Goal: Task Accomplishment & Management: Manage account settings

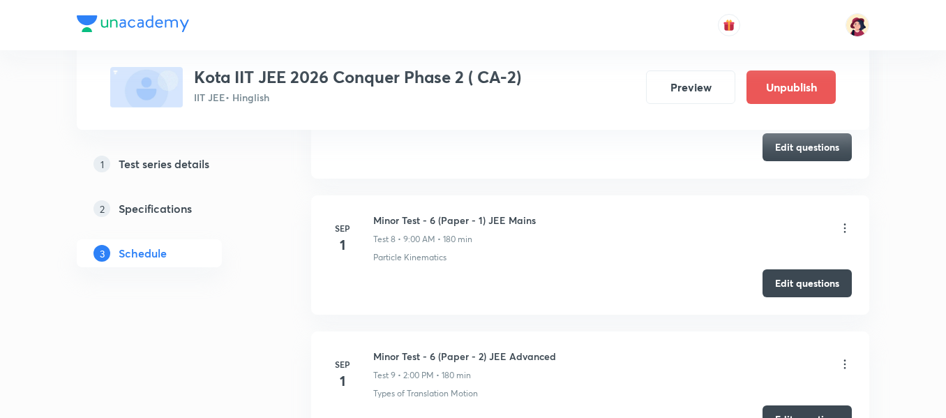
scroll to position [2119, 0]
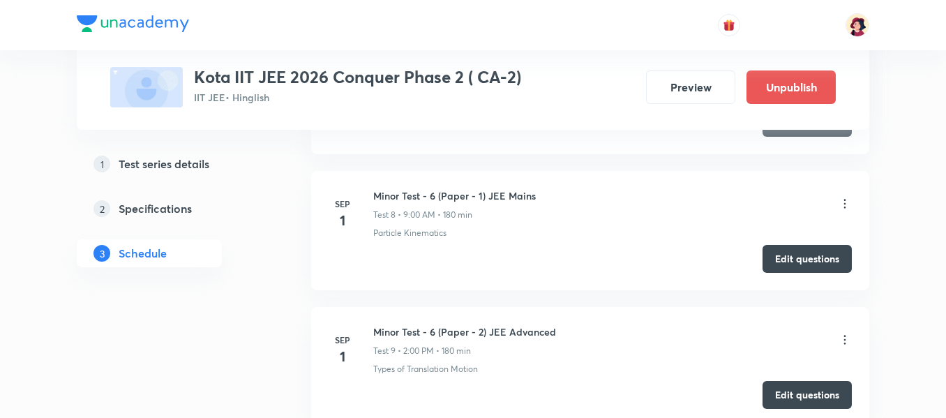
click at [837, 201] on div "Minor Test - 6 (Paper - 1) JEE Mains Test 8 • 9:00 AM • 180 min" at bounding box center [612, 204] width 479 height 33
click at [845, 202] on icon at bounding box center [845, 204] width 14 height 14
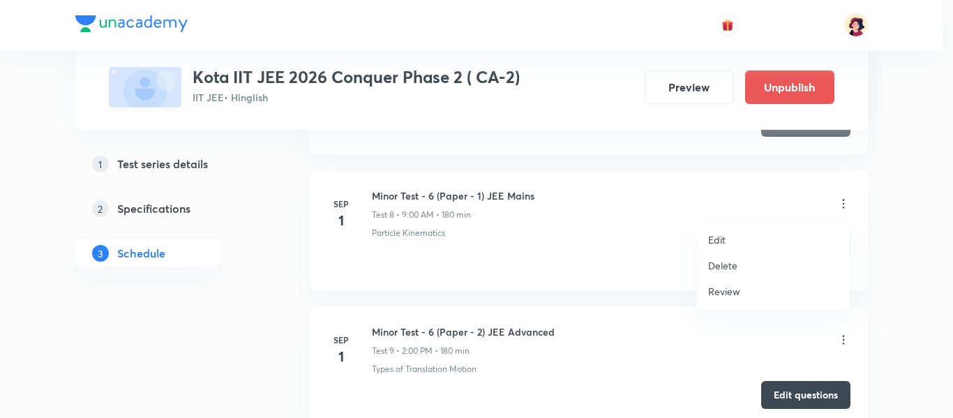
click at [845, 202] on div at bounding box center [476, 209] width 953 height 418
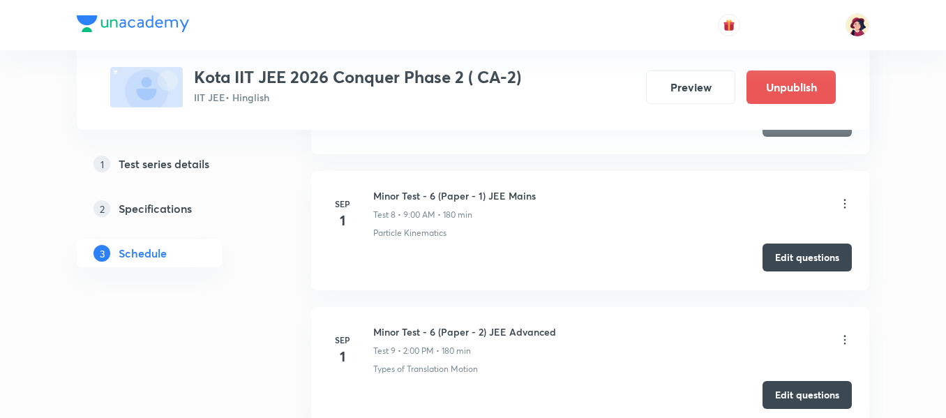
click at [803, 254] on button "Edit questions" at bounding box center [807, 258] width 89 height 28
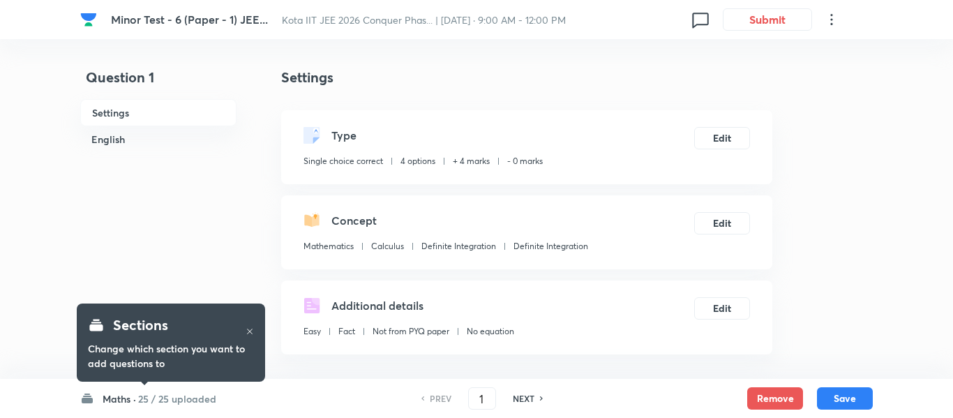
checkbox input "true"
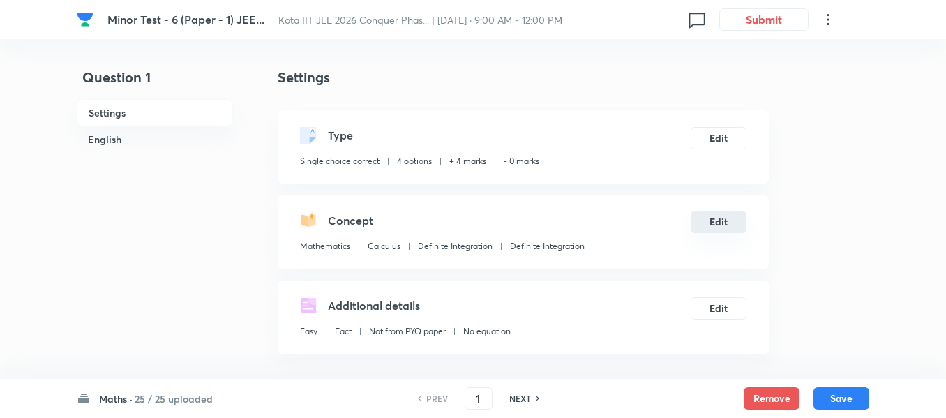
click at [721, 216] on button "Edit" at bounding box center [719, 222] width 56 height 22
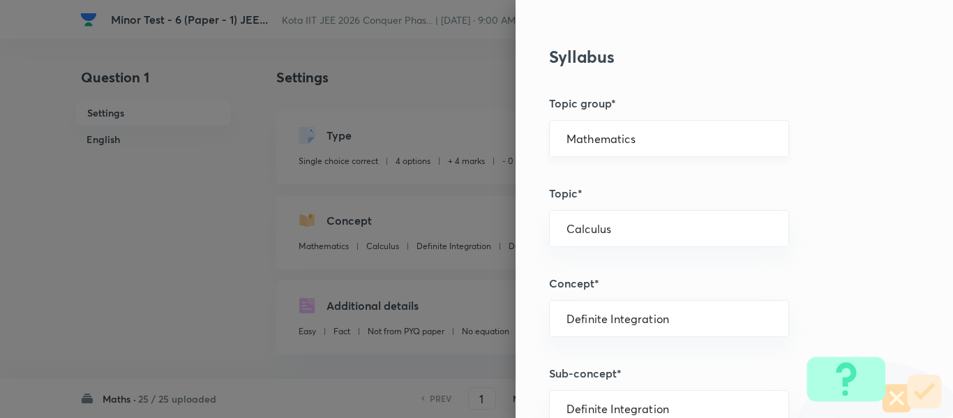
scroll to position [628, 0]
click at [572, 141] on input "Mathematics" at bounding box center [669, 139] width 205 height 13
click at [577, 176] on li "Mathematics" at bounding box center [659, 179] width 239 height 25
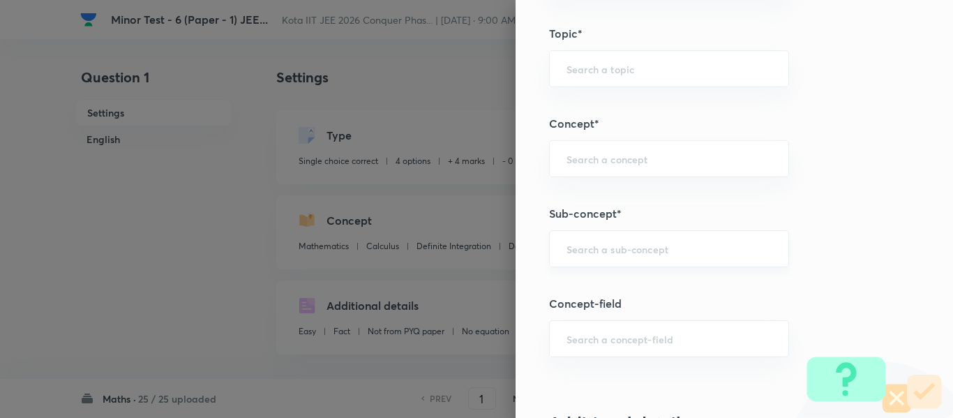
scroll to position [838, 0]
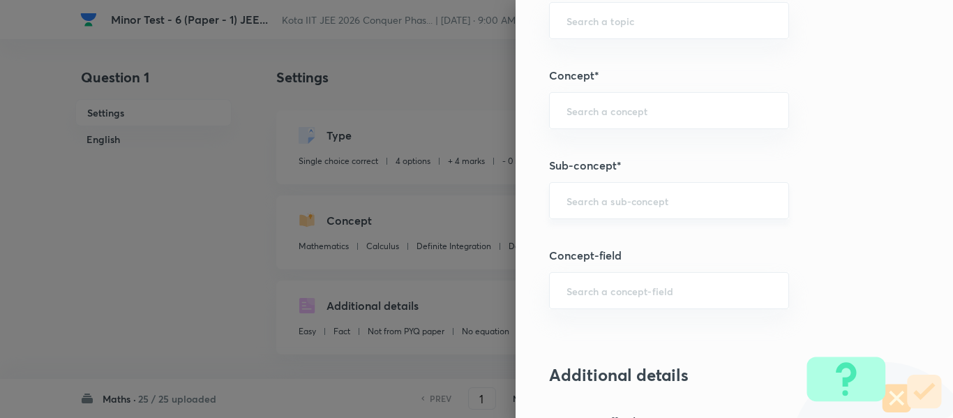
click at [601, 192] on div "​" at bounding box center [669, 200] width 240 height 37
paste input "Integration by Parts"
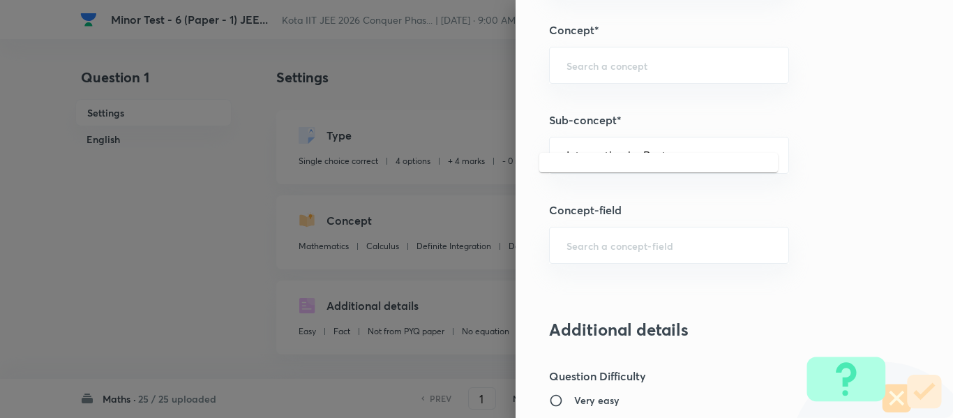
scroll to position [907, 0]
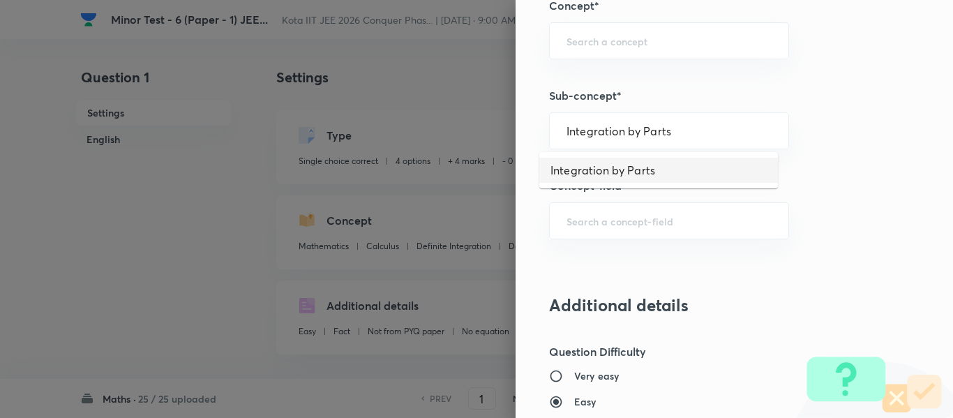
click at [633, 181] on li "Integration by Parts" at bounding box center [659, 170] width 239 height 25
type input "Integration by Parts"
type input "Calculus"
type input "Indefinite Integration"
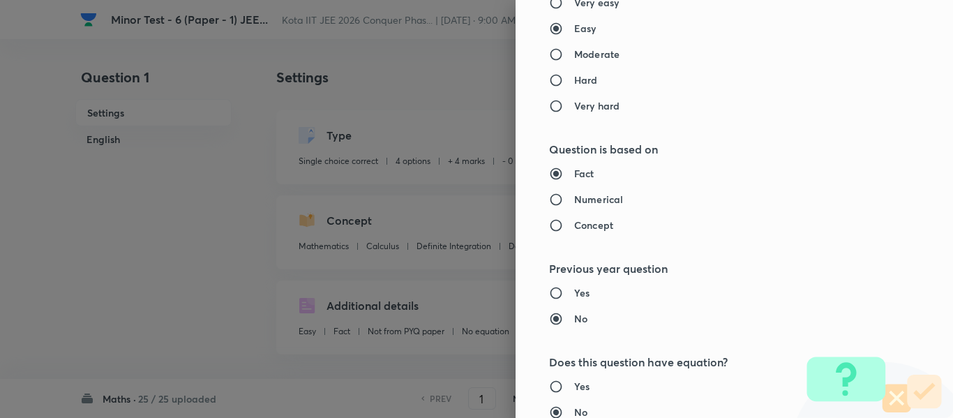
scroll to position [1256, 0]
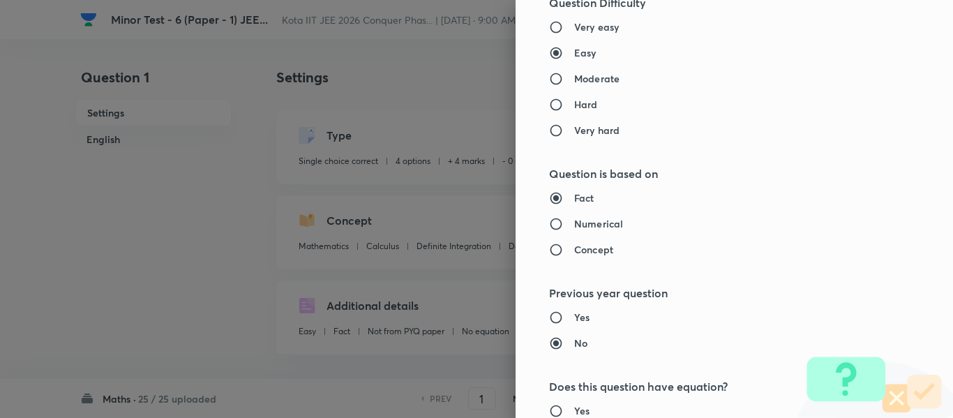
click at [579, 214] on div "Fact Numerical Concept" at bounding box center [711, 224] width 324 height 66
click at [579, 221] on h6 "Numerical" at bounding box center [598, 223] width 49 height 15
click at [574, 221] on input "Numerical" at bounding box center [561, 224] width 25 height 14
radio input "true"
radio input "false"
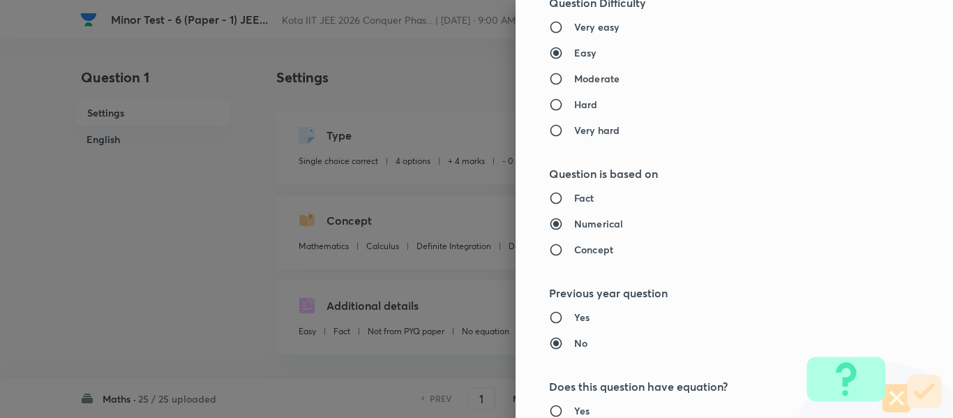
click at [581, 82] on h6 "Moderate" at bounding box center [596, 78] width 45 height 15
click at [574, 82] on input "Moderate" at bounding box center [561, 79] width 25 height 14
radio input "true"
radio input "false"
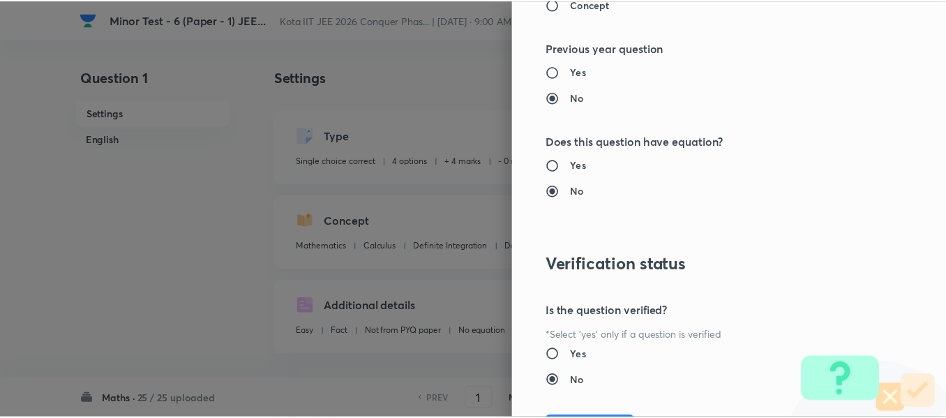
scroll to position [1578, 0]
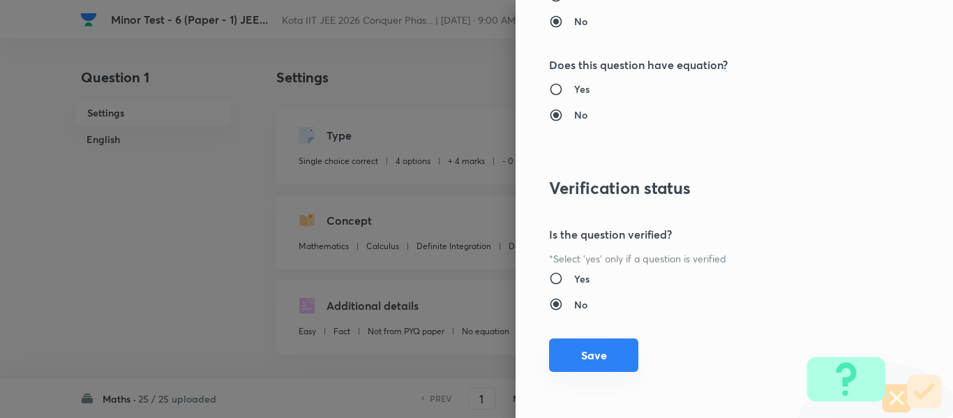
click at [591, 346] on button "Save" at bounding box center [593, 356] width 89 height 34
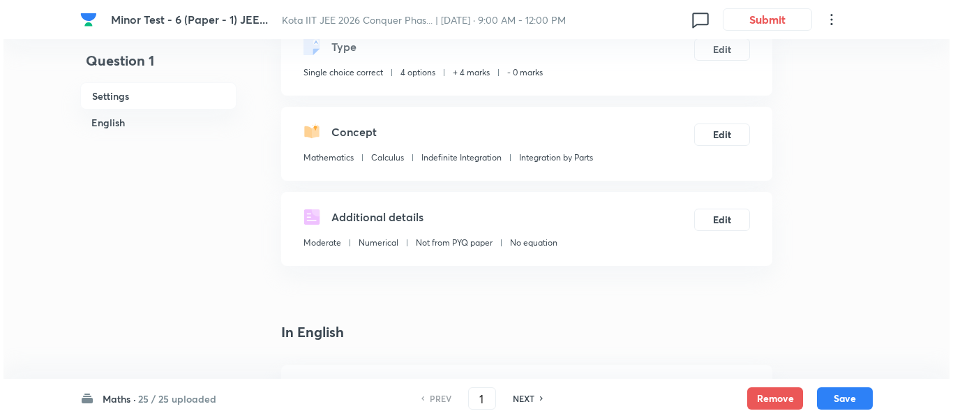
scroll to position [70, 0]
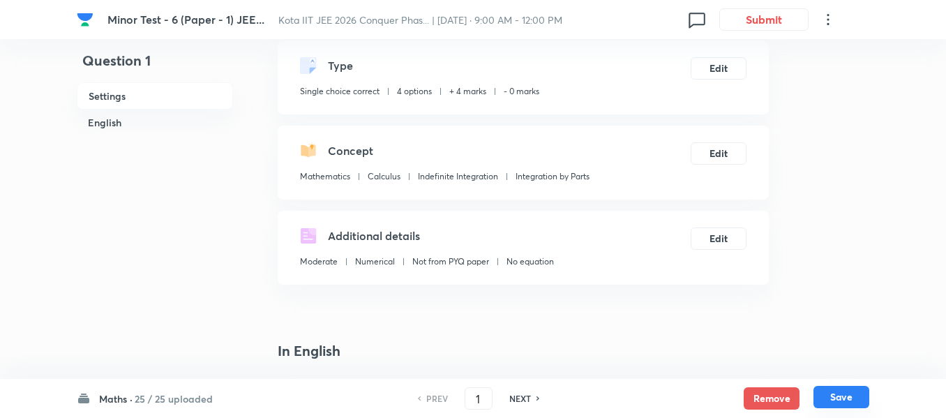
click at [849, 399] on button "Save" at bounding box center [842, 397] width 56 height 22
type input "2"
checkbox input "false"
checkbox input "true"
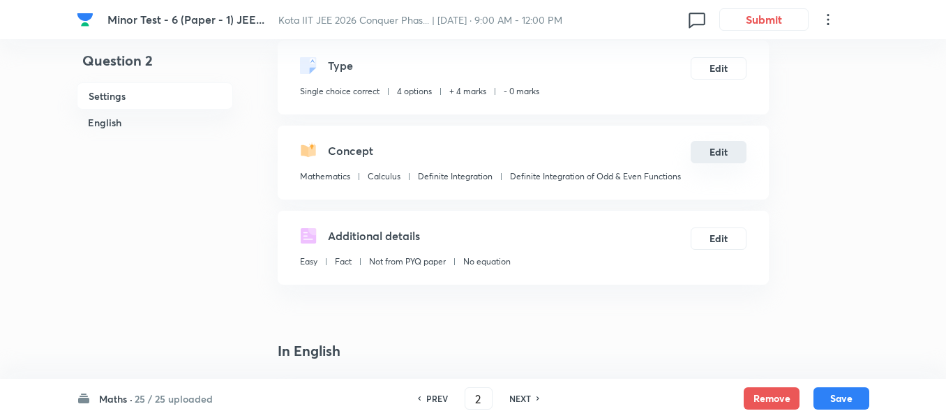
click at [718, 149] on button "Edit" at bounding box center [719, 152] width 56 height 22
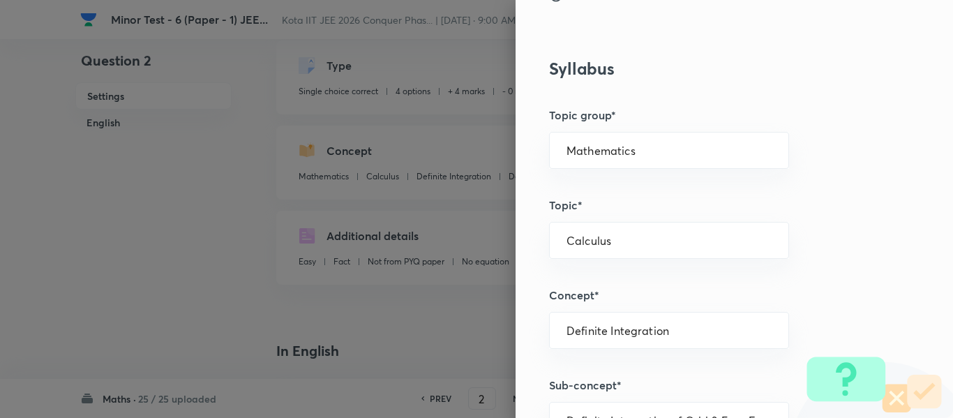
scroll to position [628, 0]
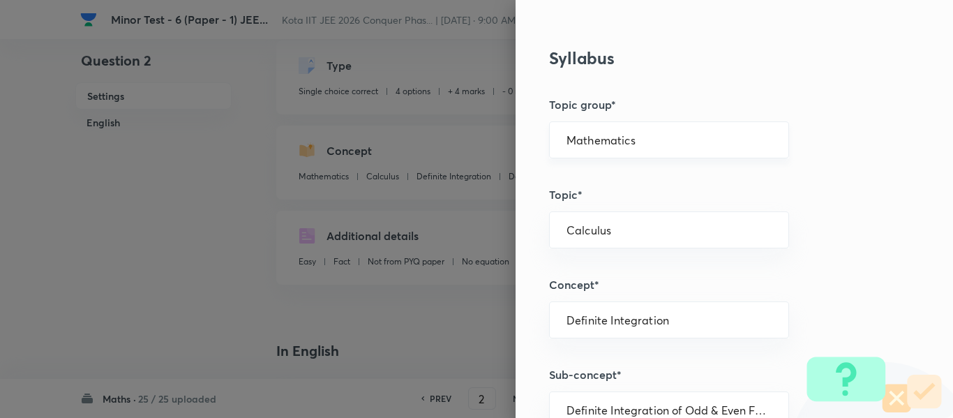
click at [588, 133] on input "Mathematics" at bounding box center [669, 139] width 205 height 13
click at [592, 172] on li "Mathematics" at bounding box center [659, 179] width 239 height 25
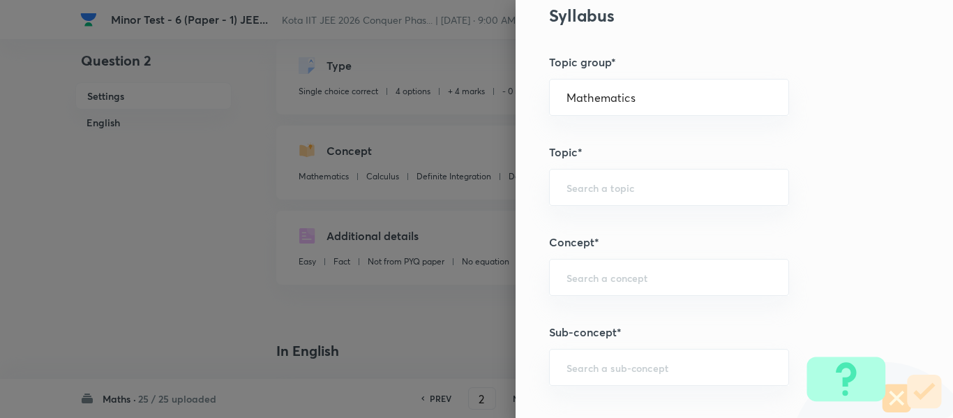
scroll to position [768, 0]
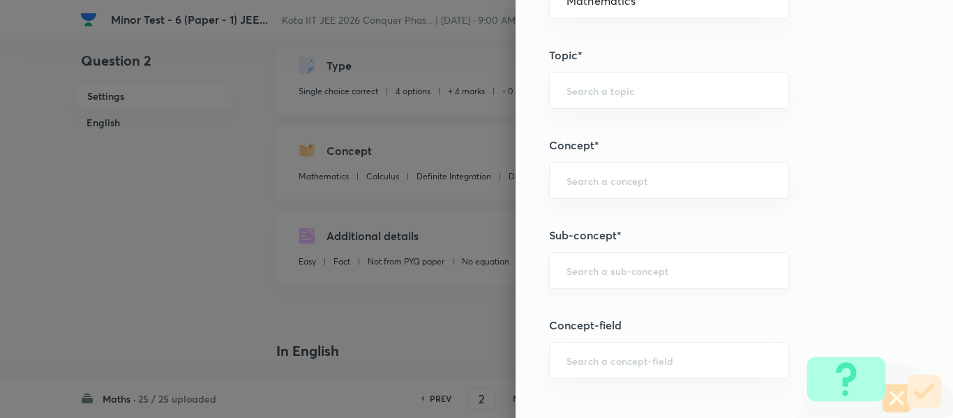
click at [623, 261] on div "​" at bounding box center [669, 270] width 240 height 37
paste input "Integration by Substitutions"
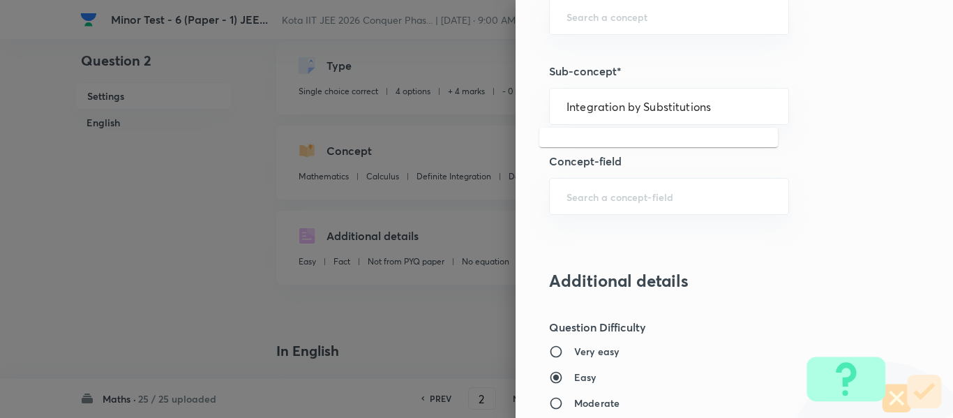
scroll to position [907, 0]
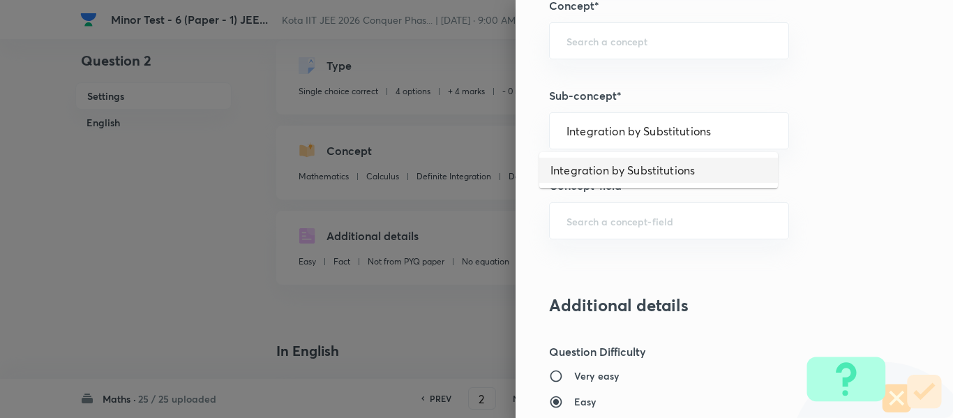
click at [583, 172] on li "Integration by Substitutions" at bounding box center [659, 170] width 239 height 25
type input "Integration by Substitutions"
type input "Calculus"
type input "Indefinite Integration"
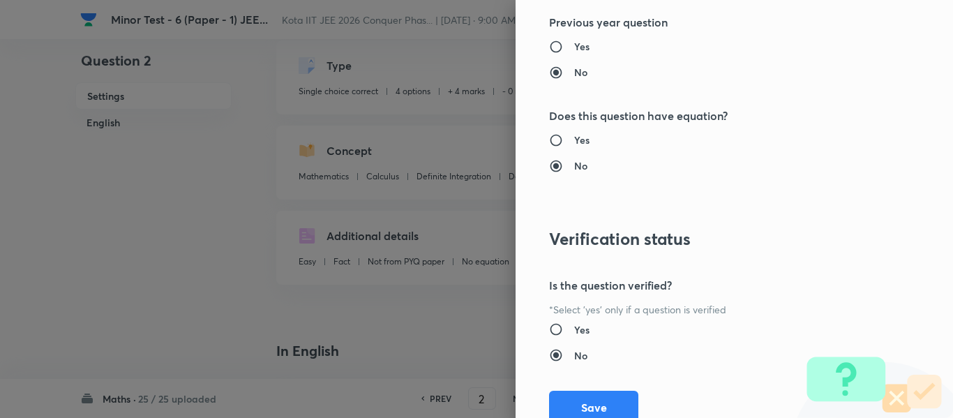
scroll to position [1578, 0]
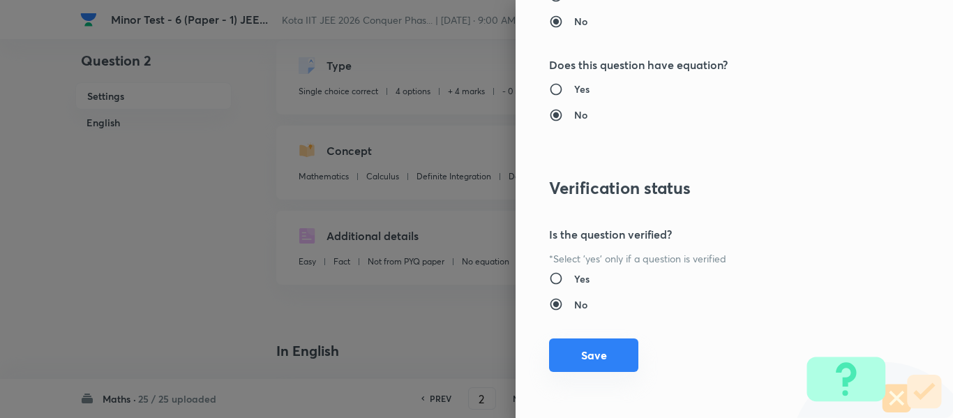
click at [577, 356] on button "Save" at bounding box center [593, 356] width 89 height 34
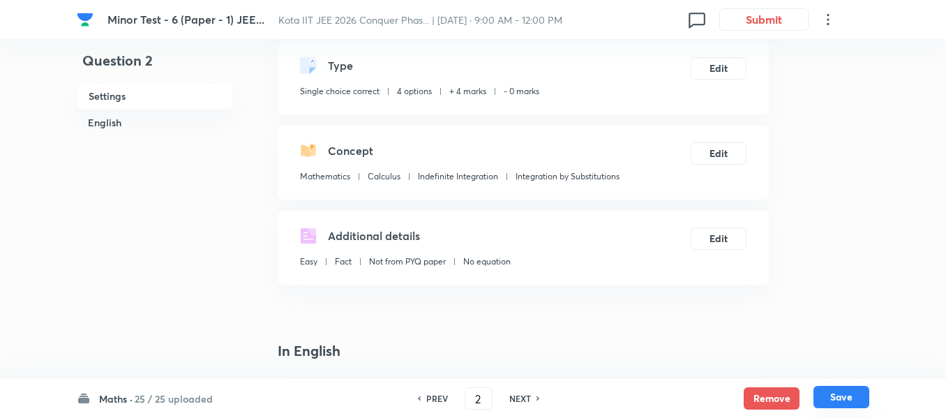
click at [856, 403] on button "Save" at bounding box center [842, 397] width 56 height 22
type input "3"
checkbox input "false"
checkbox input "true"
click at [701, 147] on button "Edit" at bounding box center [719, 152] width 56 height 22
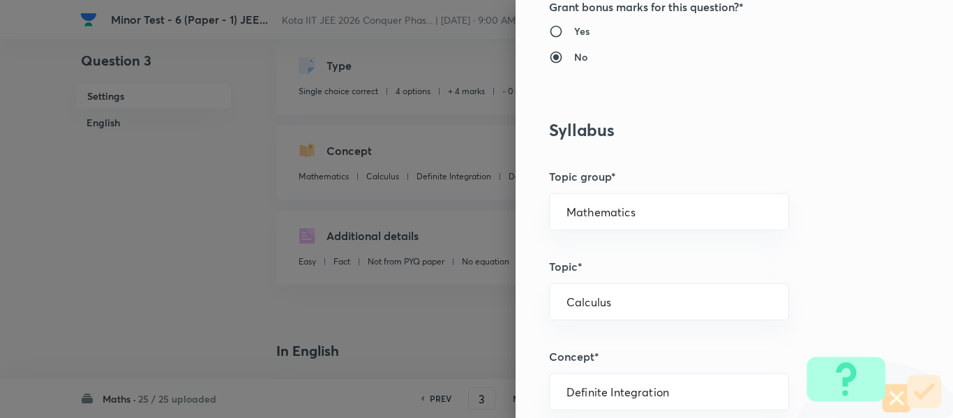
scroll to position [558, 0]
click at [610, 209] on input "Mathematics" at bounding box center [669, 209] width 205 height 13
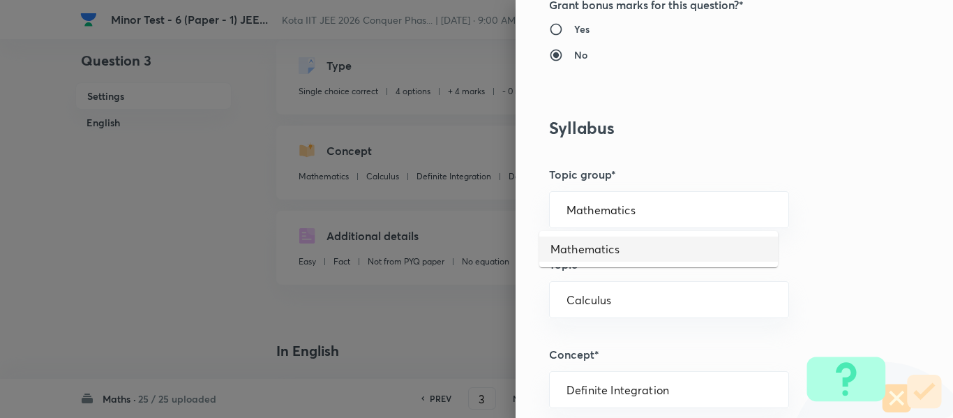
click at [610, 255] on li "Mathematics" at bounding box center [659, 249] width 239 height 25
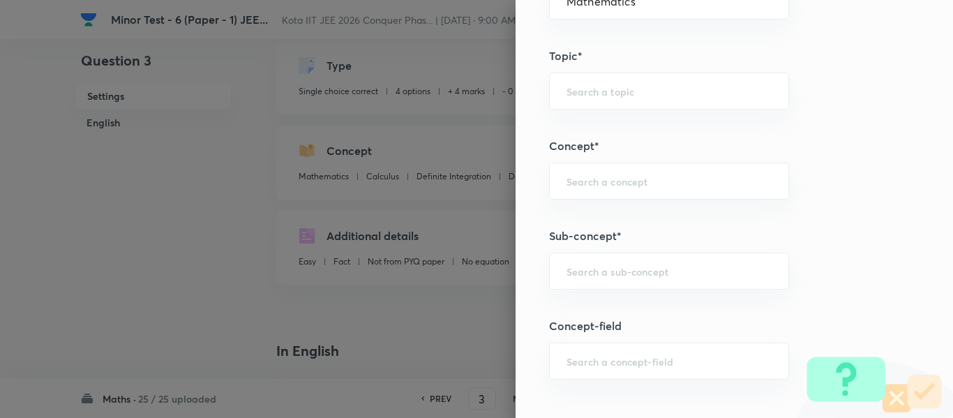
scroll to position [768, 0]
click at [611, 220] on div "Question settings Question type* Single choice correct Number of options* 2 3 4…" at bounding box center [735, 209] width 438 height 418
click at [609, 277] on input "text" at bounding box center [669, 270] width 205 height 13
paste input "Even and Odd Functions"
click at [600, 299] on li "Even and Odd Functions" at bounding box center [659, 309] width 239 height 25
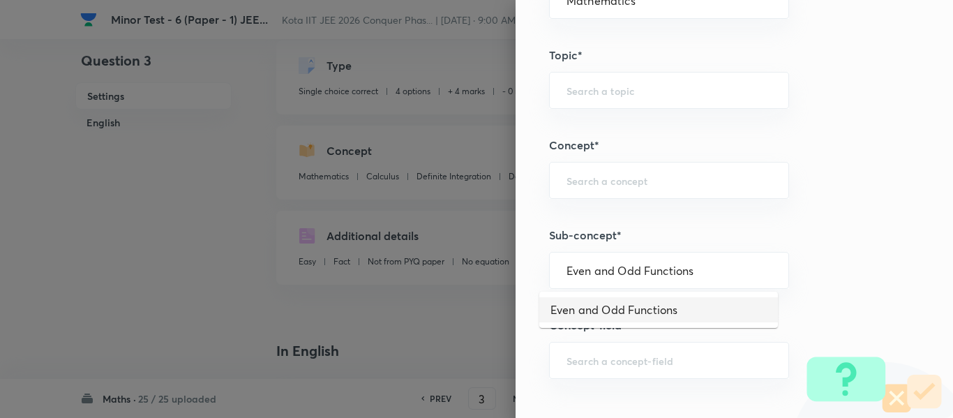
type input "Even and Odd Functions"
type input "Functions and Their Graphs"
type input "Functions & Graphs"
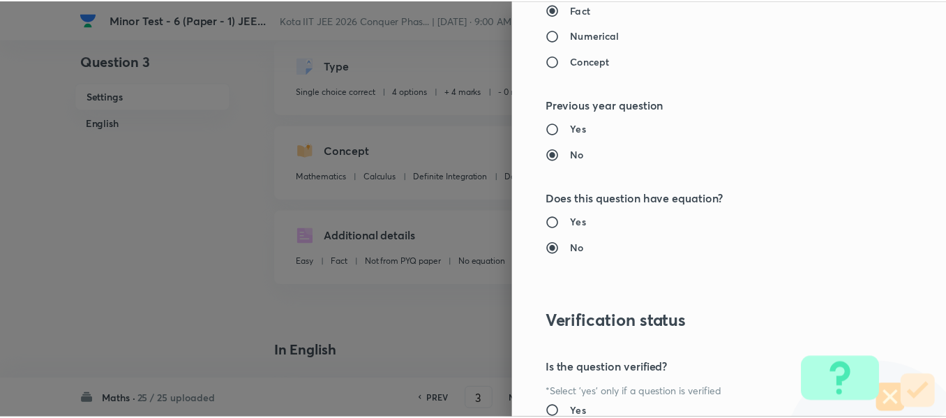
scroll to position [1578, 0]
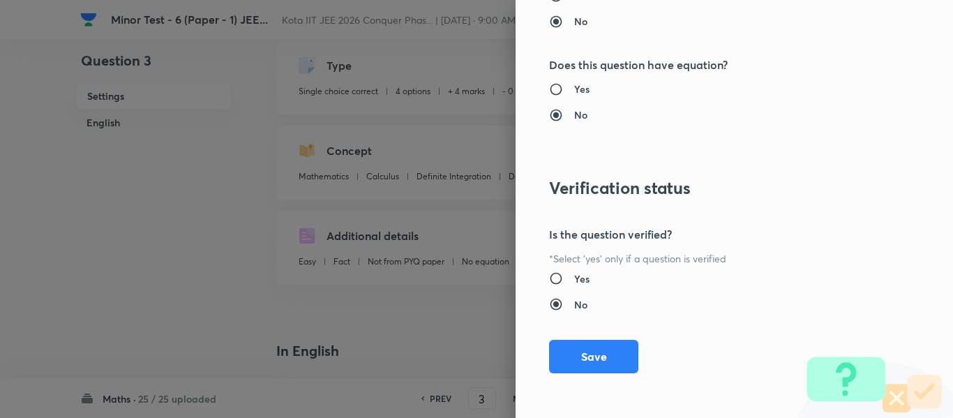
drag, startPoint x: 616, startPoint y: 356, endPoint x: 616, endPoint y: 344, distance: 11.9
click at [617, 356] on button "Save" at bounding box center [593, 357] width 89 height 34
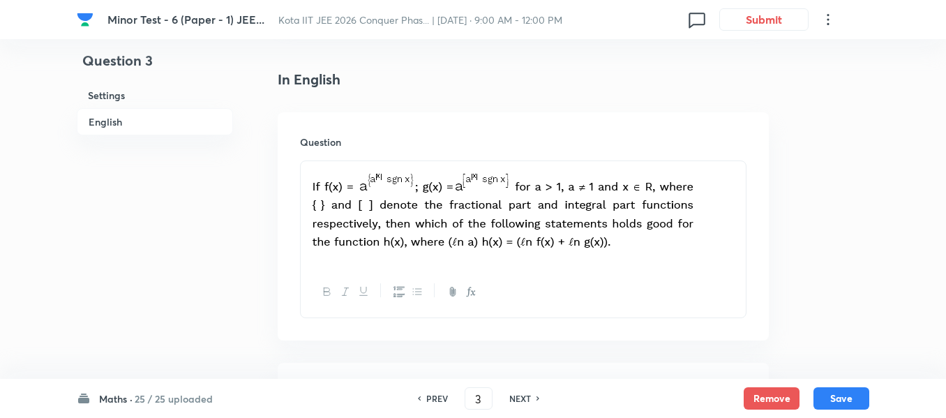
scroll to position [349, 0]
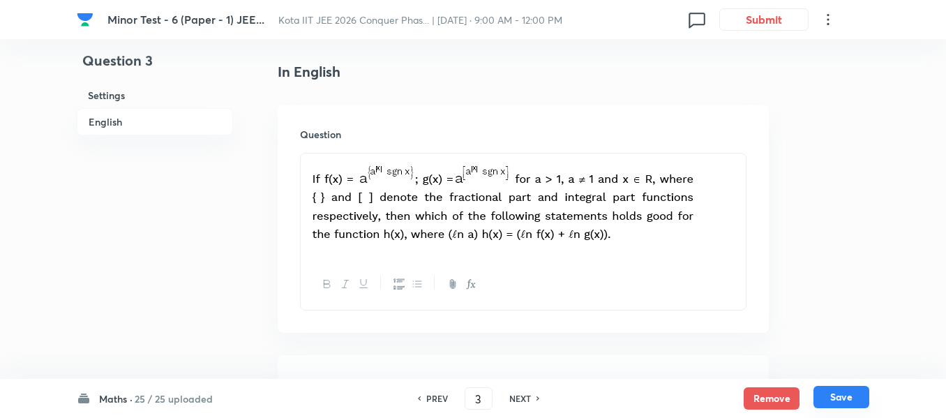
click at [825, 408] on button "Save" at bounding box center [842, 397] width 56 height 22
type input "4"
checkbox input "true"
checkbox input "false"
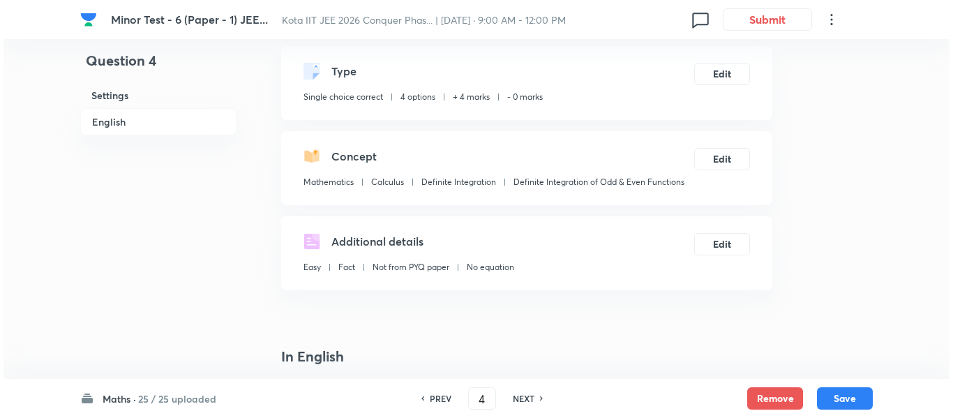
scroll to position [0, 0]
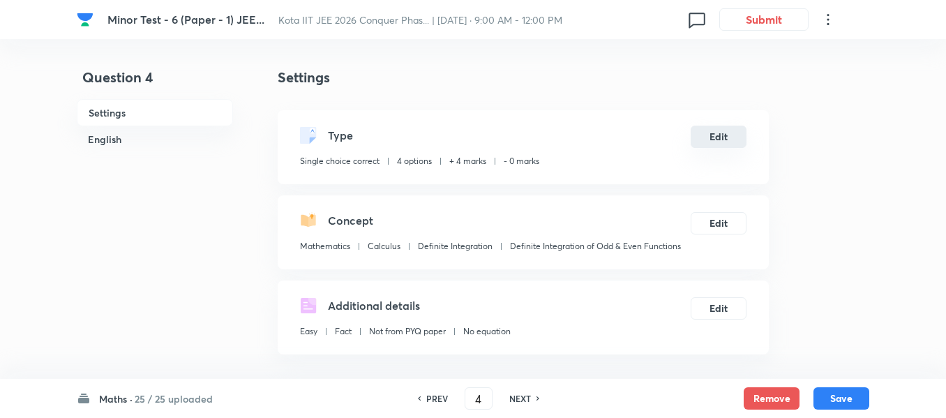
click at [715, 133] on button "Edit" at bounding box center [719, 137] width 56 height 22
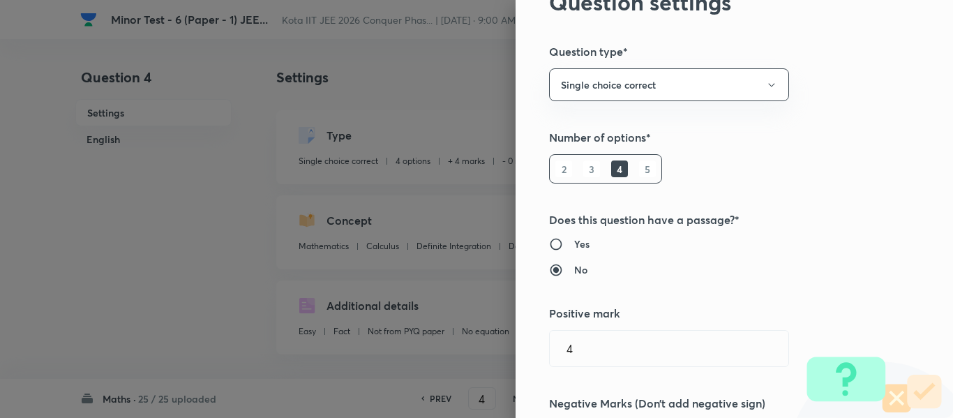
scroll to position [558, 0]
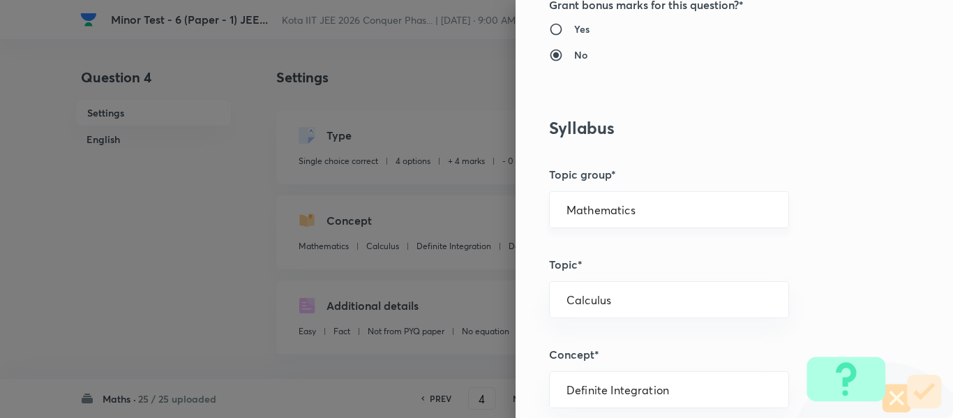
click at [592, 220] on div "Mathematics ​" at bounding box center [669, 209] width 240 height 37
click at [590, 247] on li "Mathematics" at bounding box center [659, 249] width 239 height 25
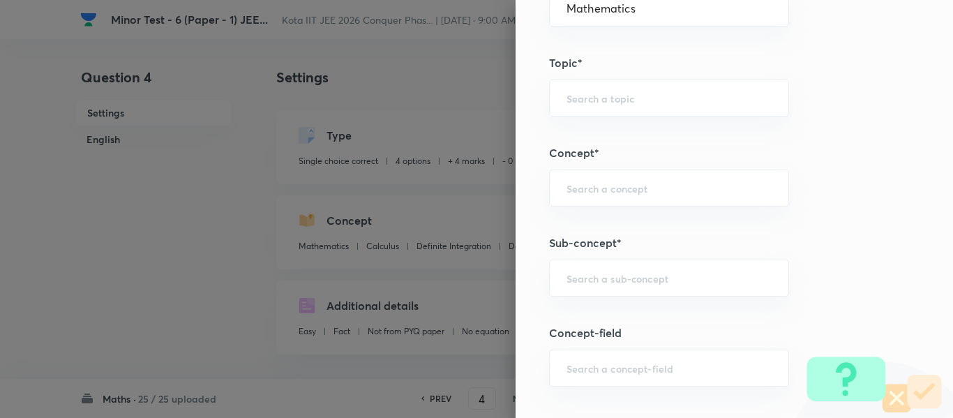
scroll to position [768, 0]
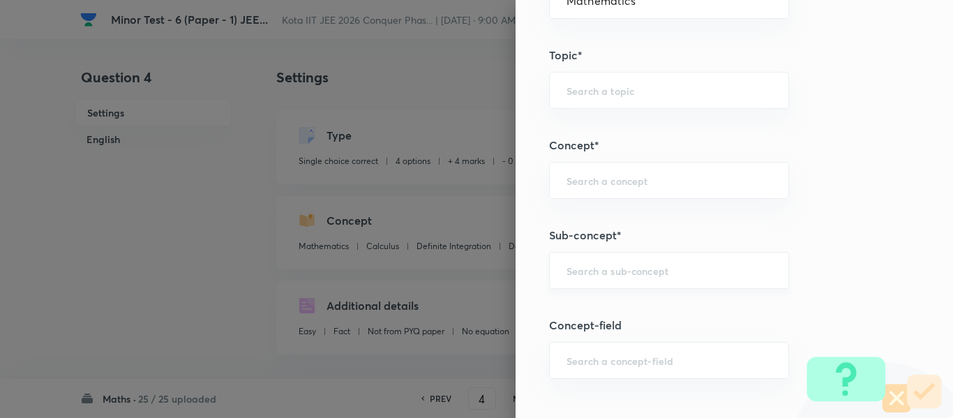
click at [580, 287] on div "​" at bounding box center [669, 270] width 240 height 37
paste input "Methods of Differentiation"
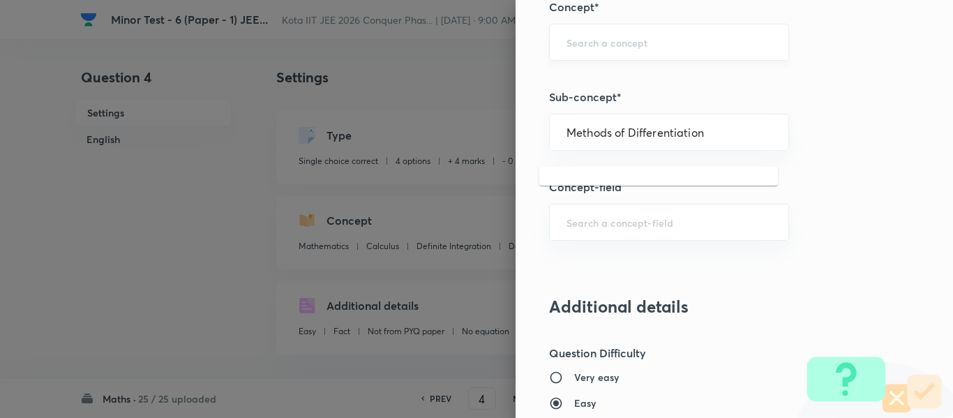
scroll to position [907, 0]
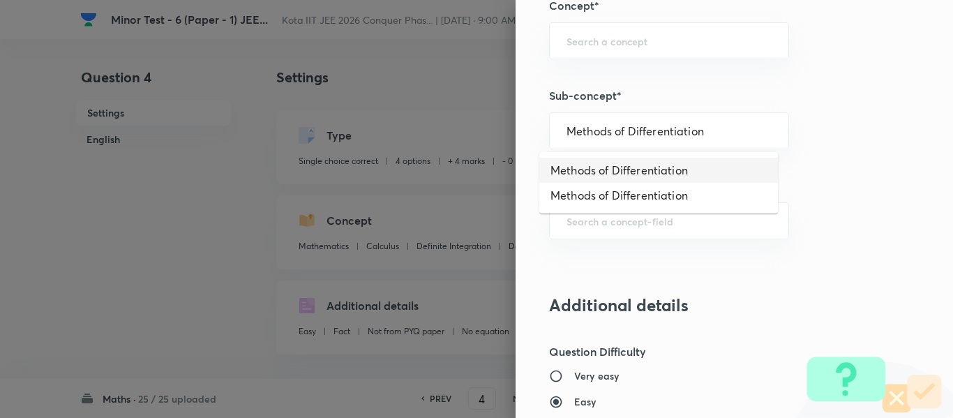
click at [610, 170] on li "Methods of Differentiation" at bounding box center [659, 170] width 239 height 25
type input "Methods of Differentiation"
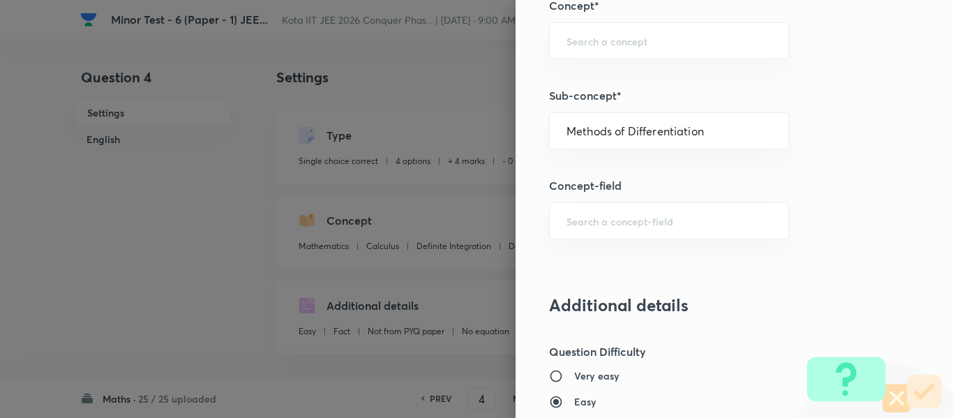
type input "Calculus"
type input "Differentiations"
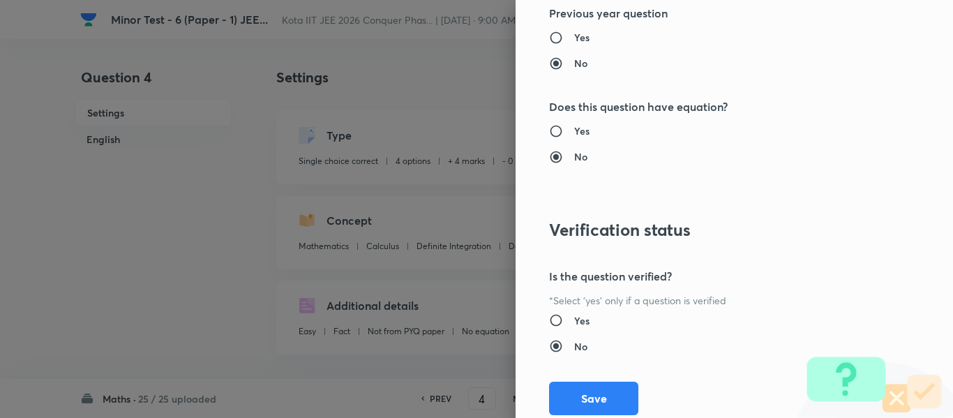
scroll to position [1578, 0]
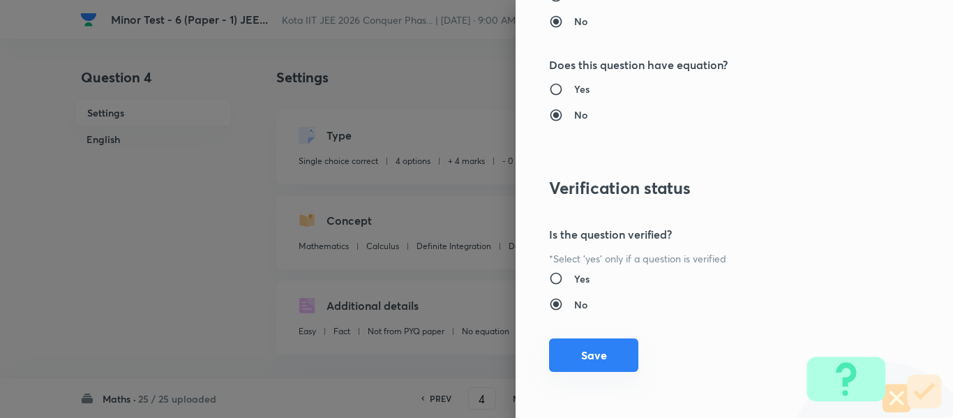
click at [621, 348] on button "Save" at bounding box center [593, 356] width 89 height 34
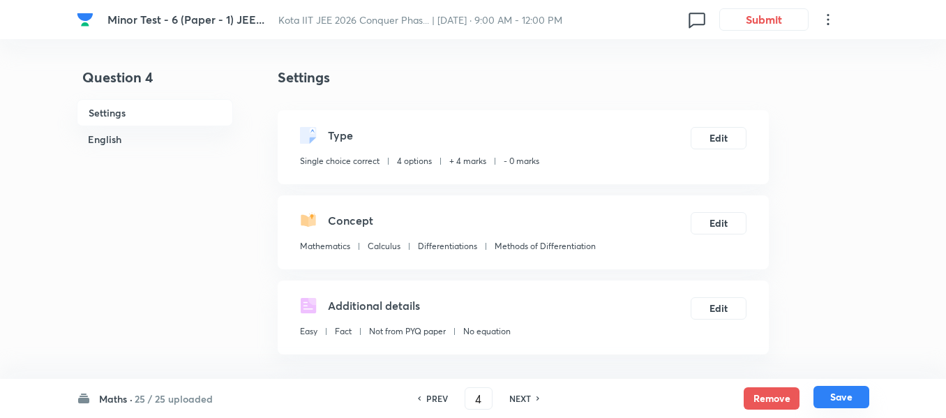
click at [842, 402] on button "Save" at bounding box center [842, 397] width 56 height 22
type input "5"
checkbox input "false"
checkbox input "true"
click at [701, 218] on button "Edit" at bounding box center [719, 222] width 56 height 22
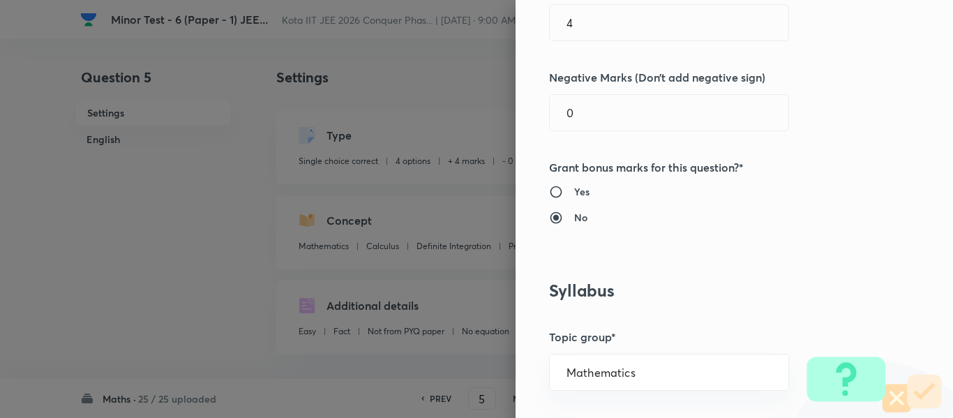
scroll to position [558, 0]
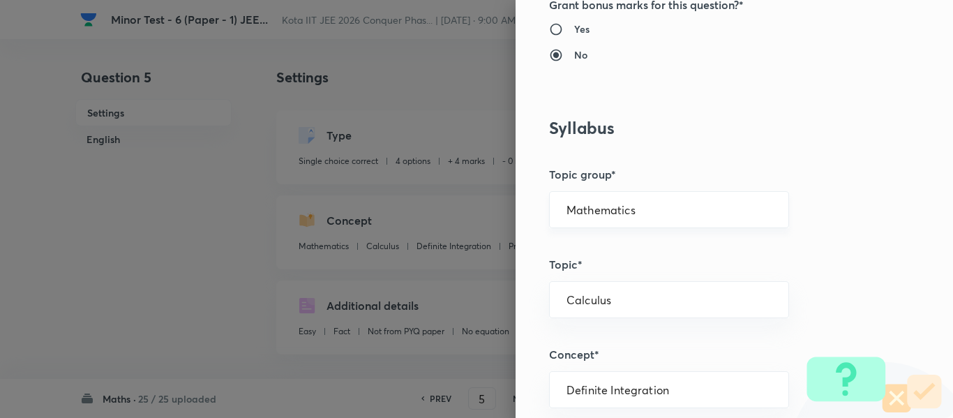
click at [599, 208] on input "Mathematics" at bounding box center [669, 209] width 205 height 13
click at [595, 245] on li "Mathematics" at bounding box center [659, 249] width 239 height 25
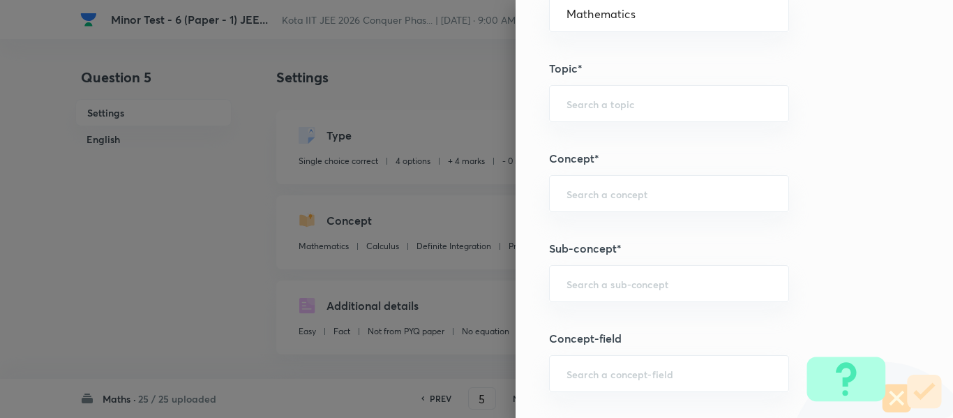
scroll to position [768, 0]
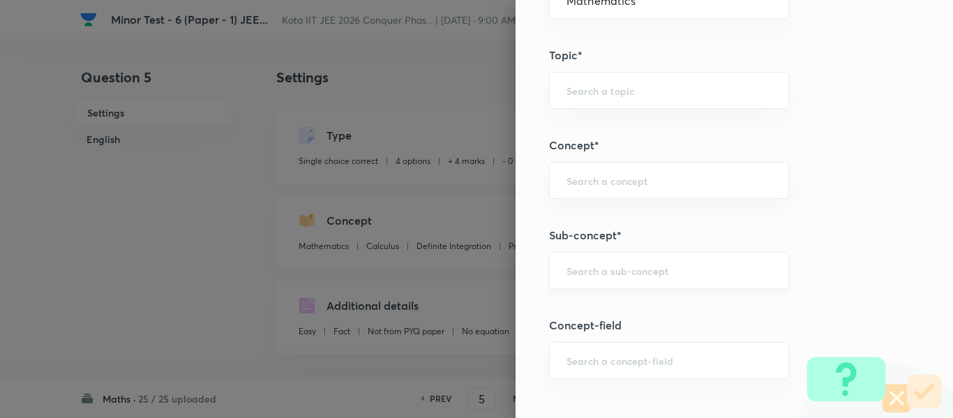
click at [591, 280] on div "​" at bounding box center [669, 270] width 240 height 37
paste input "Inverse Functions"
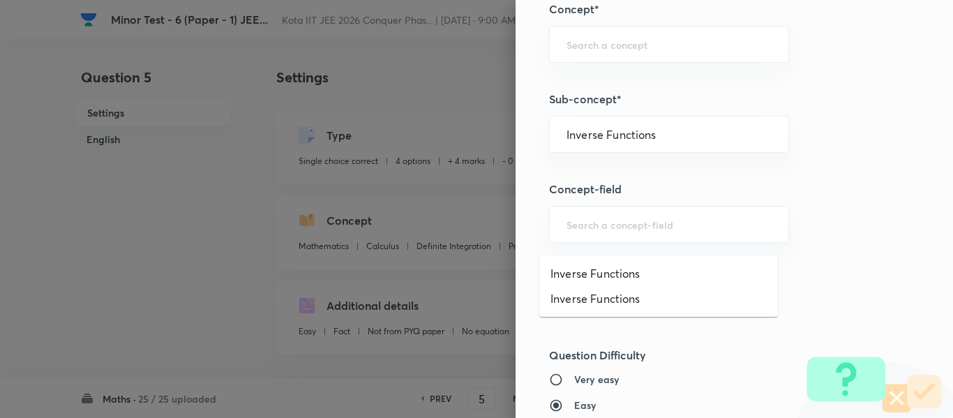
scroll to position [907, 0]
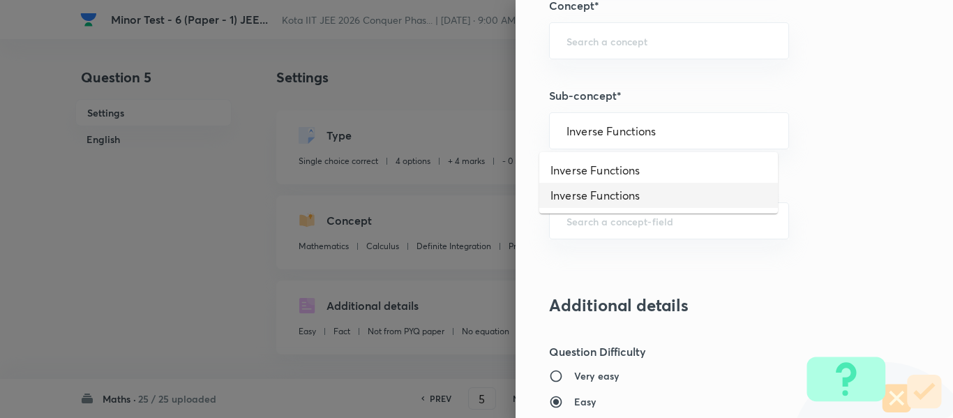
click at [620, 194] on li "Inverse Functions" at bounding box center [659, 195] width 239 height 25
type input "Inverse Functions"
type input "Trigonometry"
type input "Inverse Trigonometric Functions"
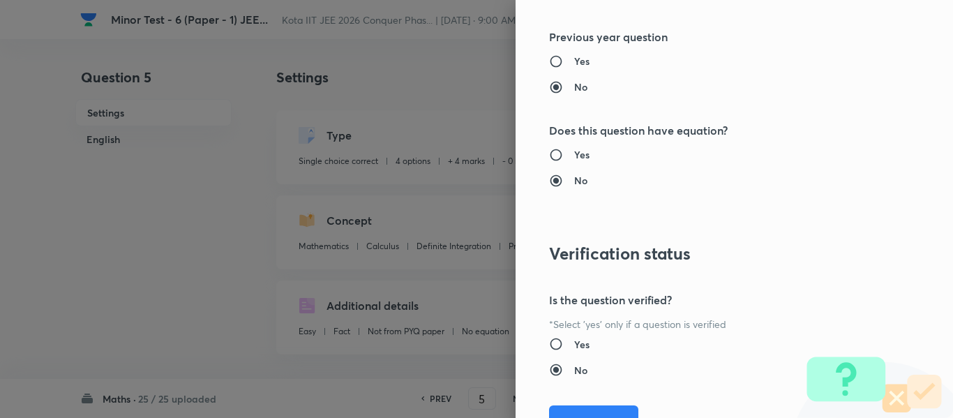
scroll to position [1578, 0]
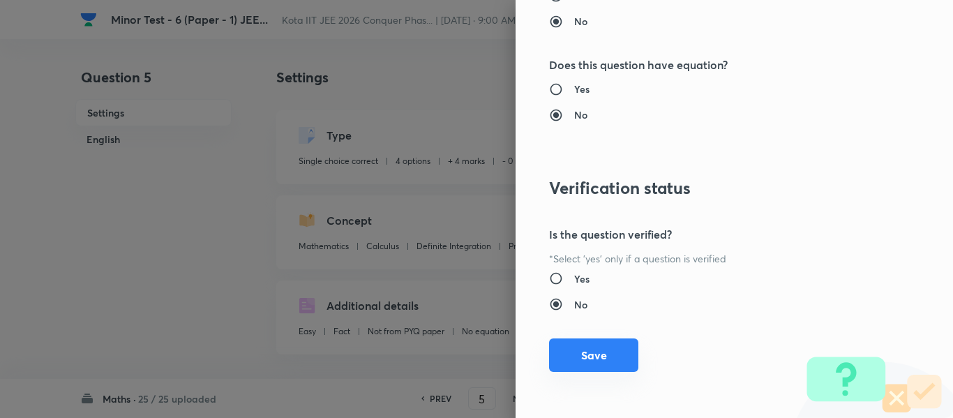
click at [605, 367] on button "Save" at bounding box center [593, 356] width 89 height 34
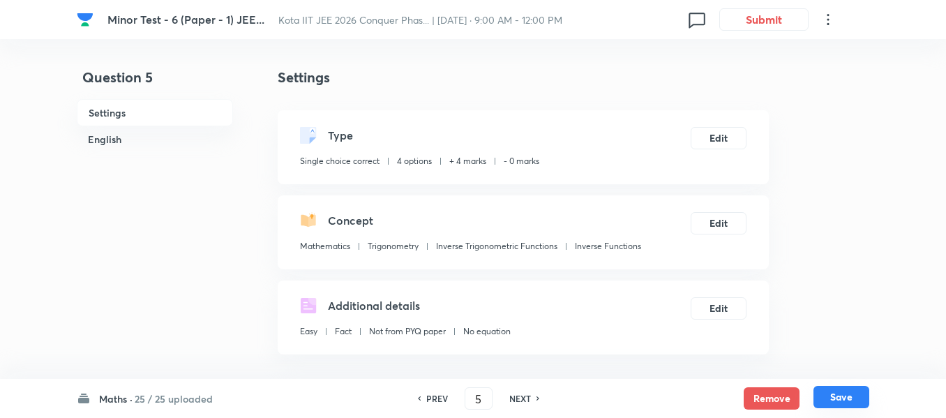
click at [856, 405] on button "Save" at bounding box center [842, 397] width 56 height 22
type input "6"
checkbox input "false"
checkbox input "true"
click at [744, 216] on button "Edit" at bounding box center [719, 222] width 56 height 22
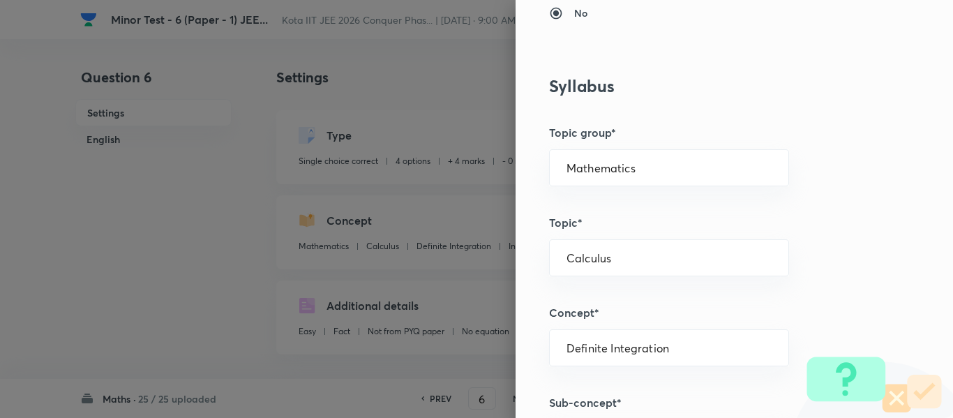
scroll to position [628, 0]
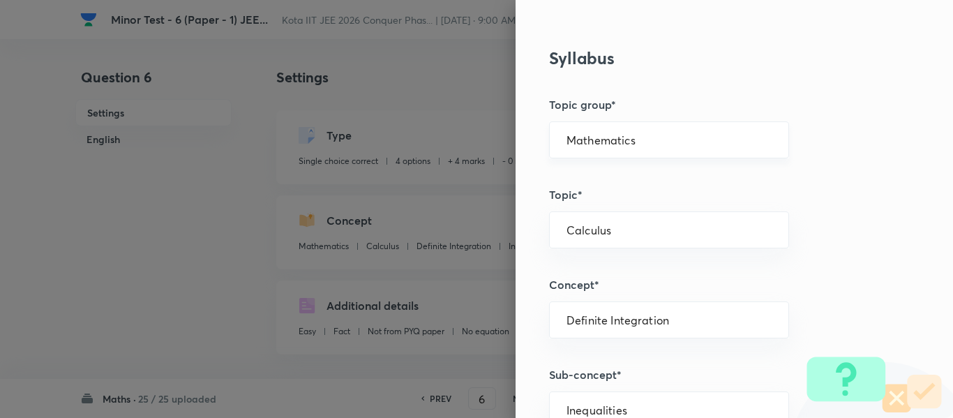
click at [592, 136] on input "Mathematics" at bounding box center [669, 139] width 205 height 13
click at [595, 170] on li "Mathematics" at bounding box center [659, 179] width 239 height 25
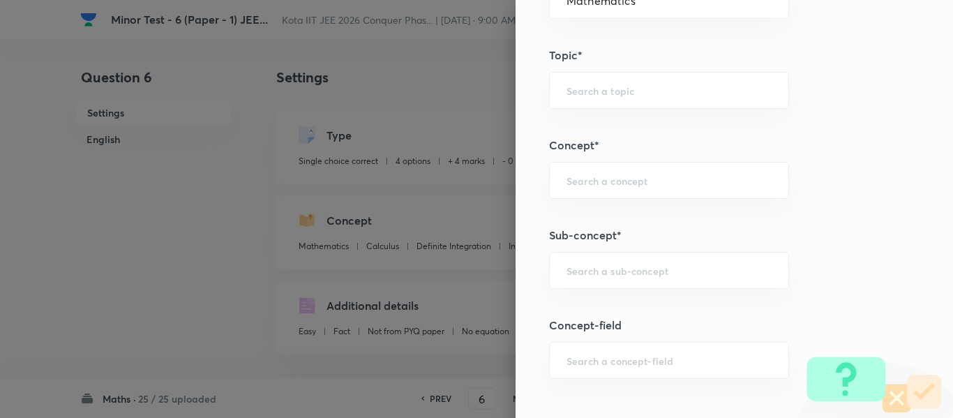
scroll to position [838, 0]
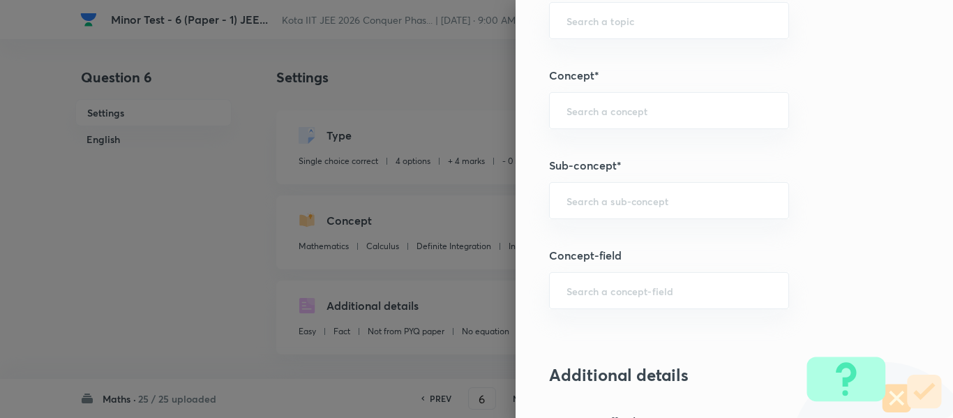
click at [616, 240] on div "Question settings Question type* Single choice correct Number of options* 2 3 4…" at bounding box center [735, 209] width 438 height 418
click at [620, 207] on input "text" at bounding box center [669, 200] width 205 height 13
paste input "Function"
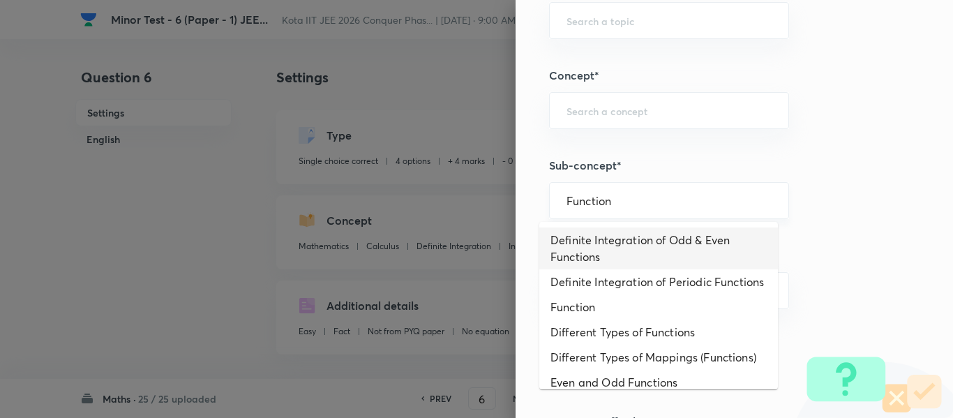
type input "Function"
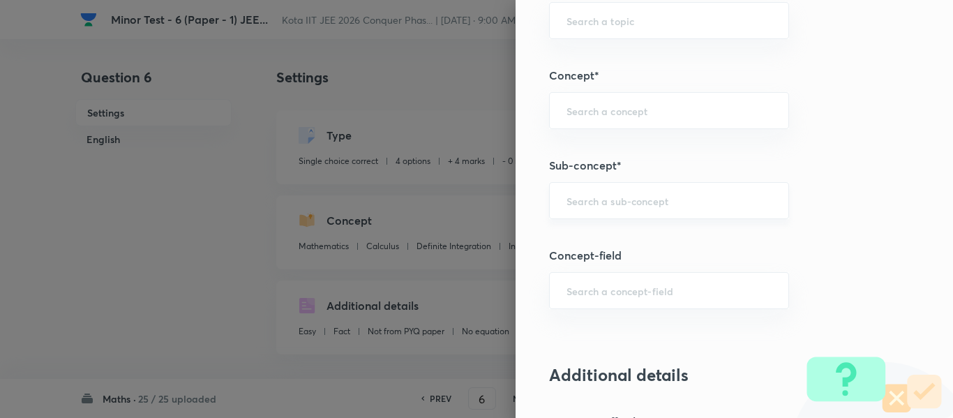
click at [620, 207] on input "text" at bounding box center [669, 200] width 205 height 13
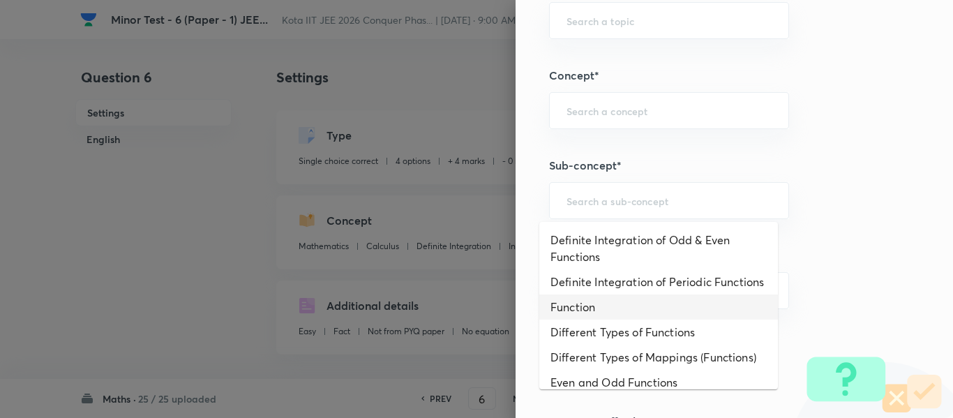
click at [629, 320] on li "Function" at bounding box center [659, 307] width 239 height 25
type input "Function"
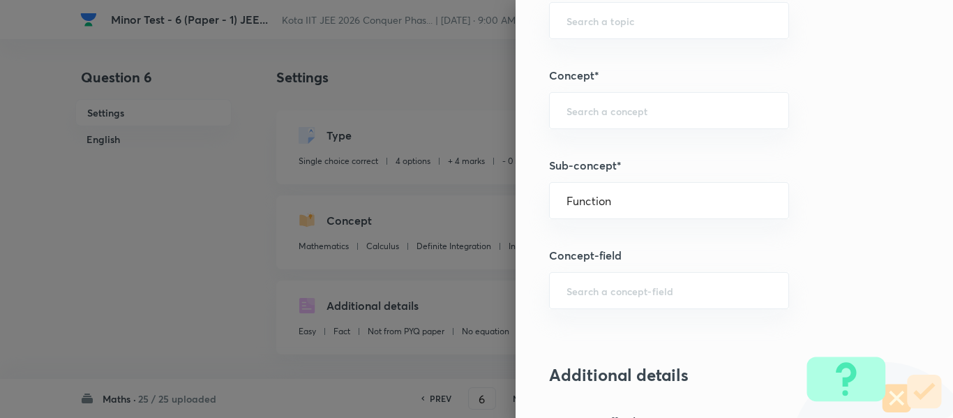
type input "Functions and Their Graphs"
type input "Functions & Graphs"
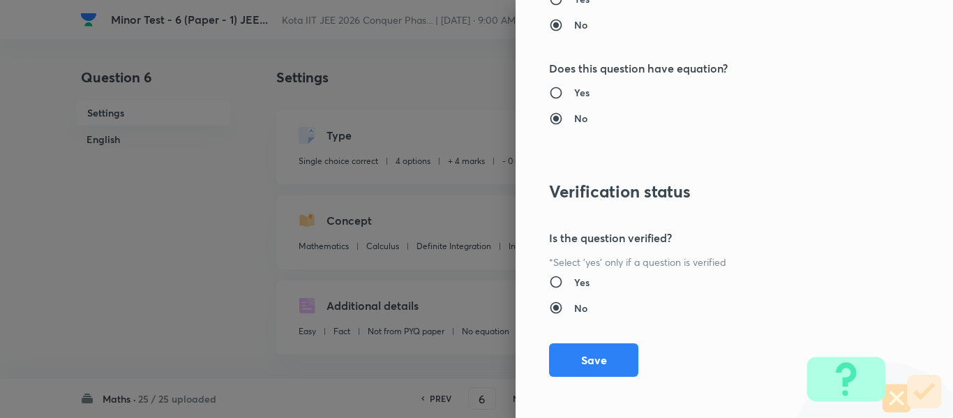
scroll to position [1578, 0]
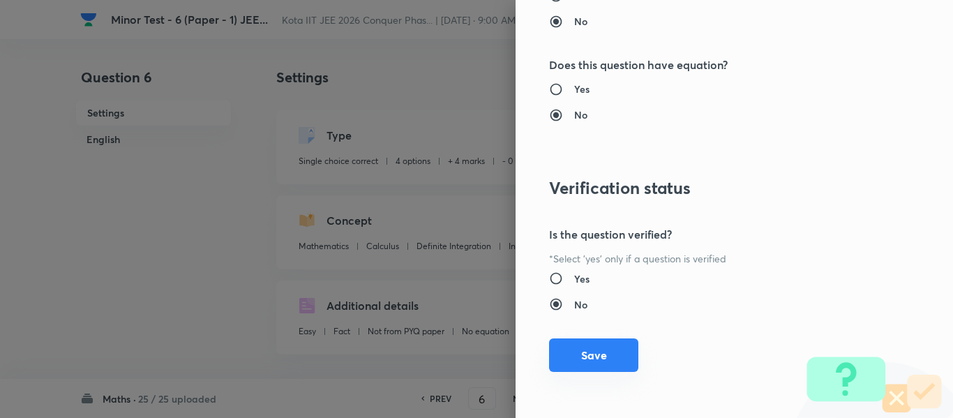
click at [603, 342] on button "Save" at bounding box center [593, 356] width 89 height 34
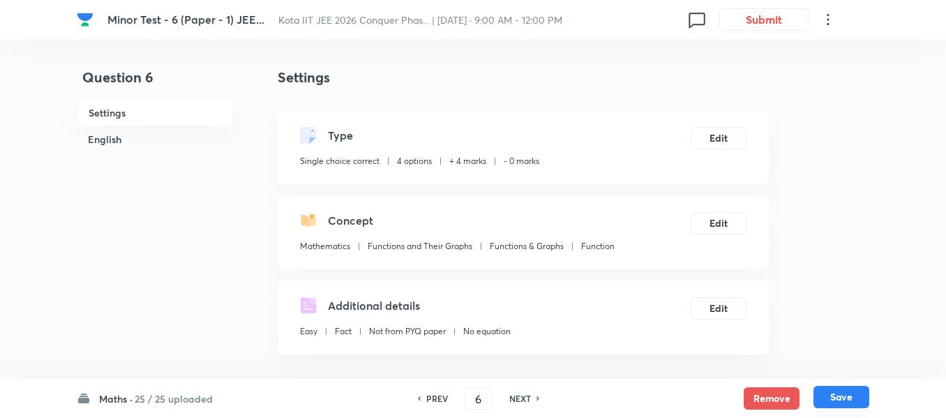
click at [834, 405] on button "Save" at bounding box center [842, 397] width 56 height 22
type input "7"
checkbox input "true"
click at [736, 229] on button "Edit" at bounding box center [719, 222] width 56 height 22
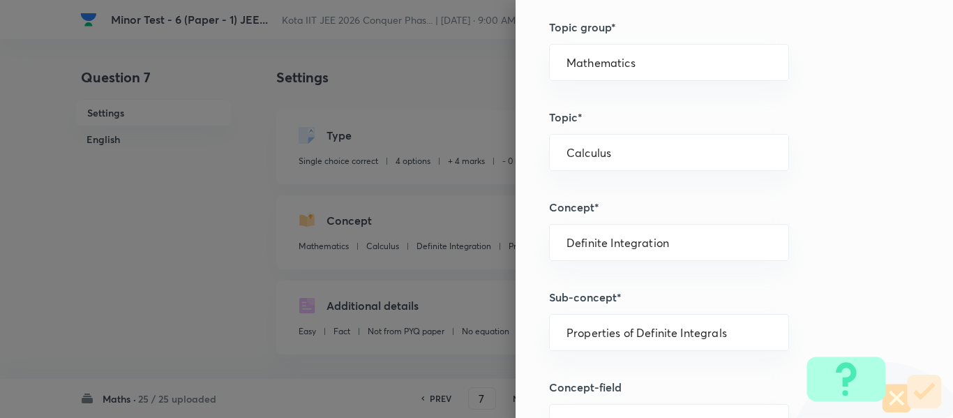
scroll to position [628, 0]
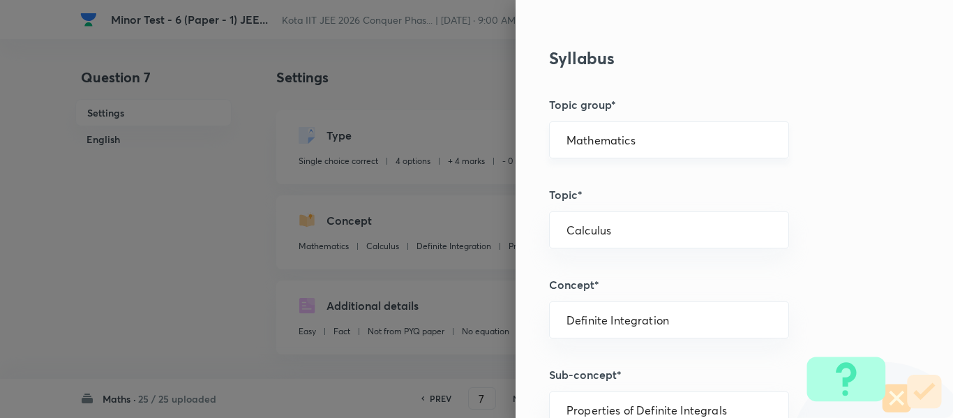
click at [579, 144] on input "Mathematics" at bounding box center [669, 139] width 205 height 13
click at [584, 175] on li "Mathematics" at bounding box center [659, 179] width 239 height 25
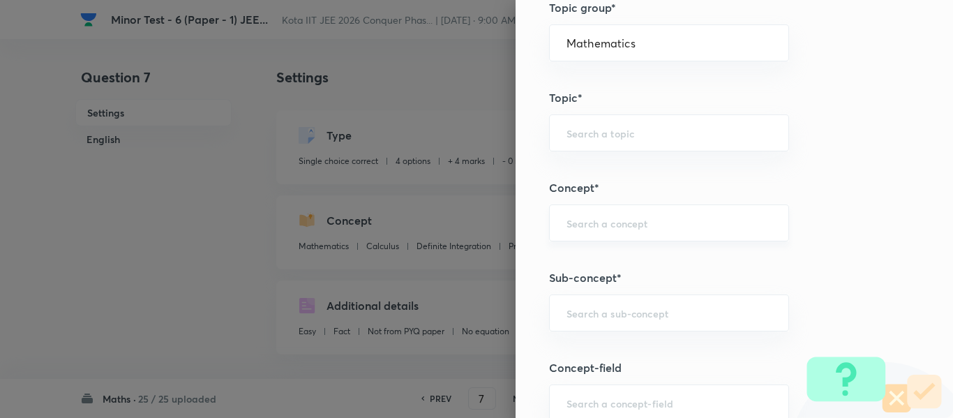
scroll to position [838, 0]
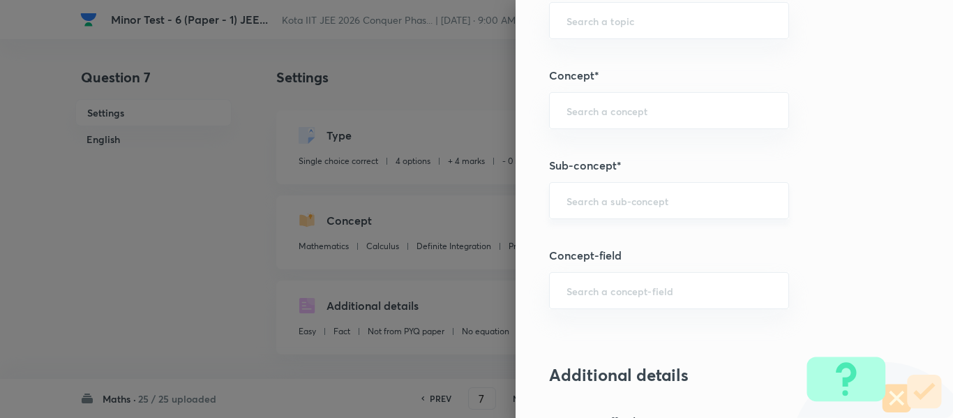
click at [583, 199] on input "text" at bounding box center [669, 200] width 205 height 13
paste input "Function"
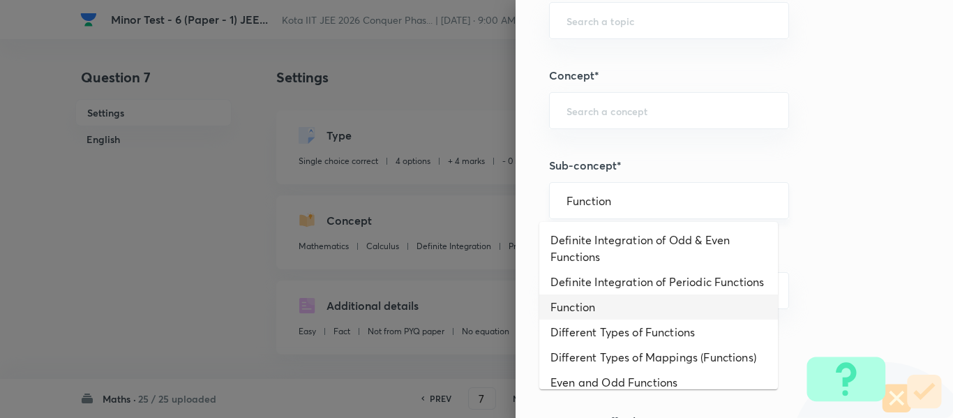
type input "Function"
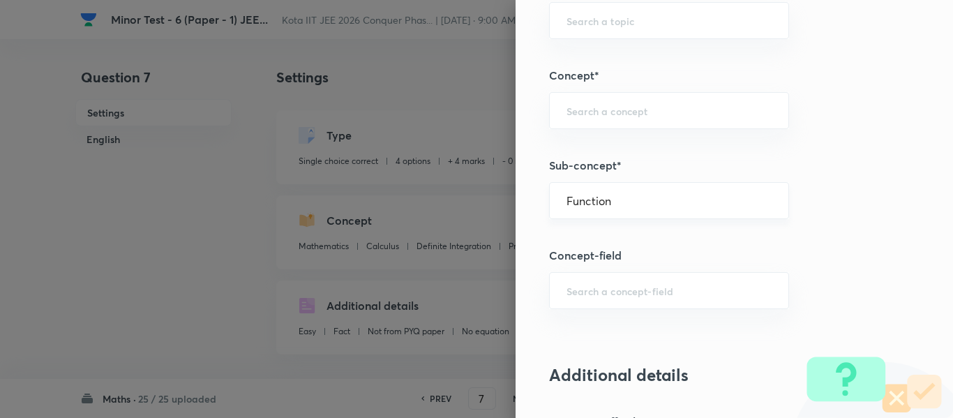
type input "Functions and Their Graphs"
type input "Functions & Graphs"
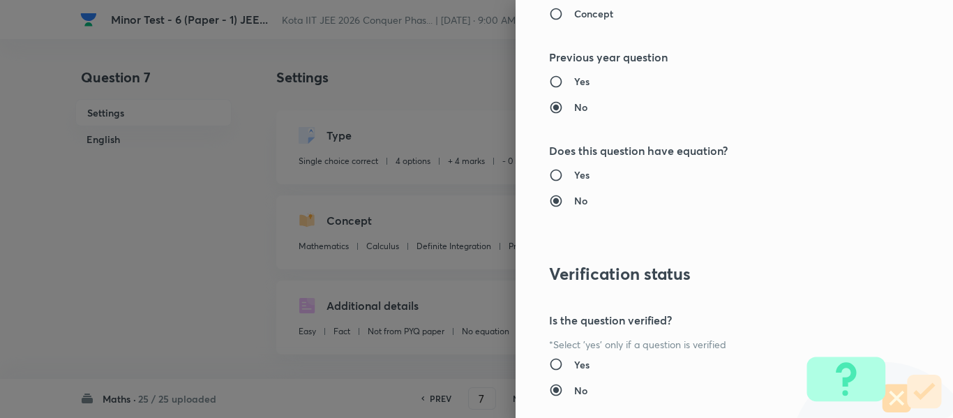
scroll to position [1578, 0]
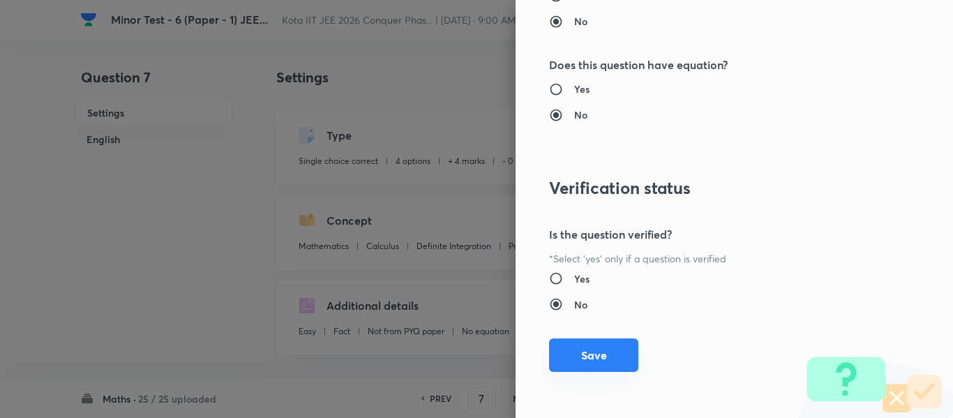
click at [570, 364] on button "Save" at bounding box center [593, 356] width 89 height 34
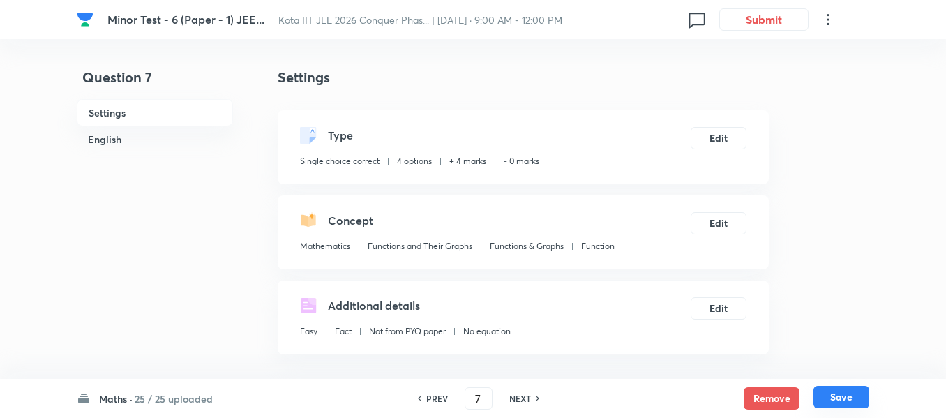
click at [866, 390] on button "Save" at bounding box center [842, 397] width 56 height 22
type input "8"
checkbox input "true"
click at [713, 303] on button "Edit" at bounding box center [719, 307] width 56 height 22
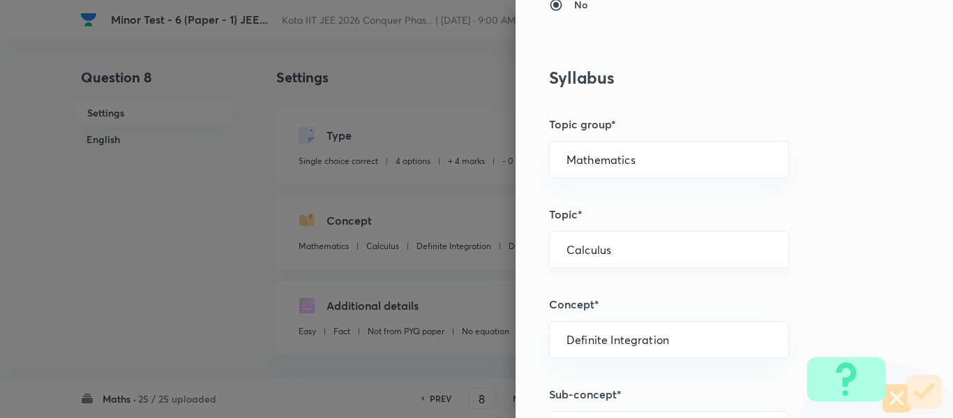
scroll to position [628, 0]
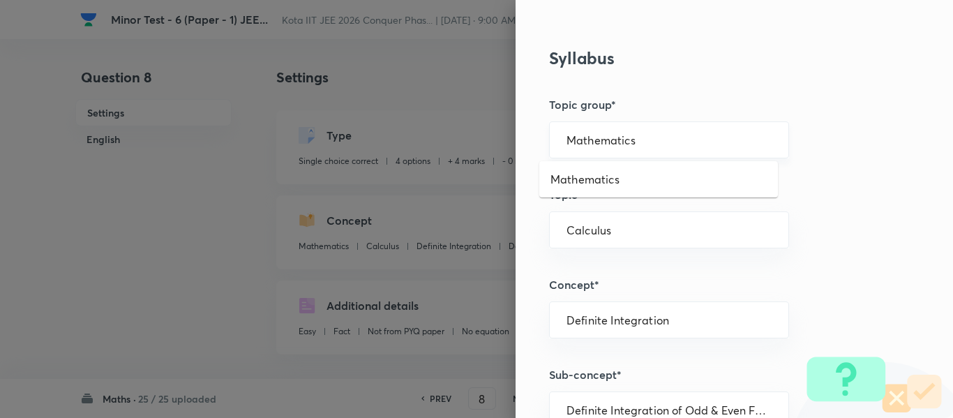
click at [577, 138] on input "Mathematics" at bounding box center [669, 139] width 205 height 13
click at [576, 178] on li "Mathematics" at bounding box center [659, 179] width 239 height 25
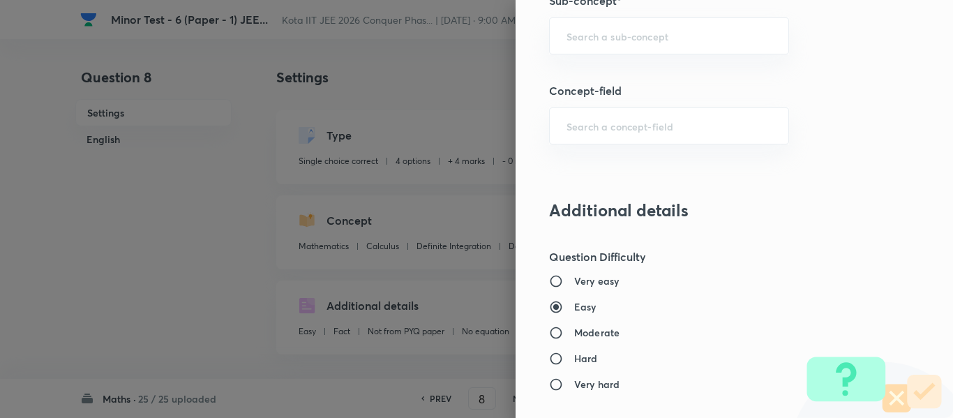
scroll to position [977, 0]
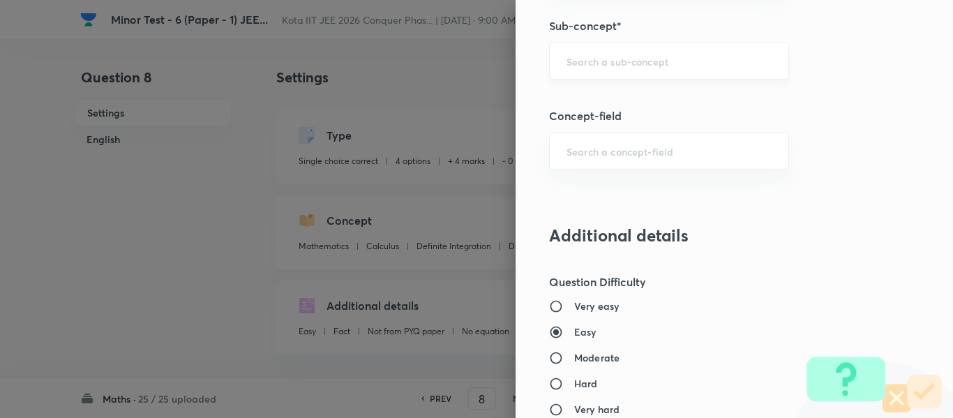
click at [620, 59] on input "text" at bounding box center [669, 60] width 205 height 13
paste input "Methods of Differentiation"
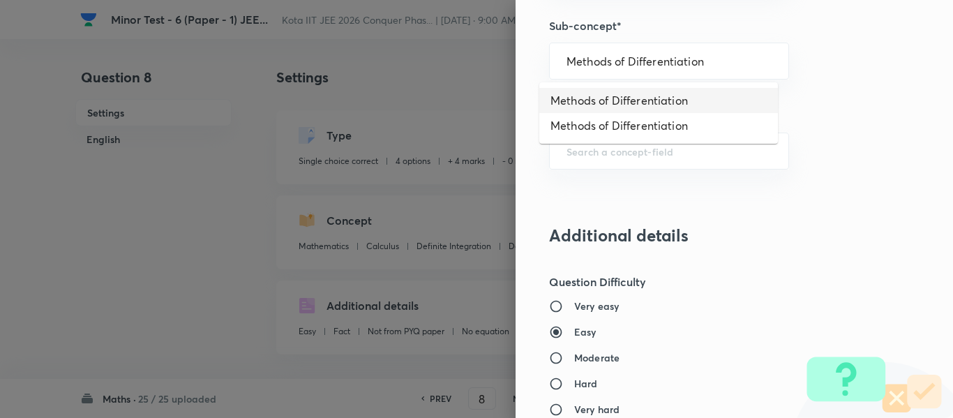
click at [616, 96] on li "Methods of Differentiation" at bounding box center [659, 100] width 239 height 25
type input "Methods of Differentiation"
type input "Calculus"
type input "Differentiations"
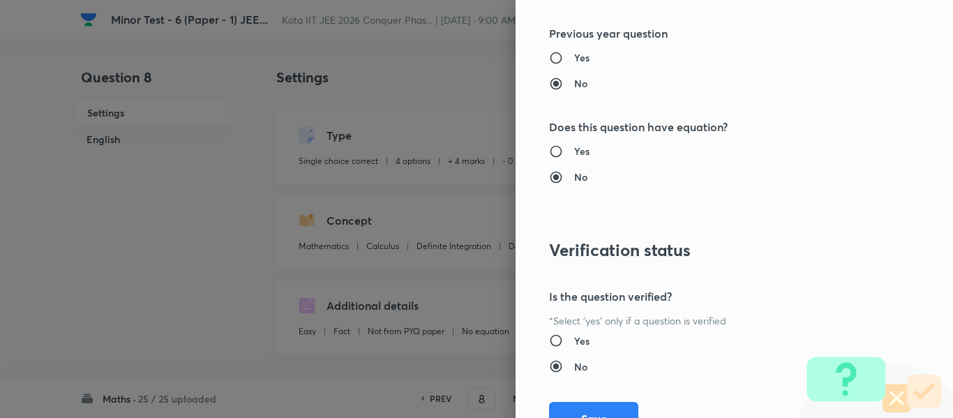
scroll to position [1578, 0]
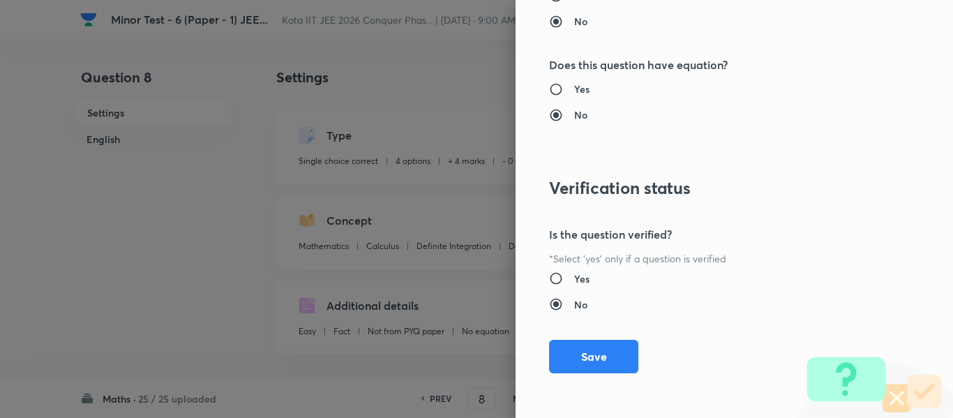
click at [628, 356] on div "Question settings Question type* Single choice correct Number of options* 2 3 4…" at bounding box center [735, 209] width 438 height 418
click at [613, 352] on button "Save" at bounding box center [593, 356] width 89 height 34
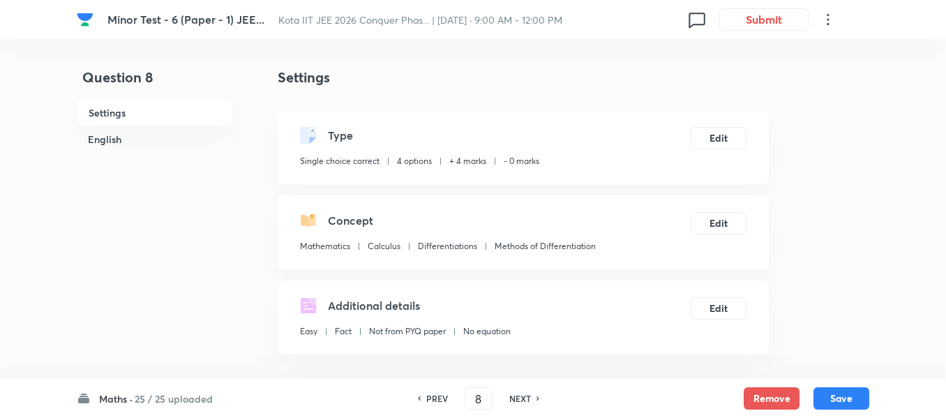
click at [840, 413] on div "Maths · 25 / 25 uploaded PREV 8 ​ NEXT Remove Save" at bounding box center [473, 398] width 793 height 39
click at [842, 403] on button "Save" at bounding box center [842, 397] width 56 height 22
type input "9"
checkbox input "true"
checkbox input "false"
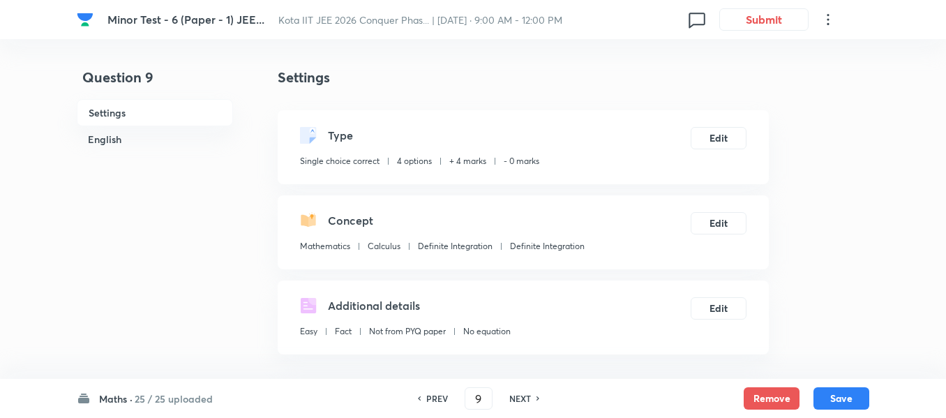
click at [766, 224] on div "Concept Mathematics Calculus Definite Integration Definite Integration Edit" at bounding box center [523, 232] width 491 height 74
click at [737, 225] on button "Edit" at bounding box center [719, 222] width 56 height 22
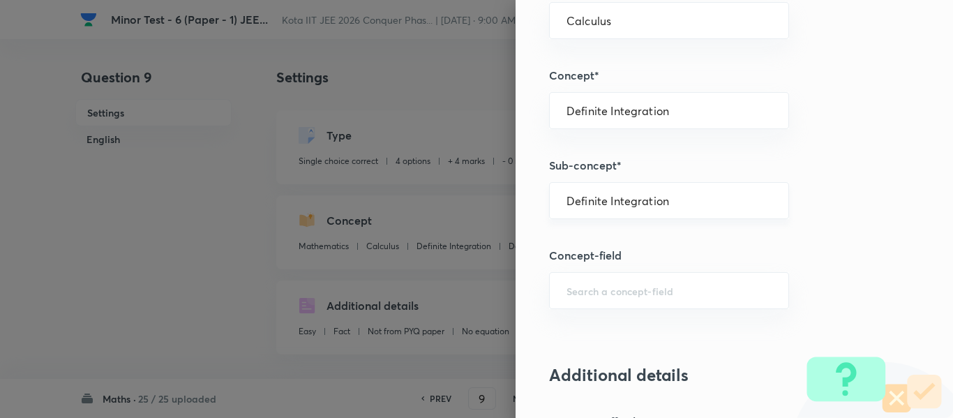
scroll to position [558, 0]
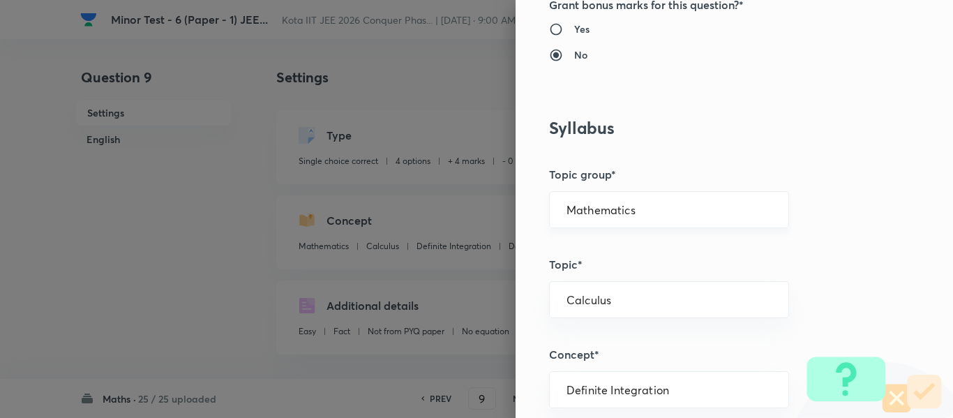
click at [601, 221] on div "Mathematics ​" at bounding box center [669, 209] width 240 height 37
click at [603, 213] on input "Mathematics" at bounding box center [669, 209] width 205 height 13
click at [602, 251] on li "Mathematics" at bounding box center [659, 249] width 239 height 25
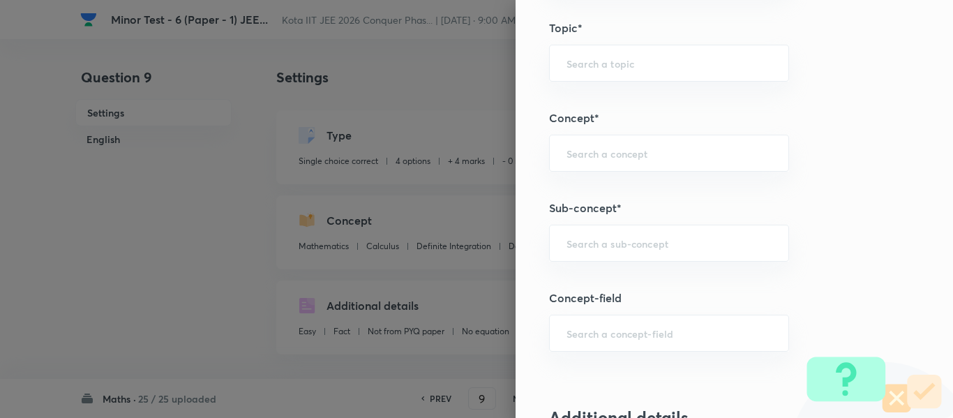
scroll to position [838, 0]
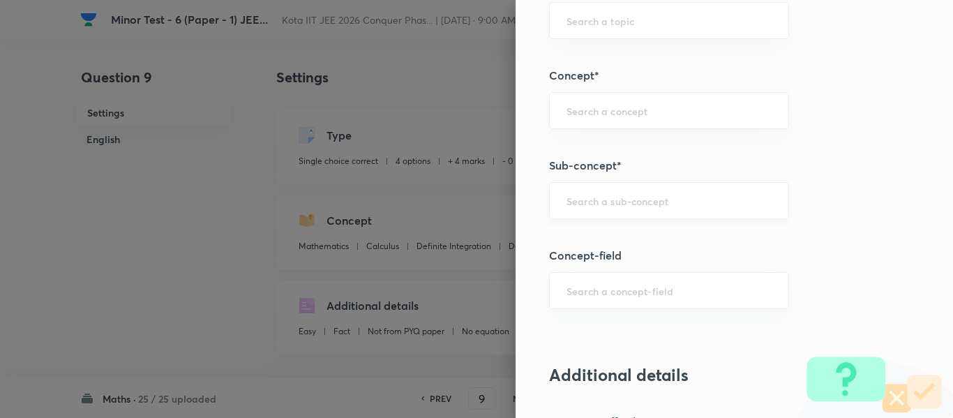
click at [620, 210] on div "​" at bounding box center [669, 200] width 240 height 37
paste input "Methods of Differentiation"
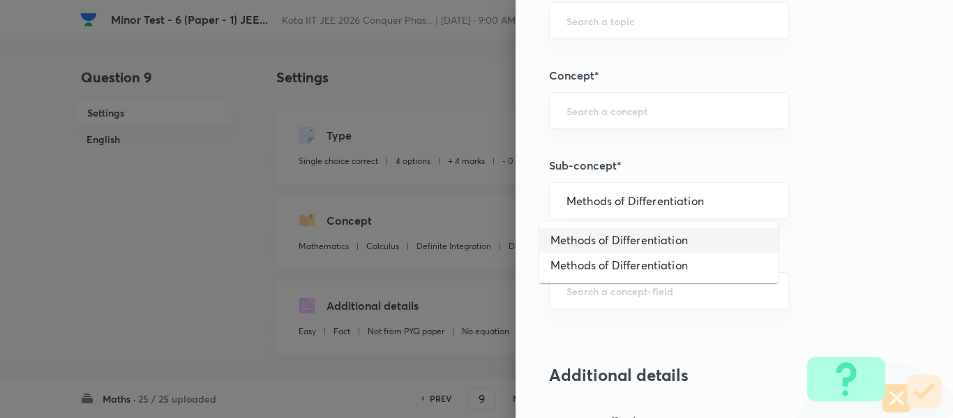
click at [615, 234] on li "Methods of Differentiation" at bounding box center [659, 240] width 239 height 25
type input "Methods of Differentiation"
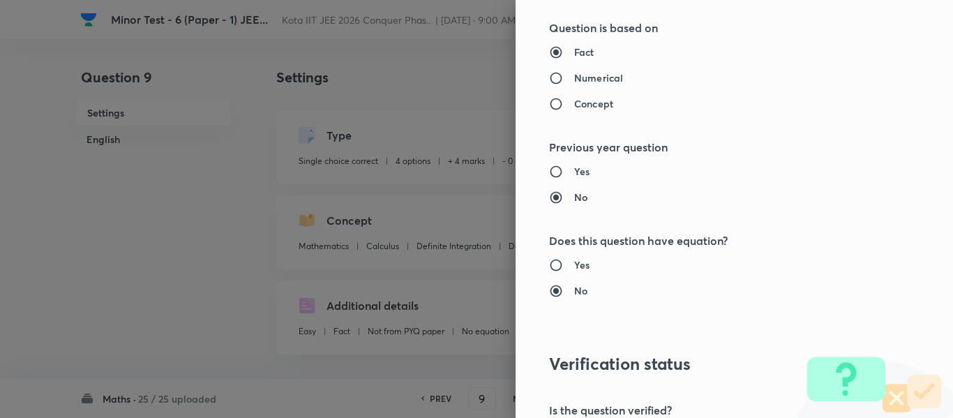
type input "Calculus"
type input "Differentiations"
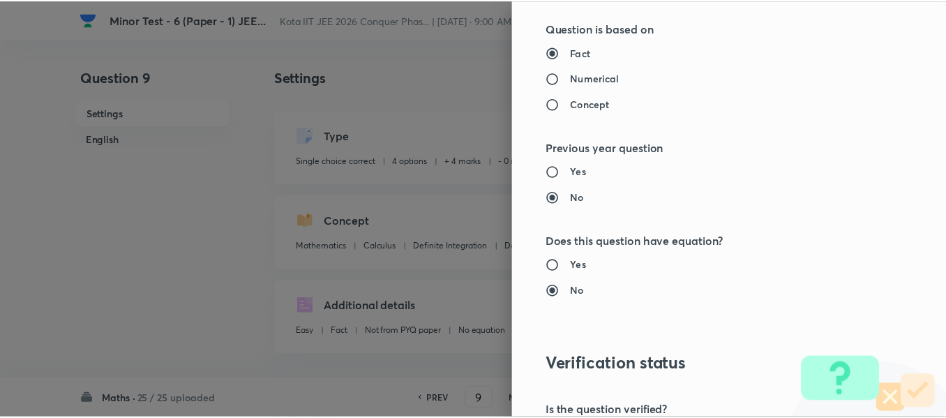
scroll to position [1578, 0]
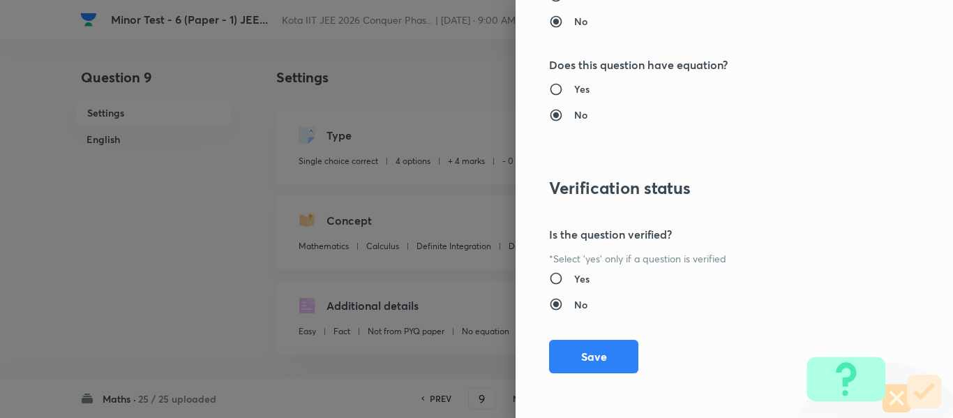
click at [609, 367] on button "Save" at bounding box center [593, 357] width 89 height 34
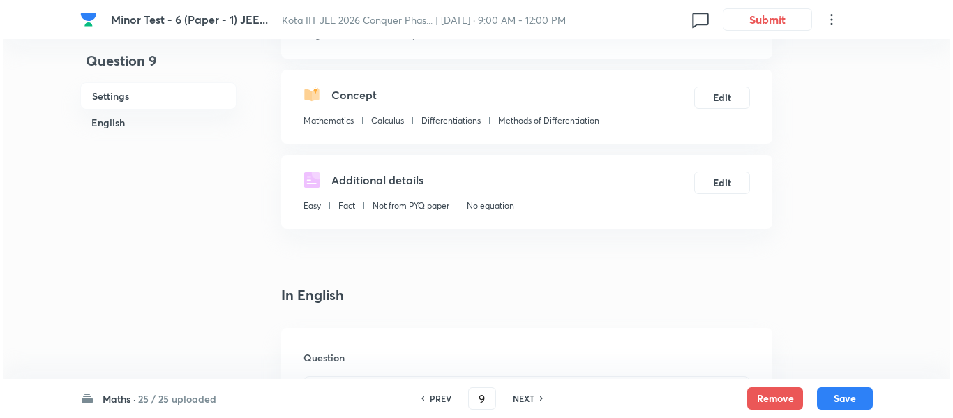
scroll to position [140, 0]
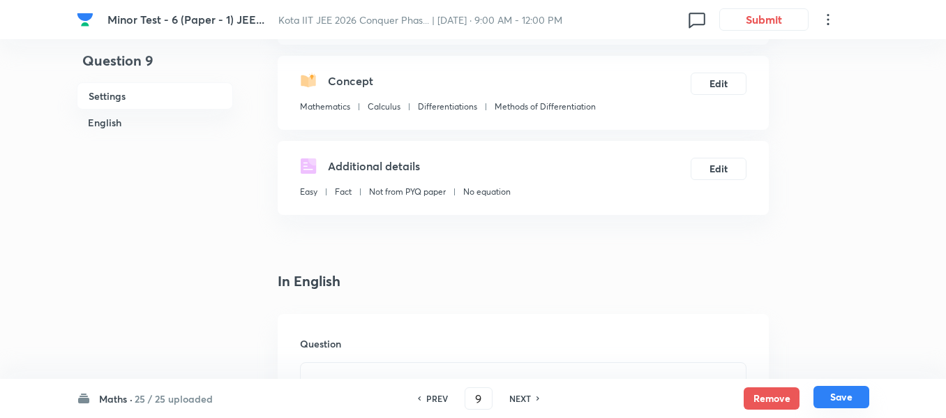
click at [851, 395] on button "Save" at bounding box center [842, 397] width 56 height 22
type input "10"
checkbox input "false"
checkbox input "true"
click at [735, 172] on button "Edit" at bounding box center [719, 167] width 56 height 22
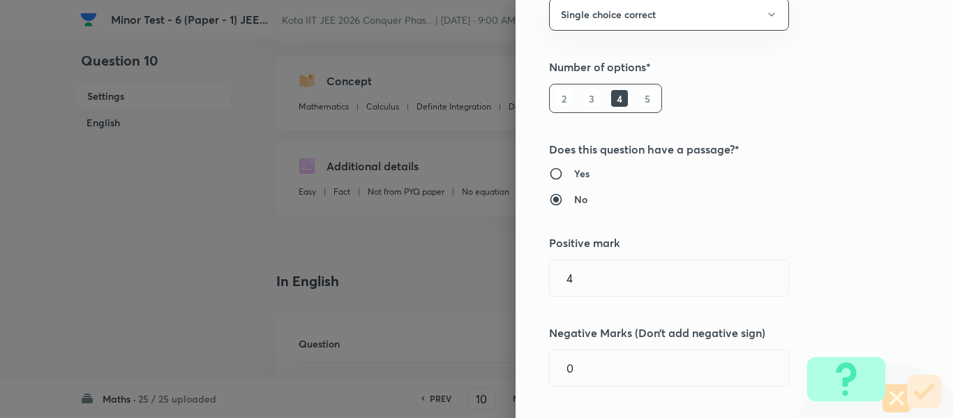
scroll to position [489, 0]
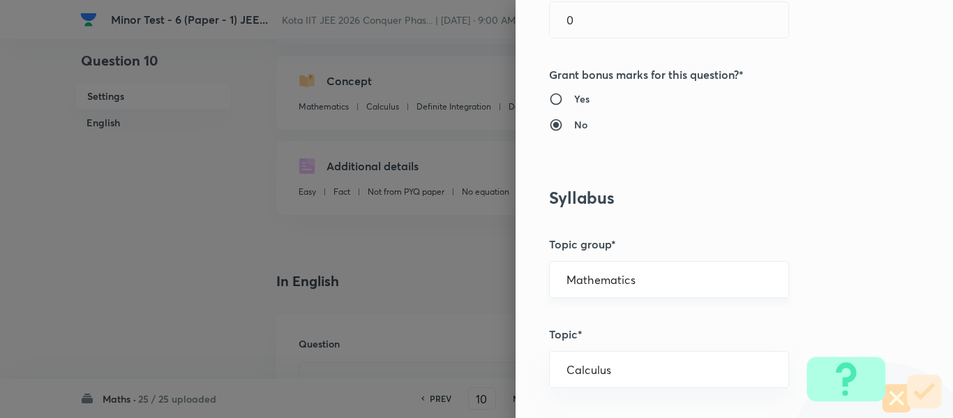
click at [581, 277] on input "Mathematics" at bounding box center [669, 279] width 205 height 13
click at [595, 317] on li "Mathematics" at bounding box center [659, 318] width 239 height 25
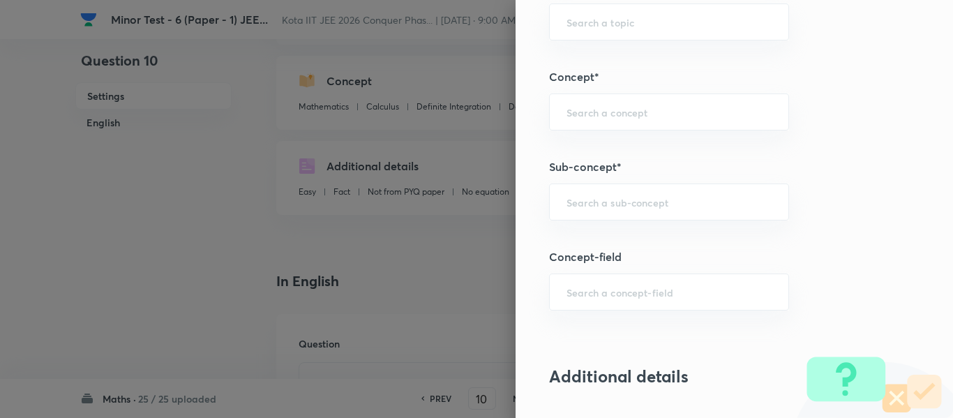
scroll to position [838, 0]
click at [611, 217] on div "​" at bounding box center [669, 200] width 240 height 37
paste input "Methods of Differentiation"
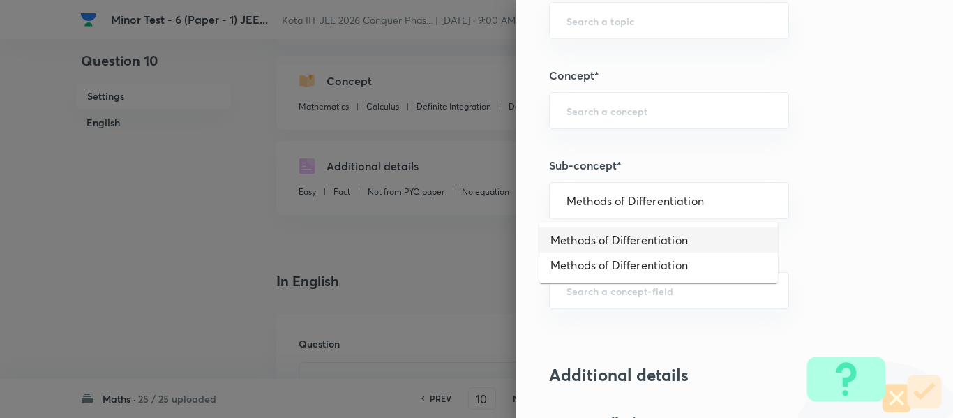
click at [612, 239] on li "Methods of Differentiation" at bounding box center [659, 240] width 239 height 25
type input "Methods of Differentiation"
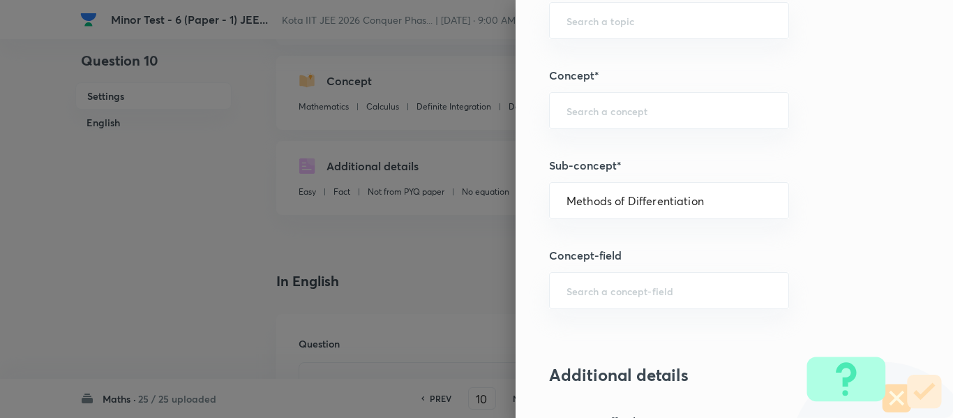
type input "Calculus"
type input "Differentiations"
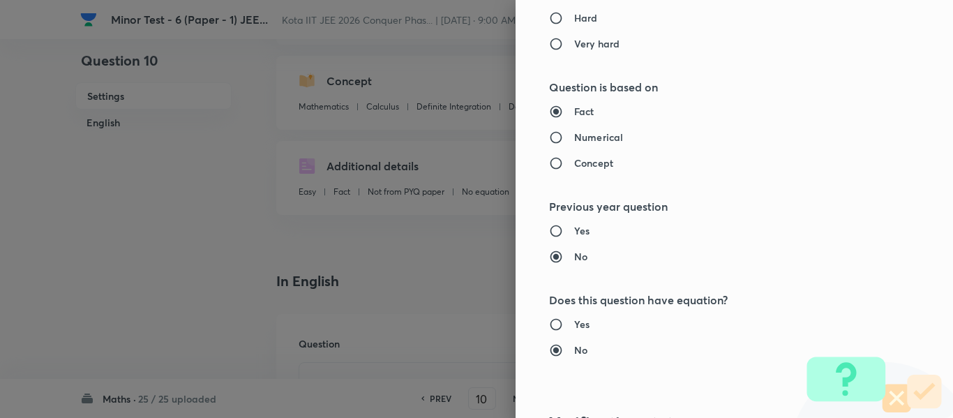
scroll to position [1578, 0]
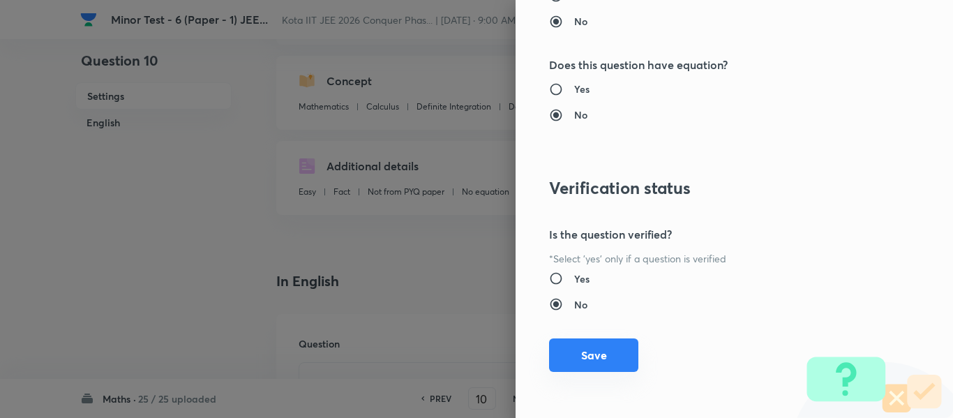
click at [620, 349] on button "Save" at bounding box center [593, 356] width 89 height 34
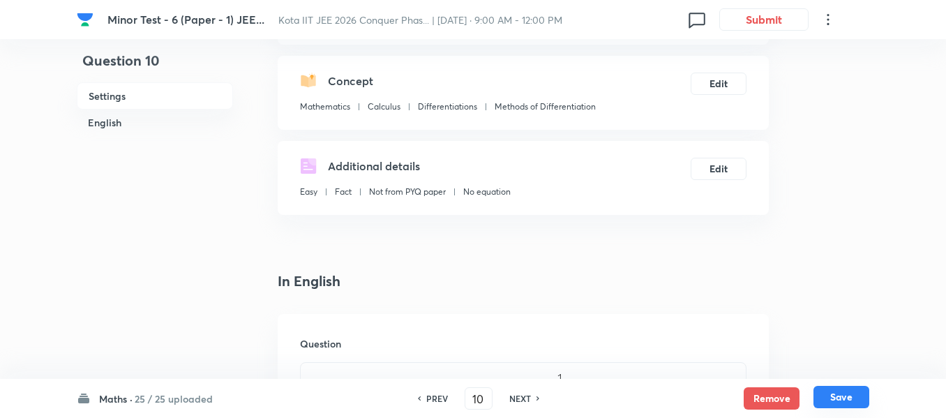
click at [842, 399] on button "Save" at bounding box center [842, 397] width 56 height 22
type input "11"
checkbox input "true"
click at [713, 168] on button "Edit" at bounding box center [719, 167] width 56 height 22
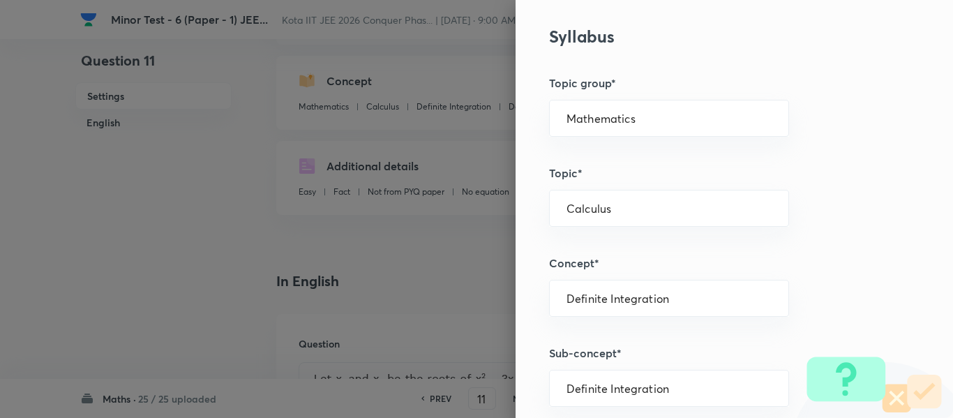
scroll to position [628, 0]
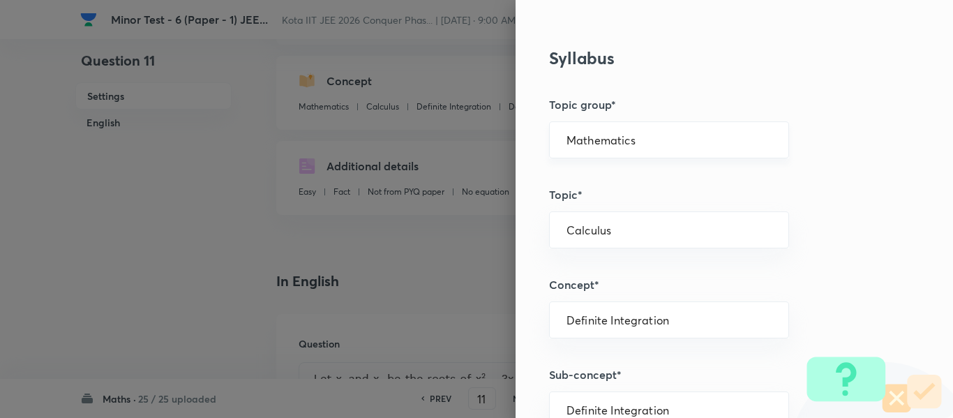
click at [602, 154] on div "Mathematics ​" at bounding box center [669, 139] width 240 height 37
click at [607, 144] on input "Mathematics" at bounding box center [669, 139] width 205 height 13
click at [595, 167] on li "Mathematics" at bounding box center [659, 179] width 239 height 25
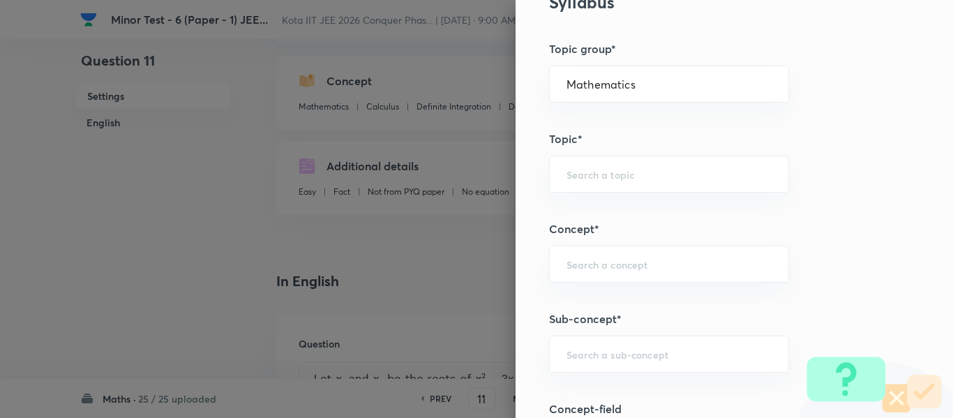
scroll to position [768, 0]
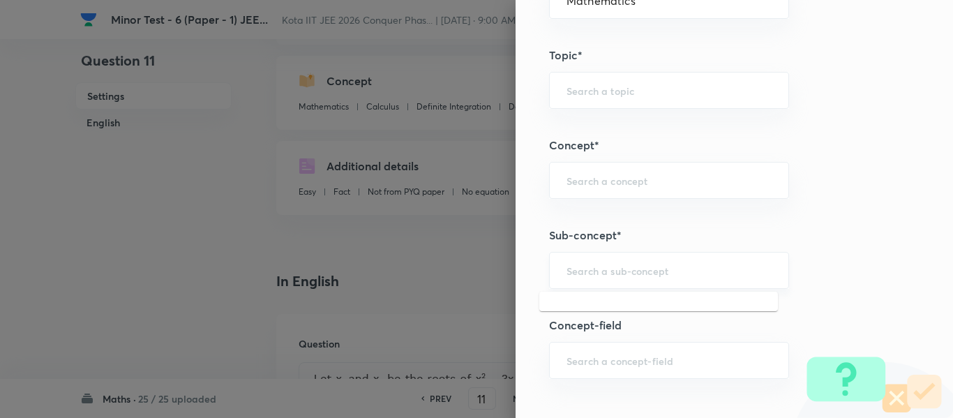
click at [595, 274] on input "text" at bounding box center [669, 270] width 205 height 13
paste input "Progression"
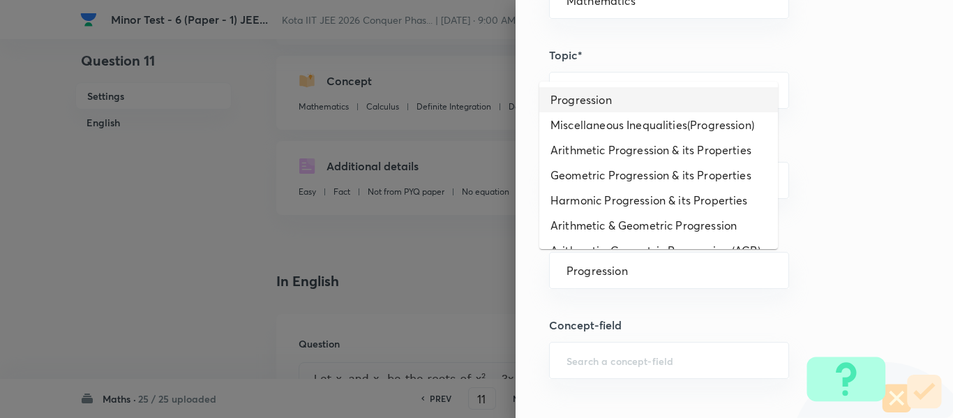
click at [602, 99] on li "Progression" at bounding box center [659, 99] width 239 height 25
type input "Progression"
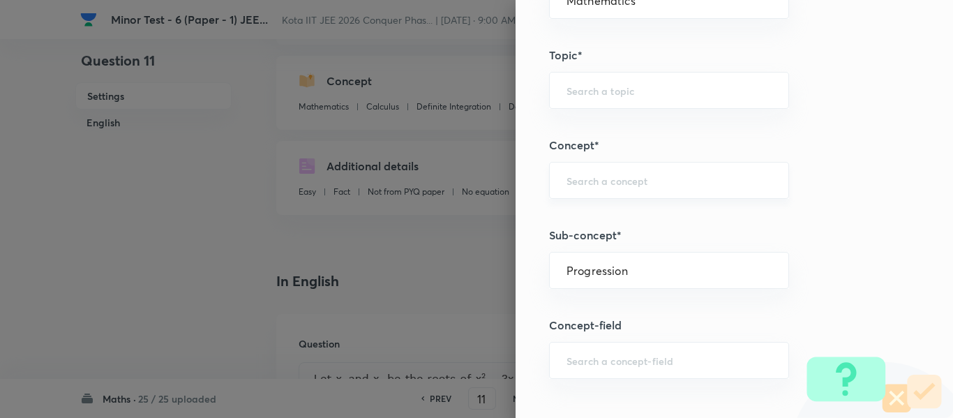
type input "Algebra"
type input "Series & Progressions"
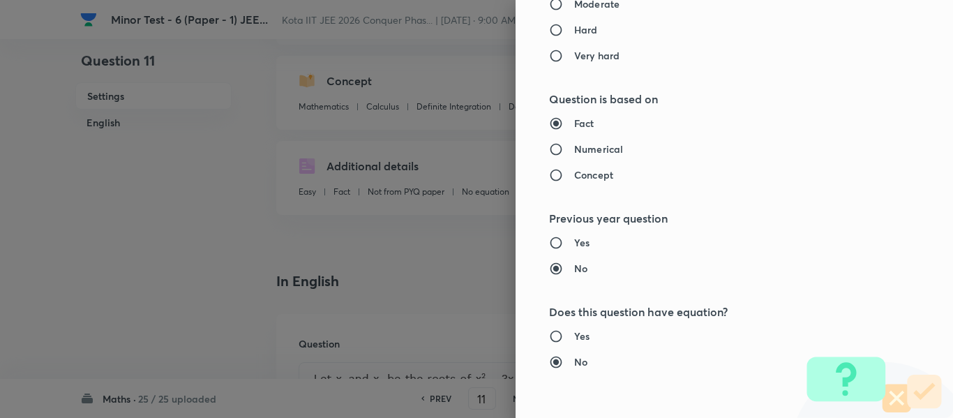
scroll to position [1578, 0]
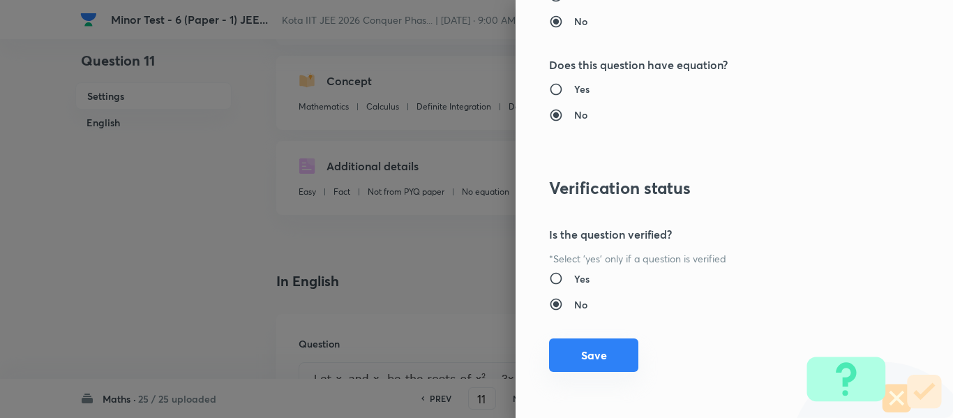
click at [617, 350] on button "Save" at bounding box center [593, 356] width 89 height 34
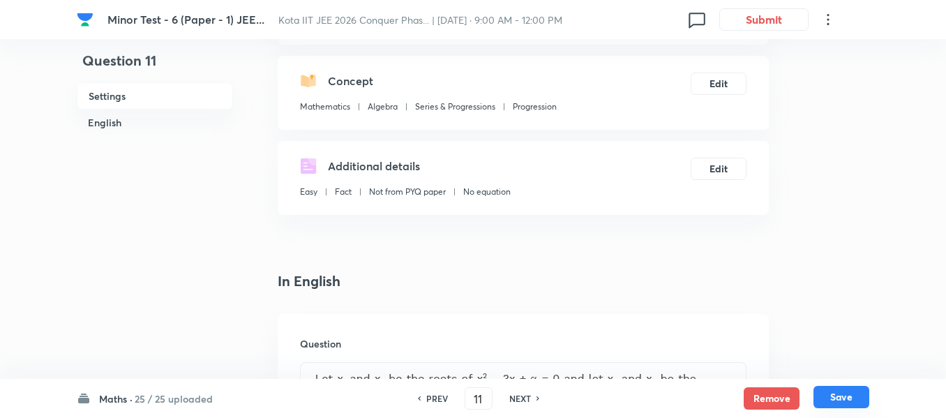
click at [852, 390] on button "Save" at bounding box center [842, 397] width 56 height 22
type input "12"
checkbox input "true"
checkbox input "false"
click at [710, 166] on button "Edit" at bounding box center [719, 167] width 56 height 22
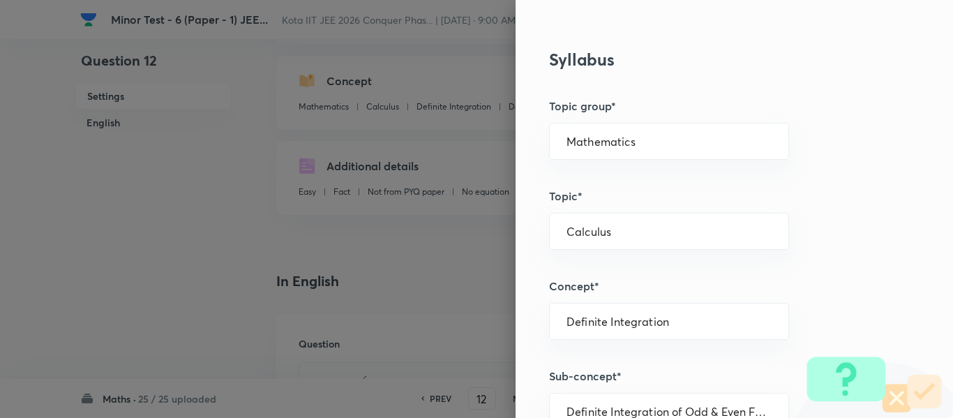
scroll to position [628, 0]
drag, startPoint x: 587, startPoint y: 163, endPoint x: 585, endPoint y: 131, distance: 32.2
click at [586, 150] on div "Question settings Question type* Single choice correct Number of options* 2 3 4…" at bounding box center [735, 209] width 438 height 418
click at [585, 135] on input "Mathematics" at bounding box center [669, 139] width 205 height 13
click at [590, 179] on li "Mathematics" at bounding box center [659, 179] width 239 height 25
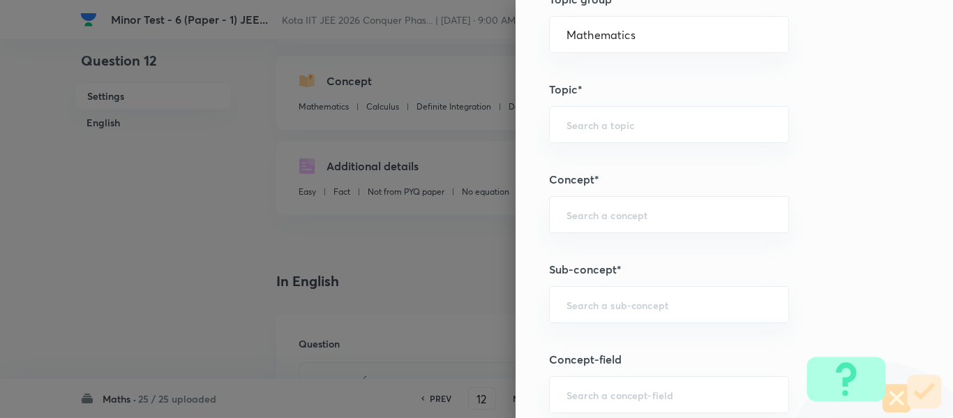
scroll to position [768, 0]
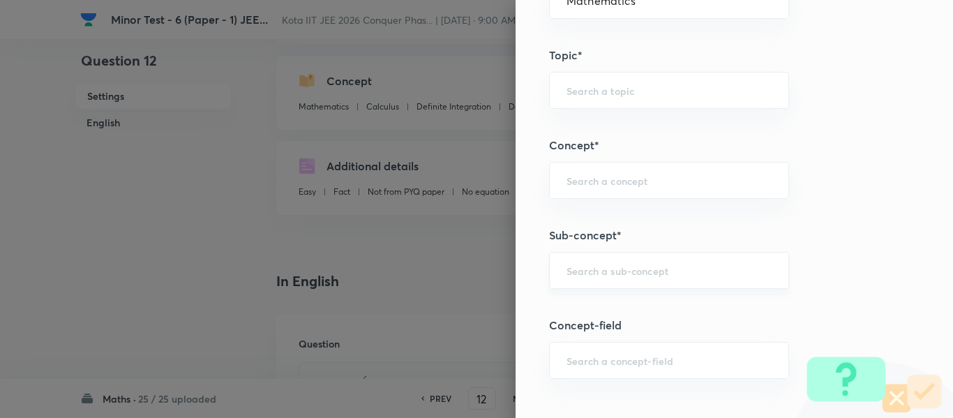
click at [614, 265] on input "text" at bounding box center [669, 270] width 205 height 13
paste input "Differentiability"
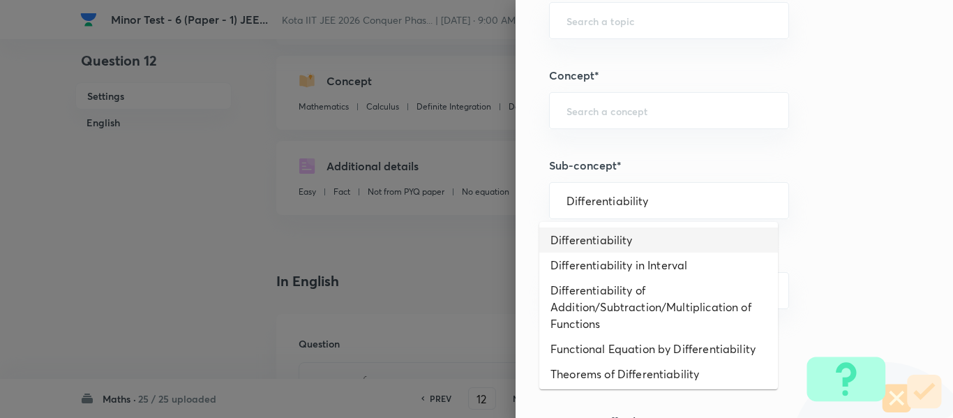
click at [598, 240] on li "Differentiability" at bounding box center [659, 240] width 239 height 25
type input "Differentiability"
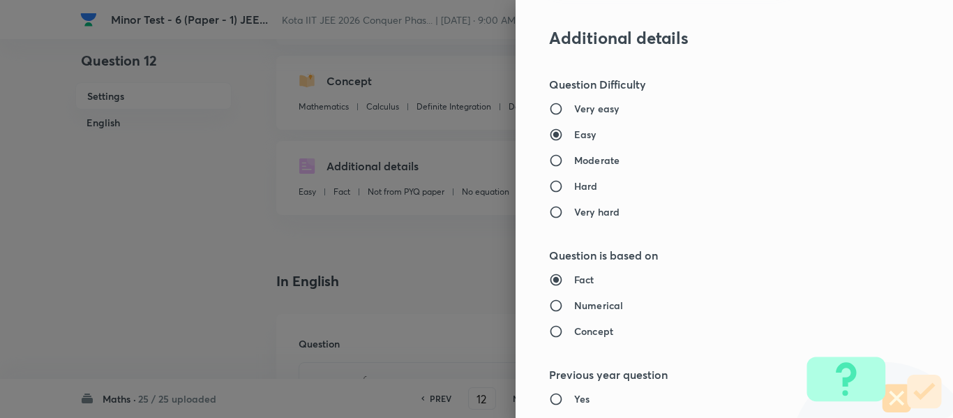
type input "Calculus"
type input "Differentiability"
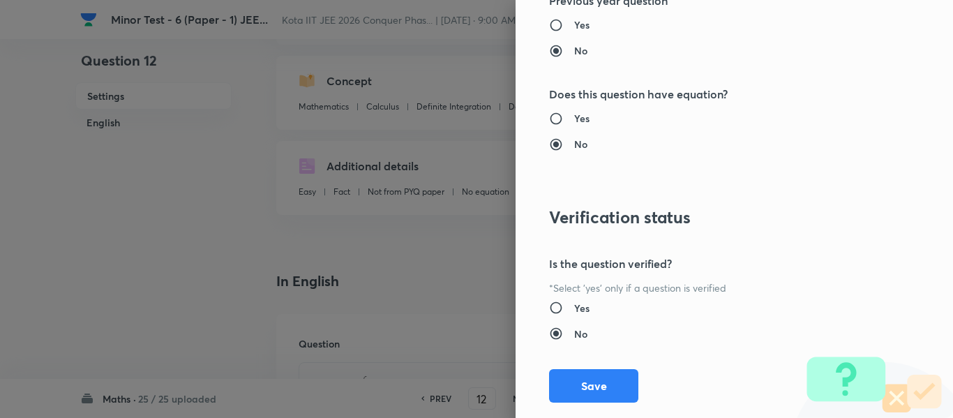
scroll to position [1578, 0]
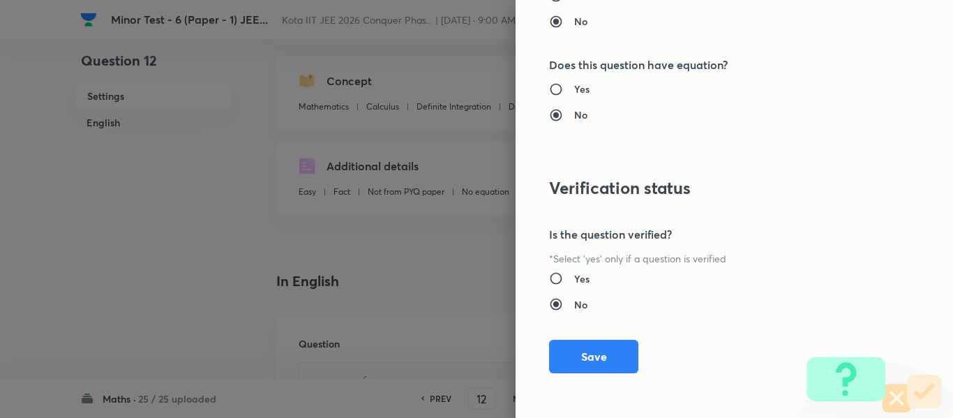
click at [600, 337] on div "Question settings Question type* Single choice correct Number of options* 2 3 4…" at bounding box center [735, 209] width 438 height 418
click at [597, 362] on button "Save" at bounding box center [593, 356] width 89 height 34
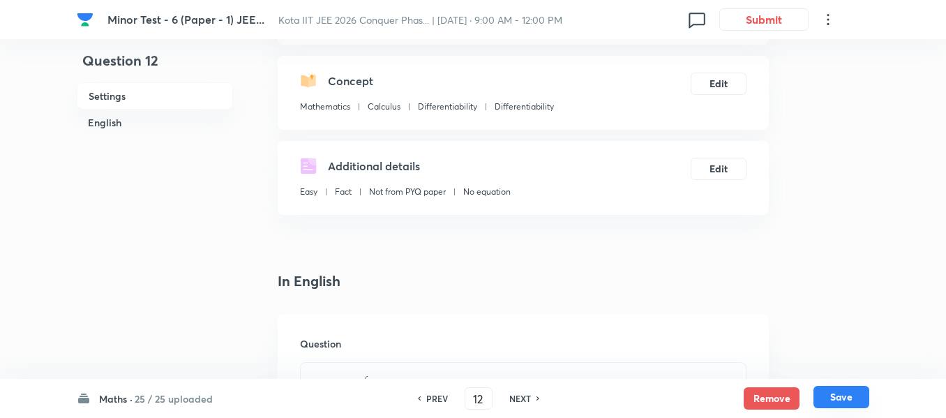
click at [856, 406] on button "Save" at bounding box center [842, 397] width 56 height 22
type input "13"
checkbox input "true"
checkbox input "false"
click at [733, 84] on button "Edit" at bounding box center [719, 82] width 56 height 22
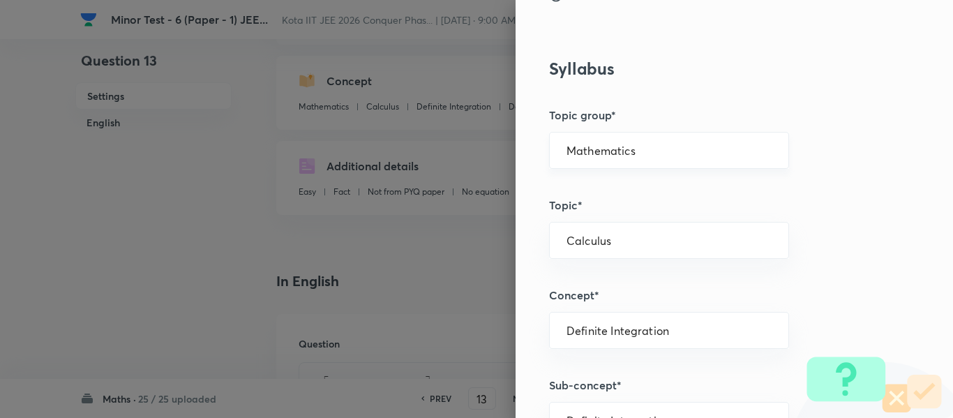
scroll to position [628, 0]
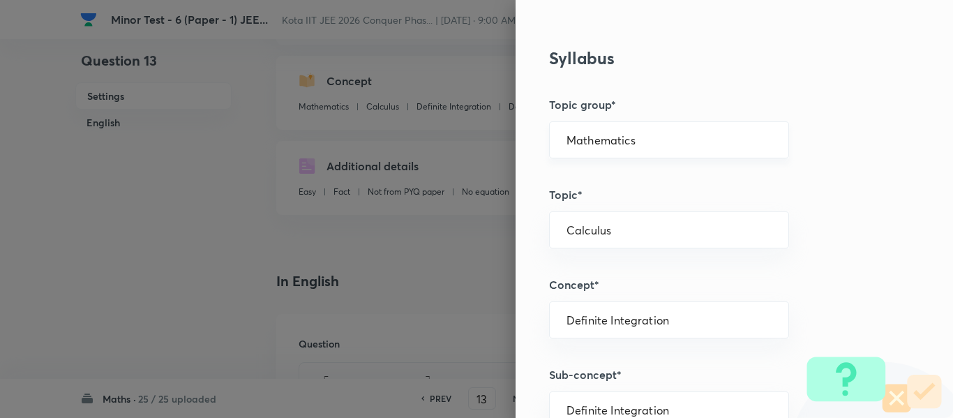
click at [591, 138] on input "Mathematics" at bounding box center [669, 139] width 205 height 13
click at [600, 184] on li "Mathematics" at bounding box center [659, 179] width 239 height 25
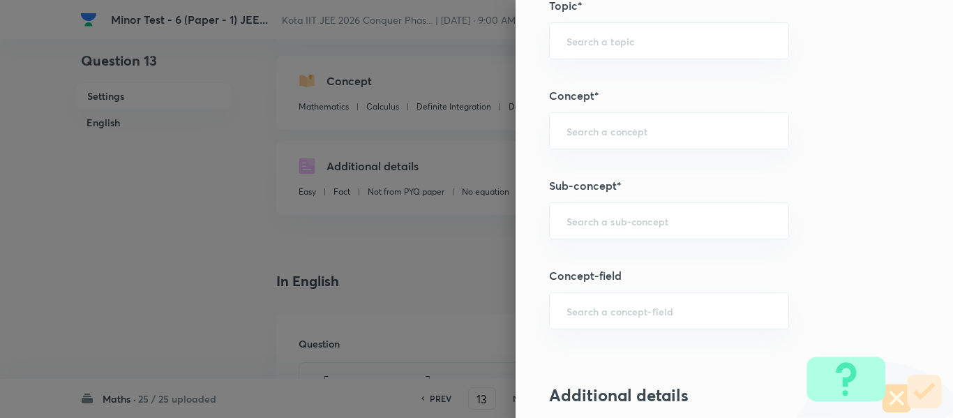
scroll to position [838, 0]
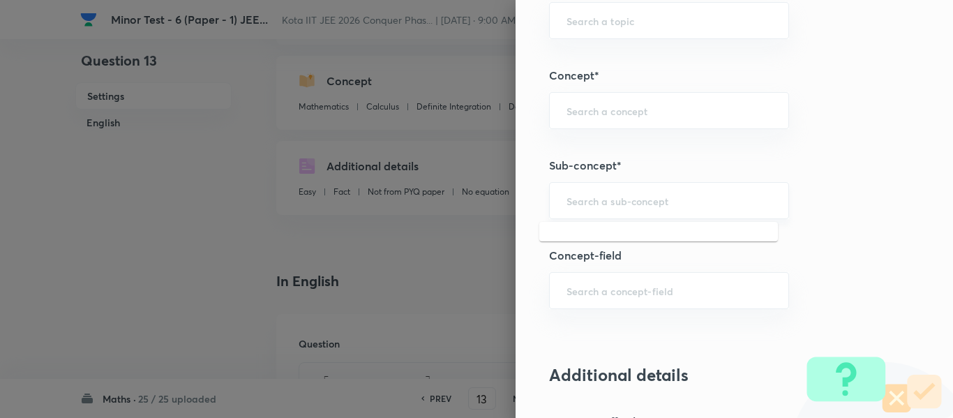
click at [597, 197] on input "text" at bounding box center [669, 200] width 205 height 13
paste input "Integration by Parts"
click at [600, 231] on li "Integration by Parts" at bounding box center [659, 240] width 239 height 25
type input "Integration by Parts"
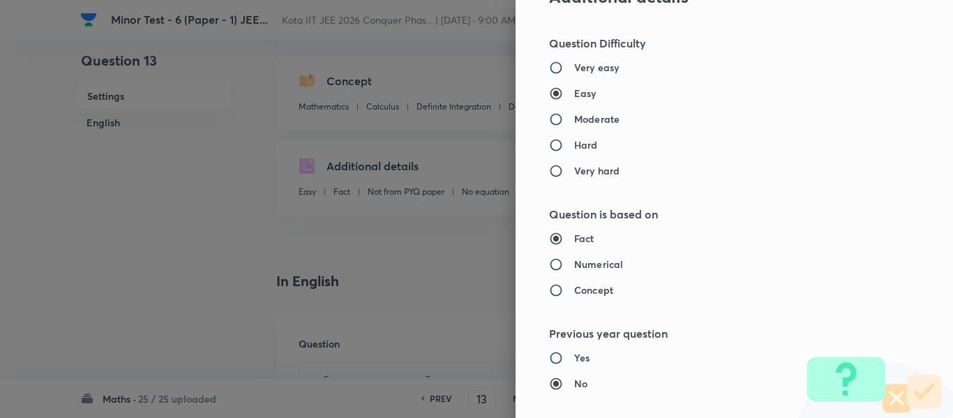
type input "Calculus"
type input "Indefinite Integration"
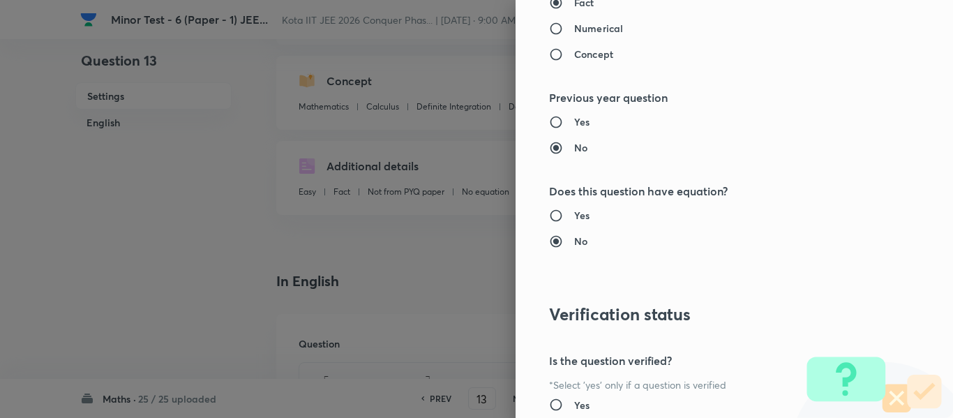
scroll to position [1578, 0]
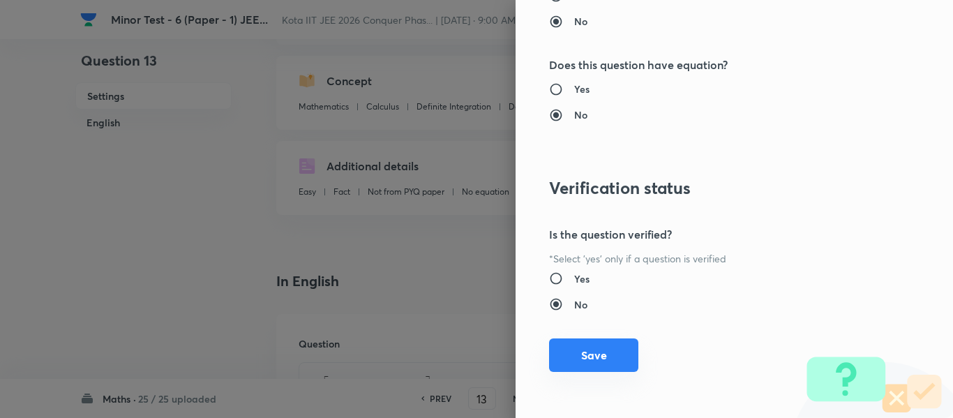
click at [607, 346] on button "Save" at bounding box center [593, 356] width 89 height 34
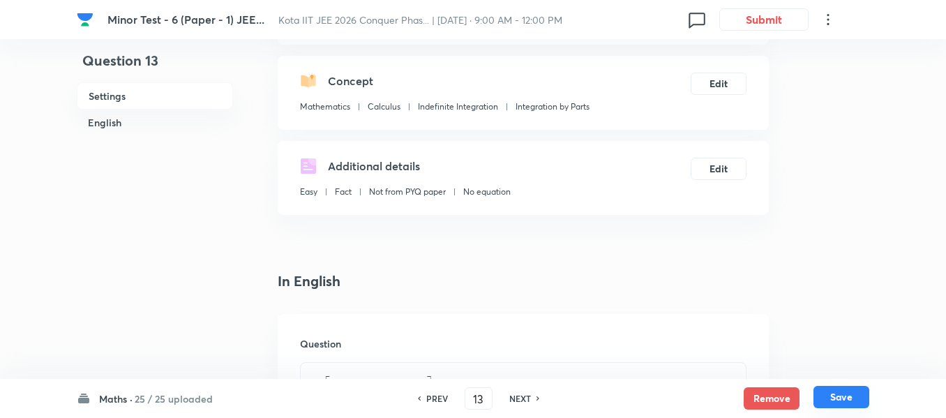
click at [854, 388] on button "Save" at bounding box center [842, 397] width 56 height 22
type input "14"
checkbox input "true"
click at [720, 177] on button "Edit" at bounding box center [719, 167] width 56 height 22
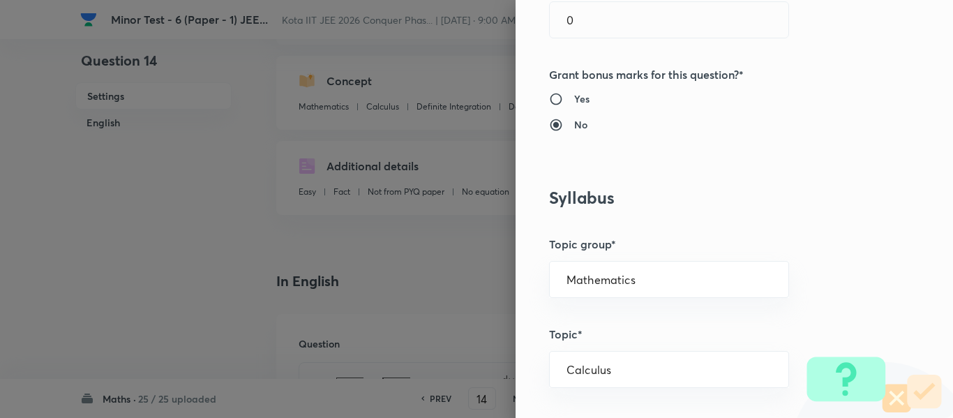
scroll to position [628, 0]
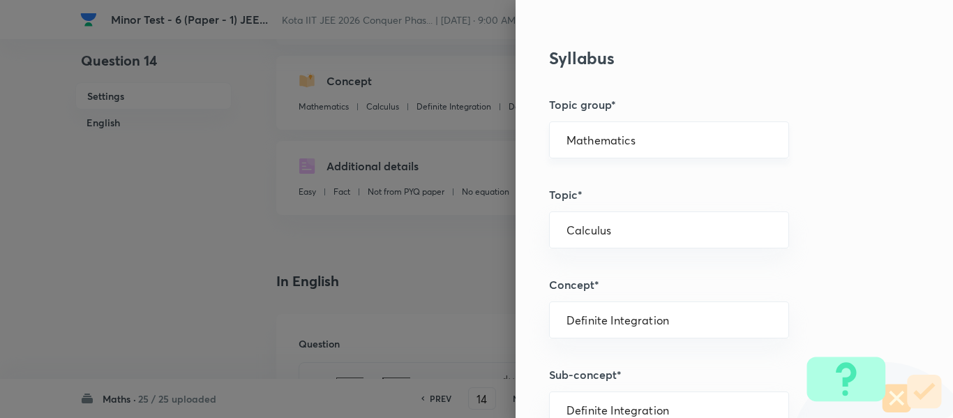
click at [591, 140] on input "Mathematics" at bounding box center [669, 139] width 205 height 13
click at [589, 170] on li "Mathematics" at bounding box center [659, 179] width 239 height 25
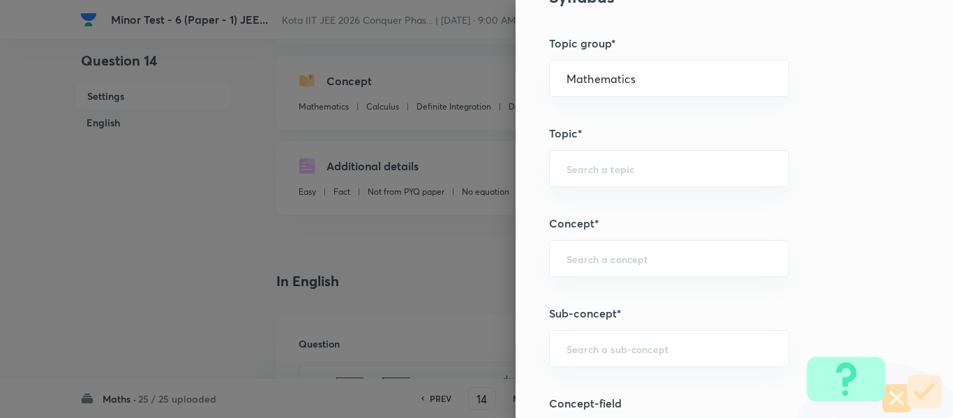
scroll to position [768, 0]
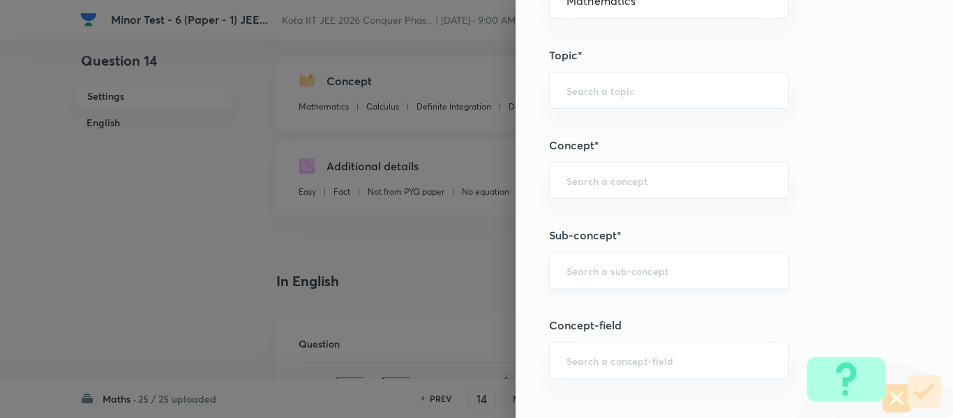
click at [634, 258] on div "​" at bounding box center [669, 270] width 240 height 37
paste input "Methods of Differentiation"
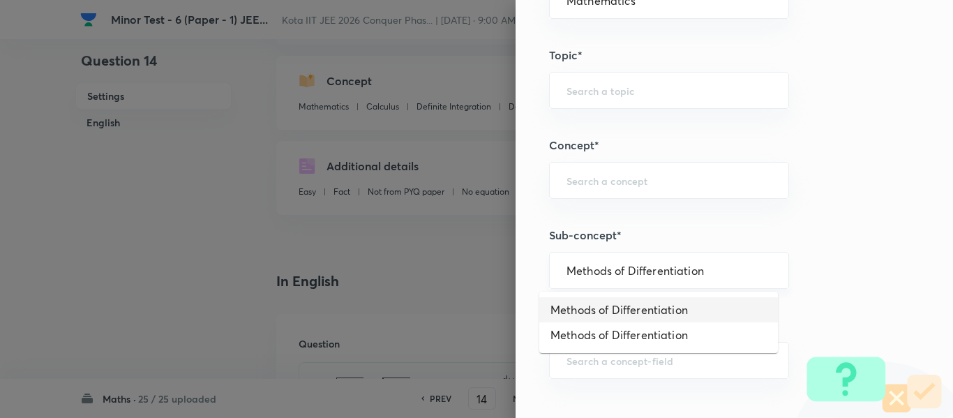
drag, startPoint x: 622, startPoint y: 302, endPoint x: 618, endPoint y: 289, distance: 13.9
click at [622, 303] on li "Methods of Differentiation" at bounding box center [659, 309] width 239 height 25
type input "Methods of Differentiation"
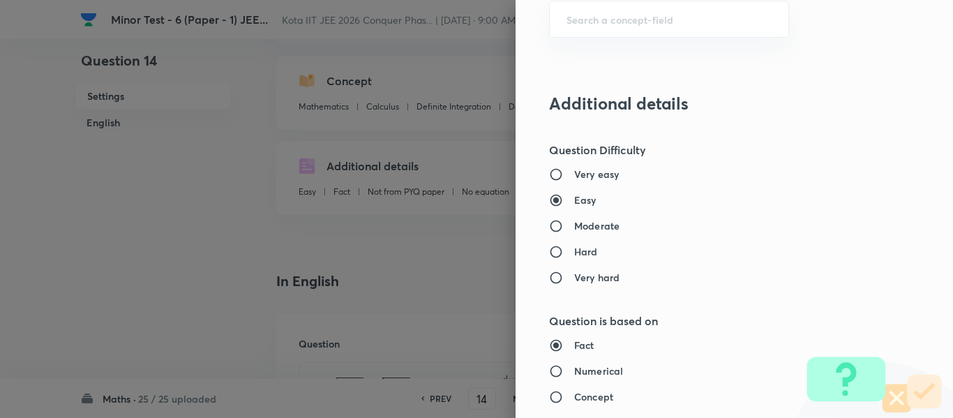
type input "Calculus"
type input "Differentiations"
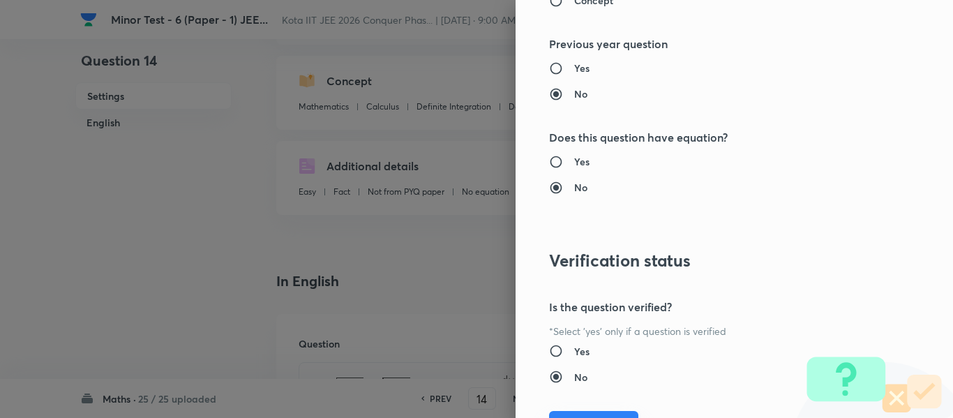
scroll to position [1578, 0]
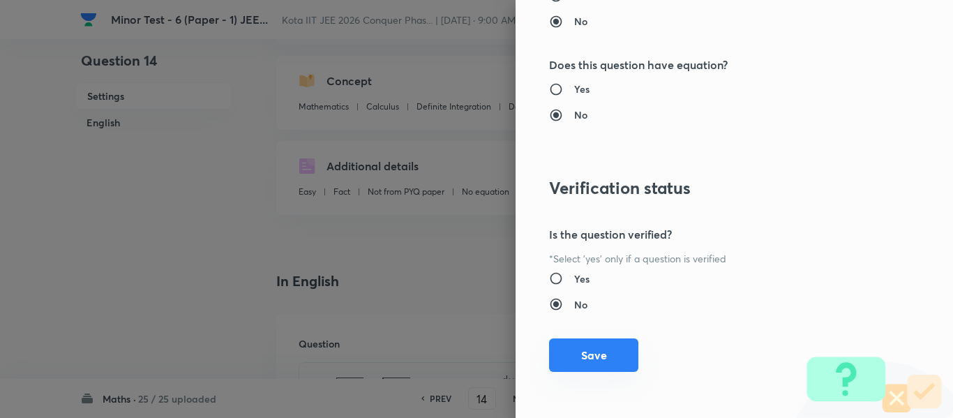
click at [613, 356] on button "Save" at bounding box center [593, 356] width 89 height 34
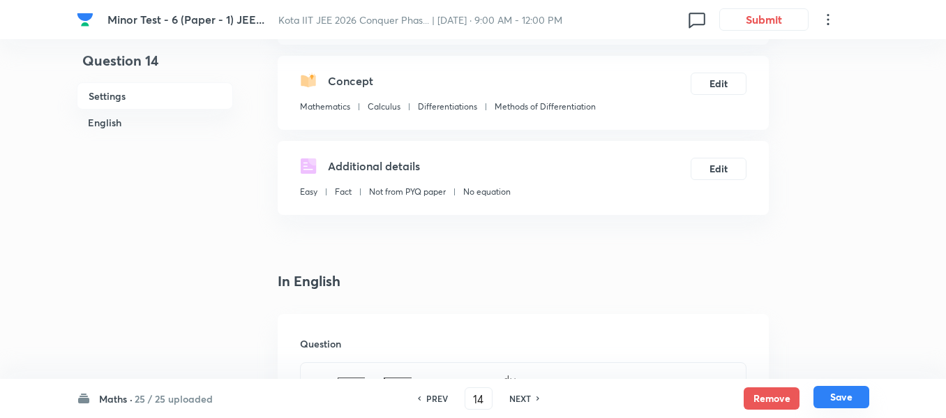
click at [841, 396] on button "Save" at bounding box center [842, 397] width 56 height 22
type input "15"
checkbox input "true"
checkbox input "false"
click at [711, 168] on button "Edit" at bounding box center [719, 167] width 56 height 22
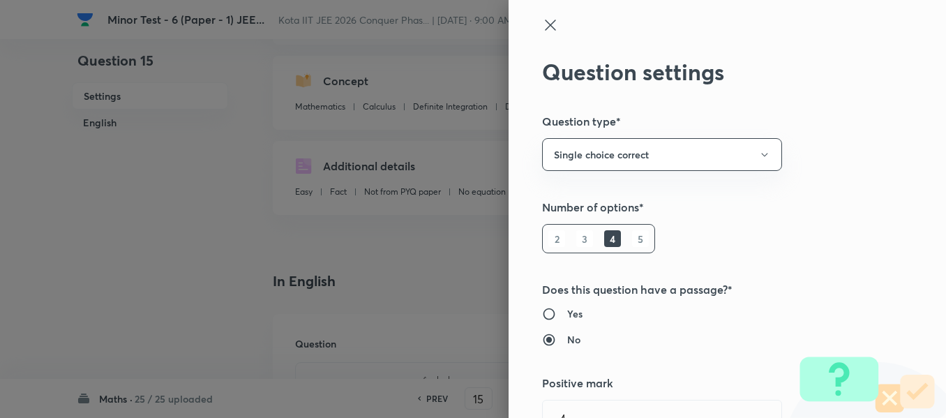
type input "Definite Integration"
type input "Definite Integration of Odd & Even Functions"
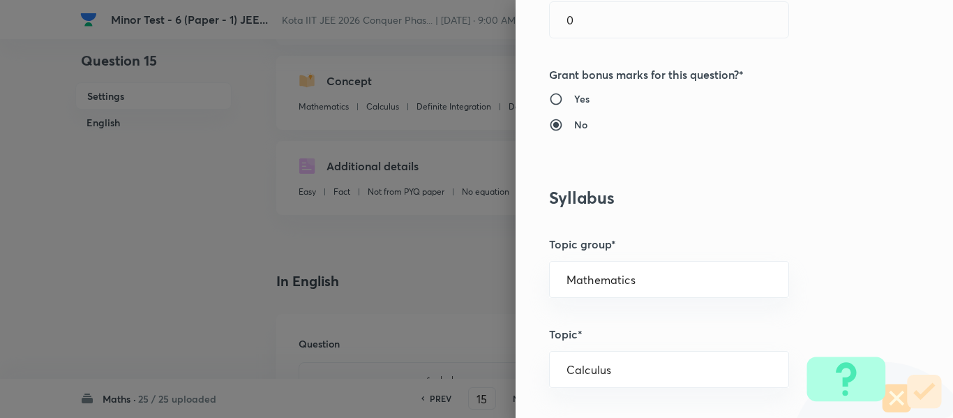
scroll to position [558, 0]
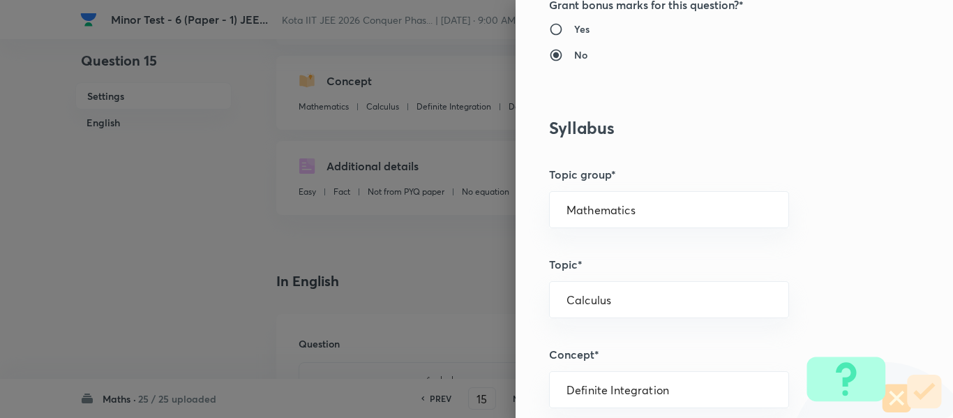
click at [590, 191] on div "Question settings Question type* Single choice correct Number of options* 2 3 4…" at bounding box center [735, 209] width 438 height 418
click at [584, 219] on div "Mathematics ​" at bounding box center [669, 209] width 240 height 37
click at [585, 210] on input "Mathematics" at bounding box center [669, 209] width 205 height 13
click at [586, 244] on li "Mathematics" at bounding box center [659, 249] width 239 height 25
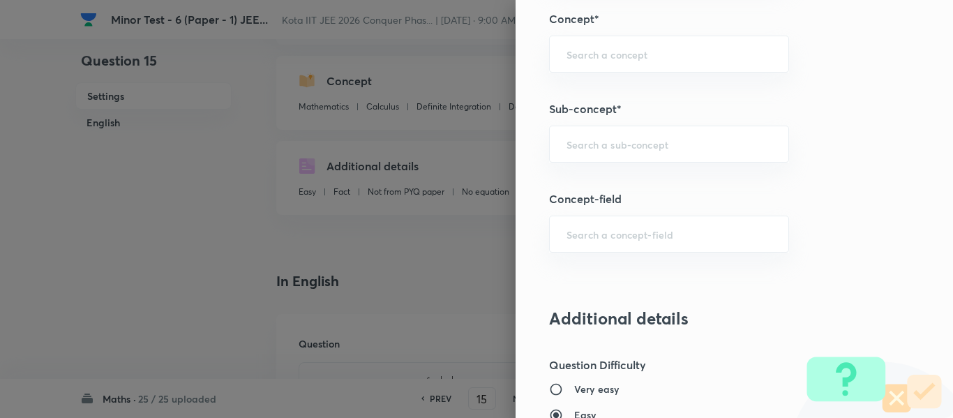
scroll to position [977, 0]
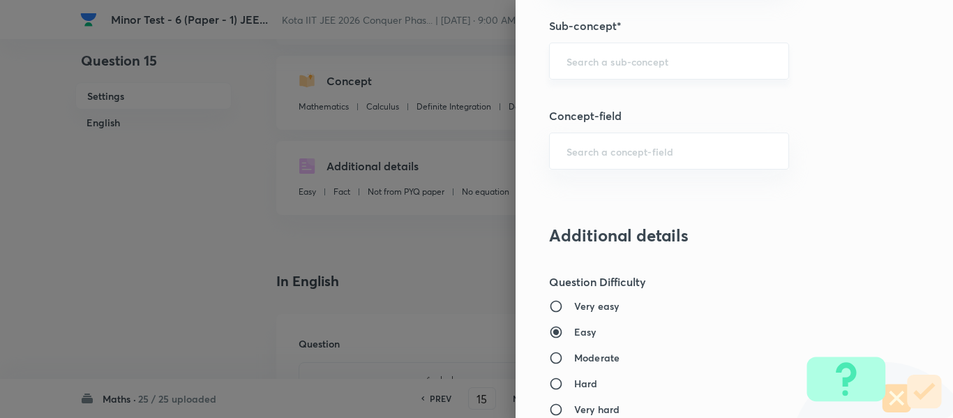
click at [601, 75] on div "​" at bounding box center [669, 61] width 240 height 37
paste input "Integration by Substitutions"
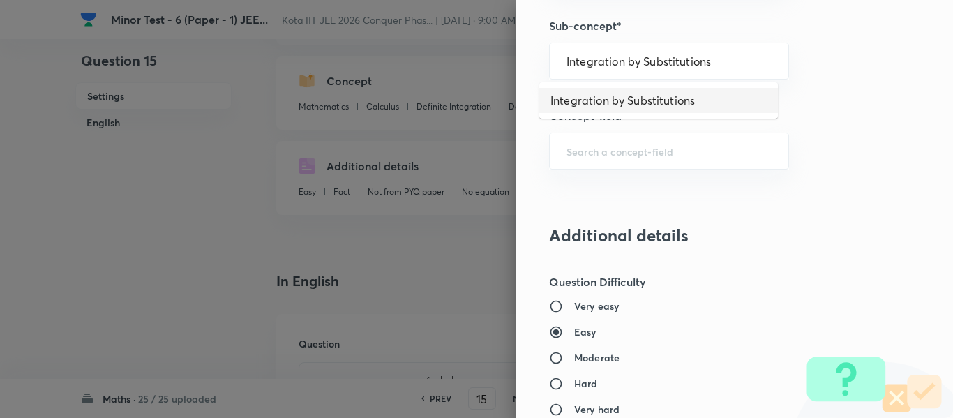
click at [607, 88] on li "Integration by Substitutions" at bounding box center [659, 100] width 239 height 25
type input "Integration by Substitutions"
type input "Calculus"
type input "Indefinite Integration"
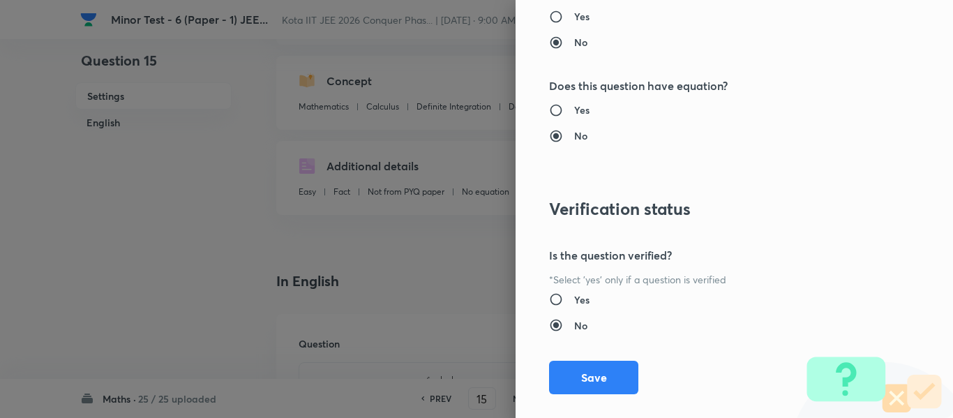
scroll to position [1578, 0]
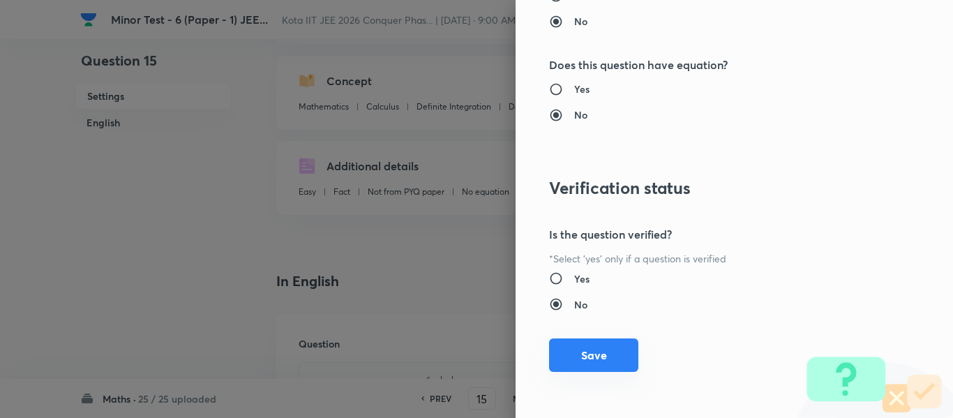
click at [596, 371] on button "Save" at bounding box center [593, 356] width 89 height 34
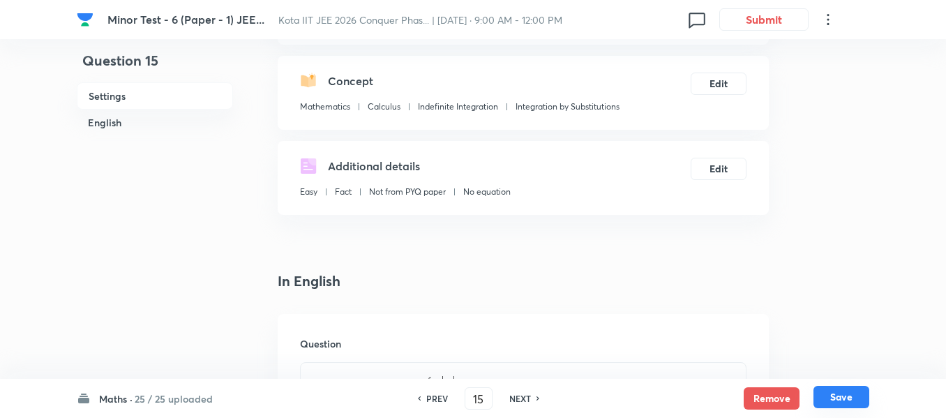
click at [842, 392] on button "Save" at bounding box center [842, 397] width 56 height 22
type input "16"
checkbox input "false"
checkbox input "true"
click at [708, 163] on button "Edit" at bounding box center [719, 167] width 56 height 22
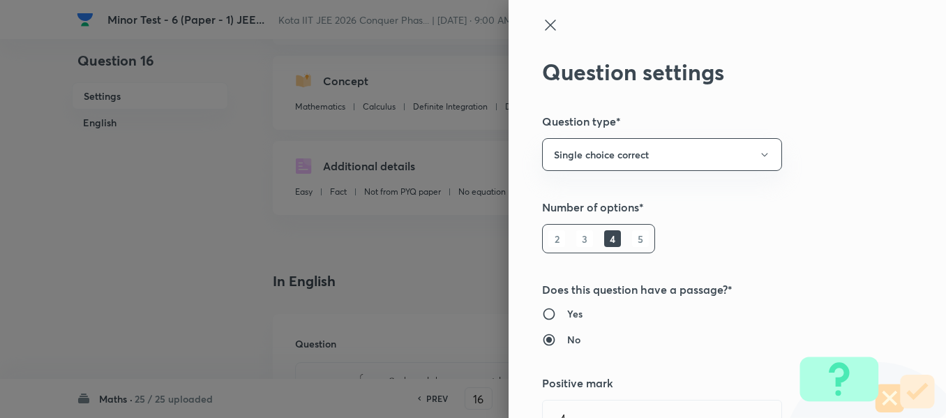
type input "Definite Integration"
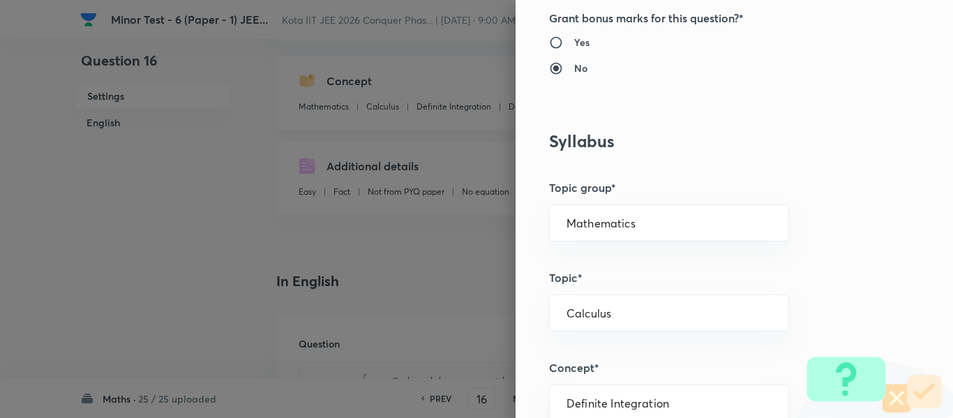
scroll to position [558, 0]
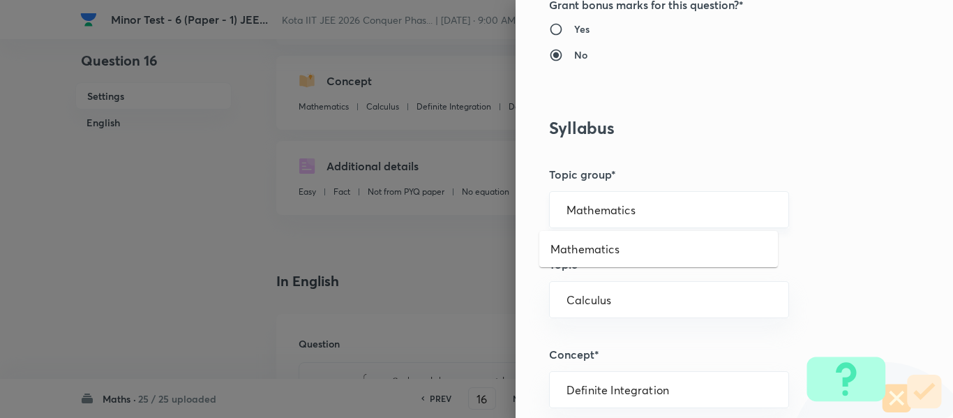
click at [589, 214] on input "Mathematics" at bounding box center [669, 209] width 205 height 13
click at [592, 240] on li "Mathematics" at bounding box center [659, 249] width 239 height 25
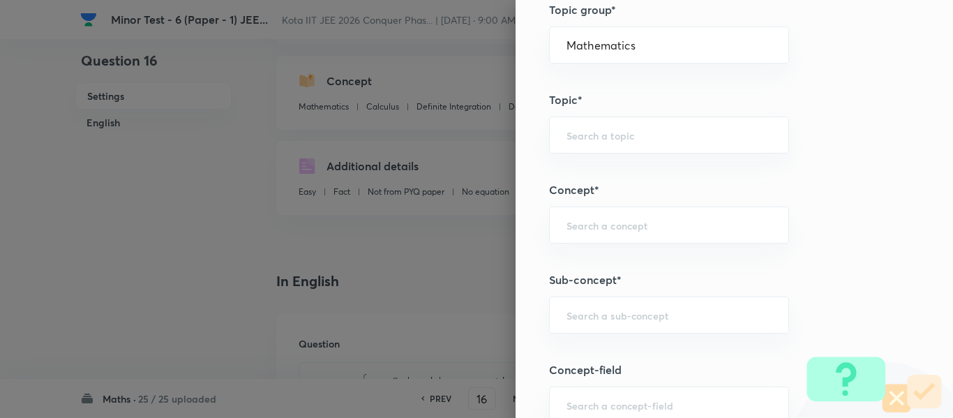
scroll to position [838, 0]
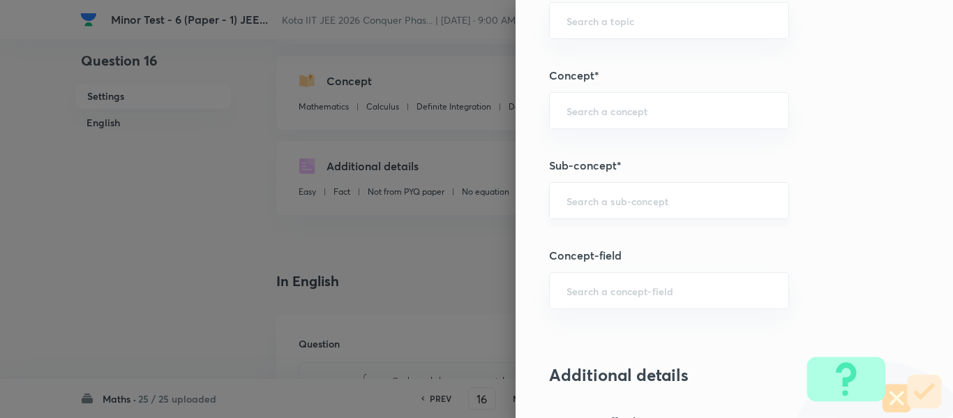
click at [604, 190] on div "​" at bounding box center [669, 200] width 240 height 37
paste input "Definition of Maxima & Minima"
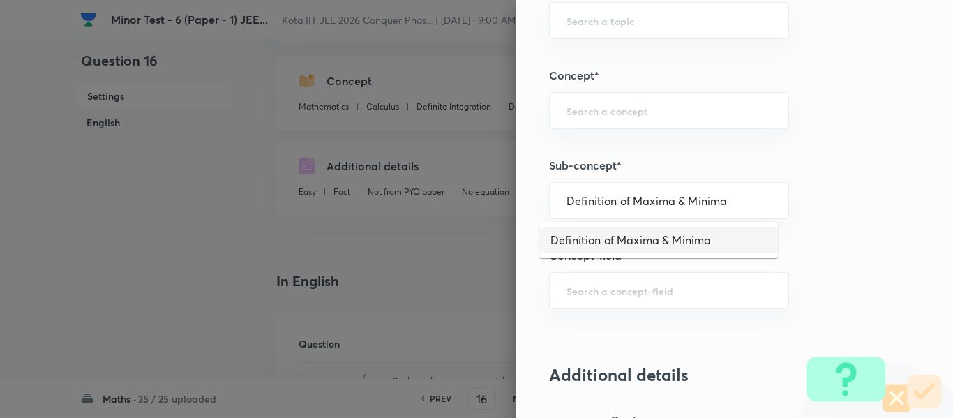
click at [621, 235] on li "Definition of Maxima & Minima" at bounding box center [659, 240] width 239 height 25
type input "Definition of Maxima & Minima"
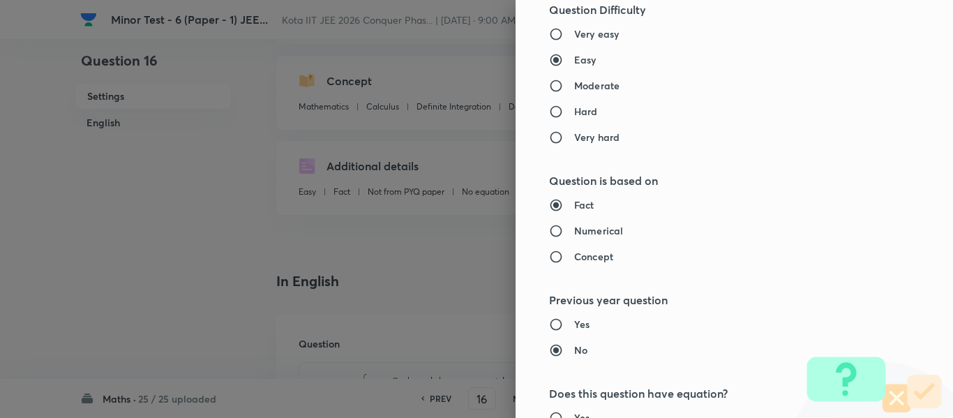
type input "Calculus"
type input "Maxima - Minima"
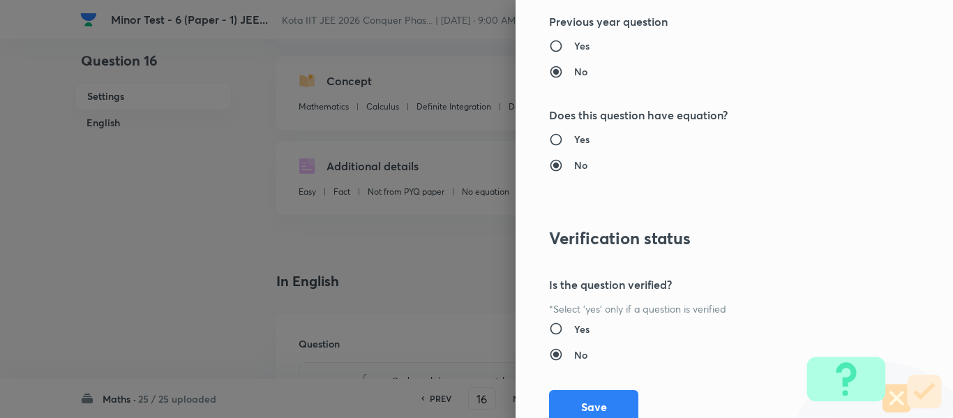
scroll to position [1578, 0]
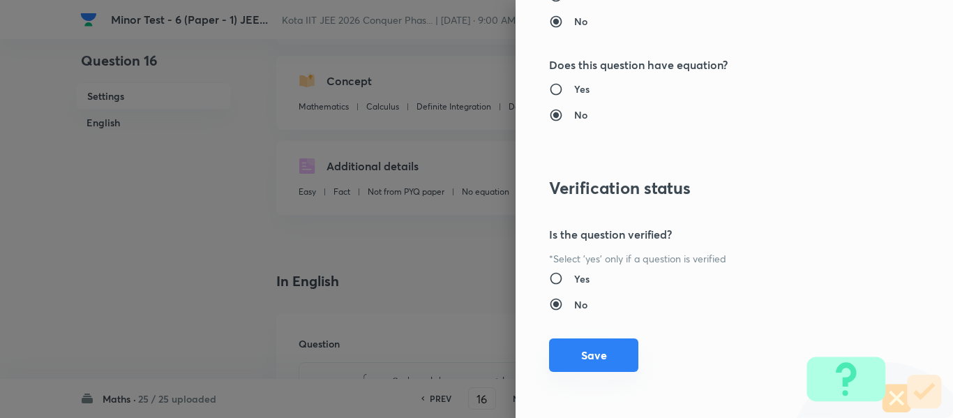
click at [612, 344] on button "Save" at bounding box center [593, 356] width 89 height 34
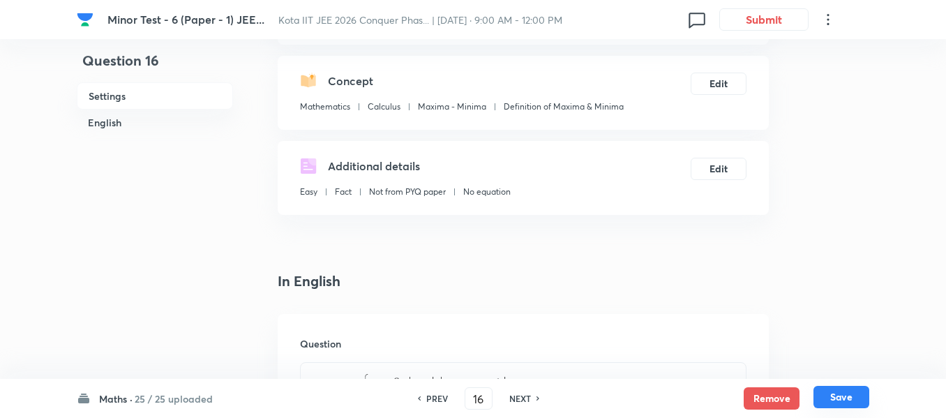
click at [854, 392] on button "Save" at bounding box center [842, 397] width 56 height 22
type input "17"
checkbox input "false"
checkbox input "true"
click at [707, 171] on button "Edit" at bounding box center [719, 167] width 56 height 22
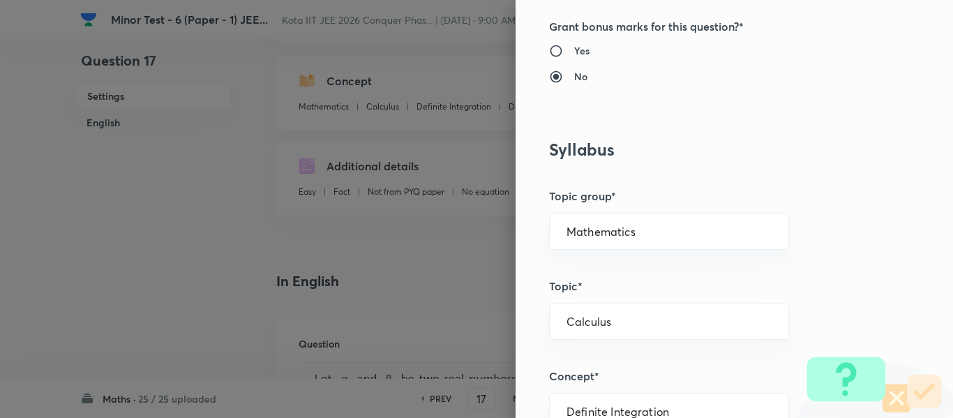
scroll to position [558, 0]
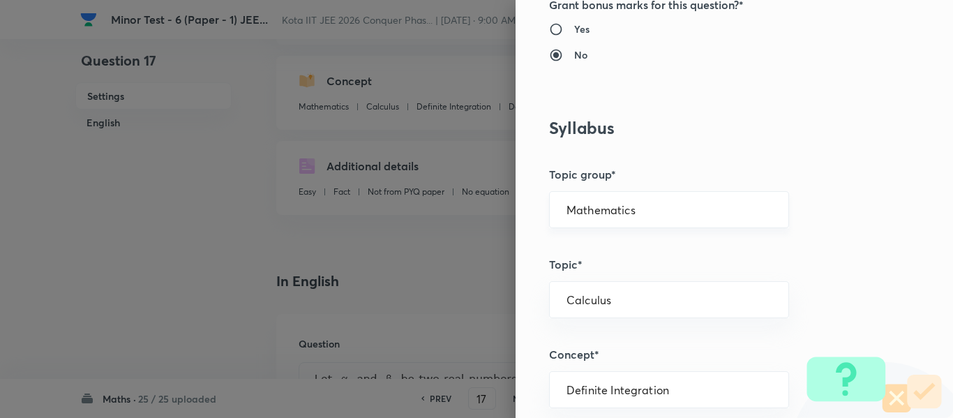
click at [590, 202] on div "Mathematics ​" at bounding box center [669, 209] width 240 height 37
click at [590, 212] on input "Mathematics" at bounding box center [669, 209] width 205 height 13
click at [593, 242] on li "Mathematics" at bounding box center [659, 249] width 239 height 25
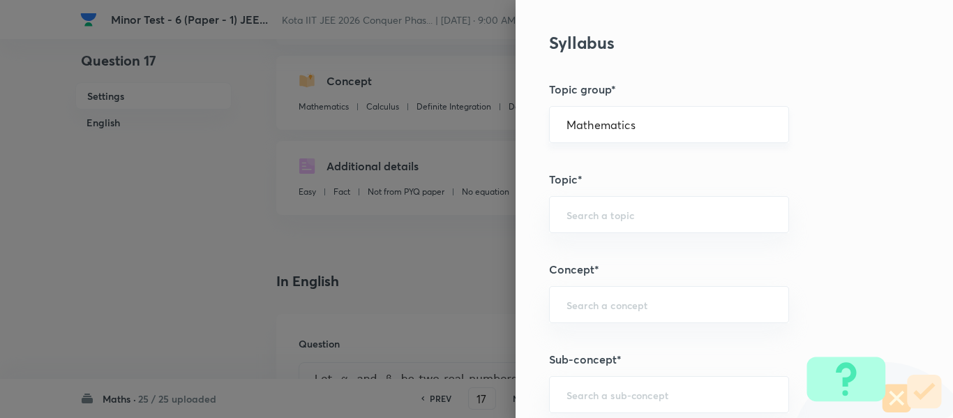
scroll to position [838, 0]
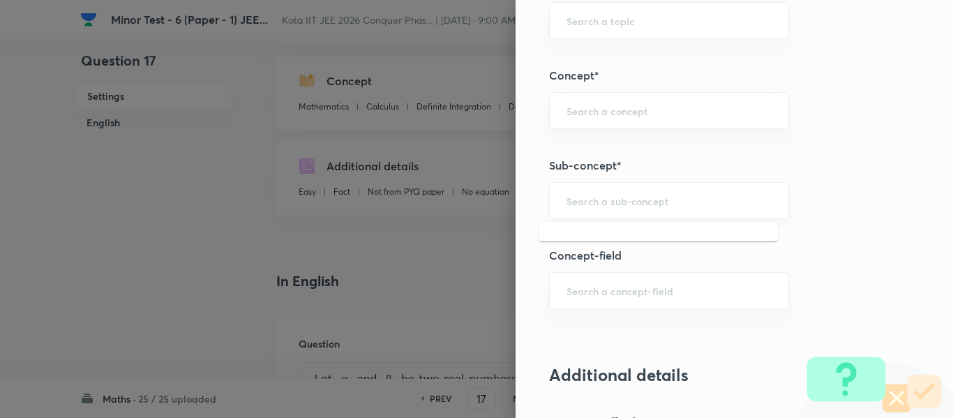
click at [599, 202] on input "text" at bounding box center [669, 200] width 205 height 13
paste input "Evaluation of Algebraic Limits"
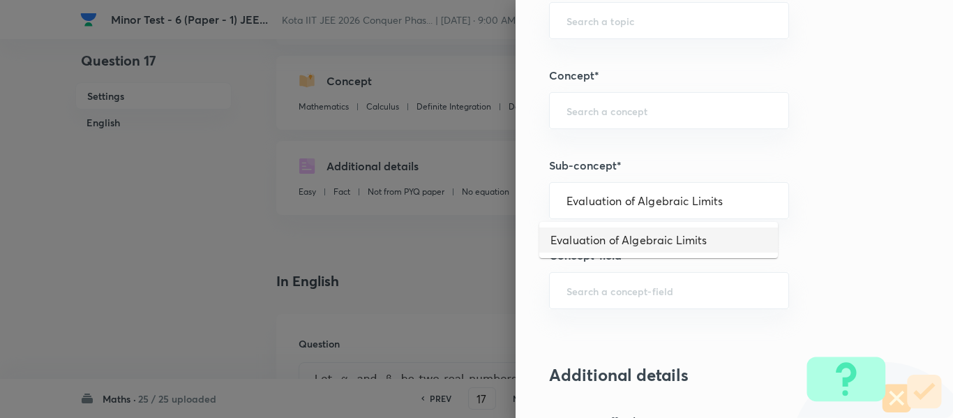
click at [599, 238] on li "Evaluation of Algebraic Limits" at bounding box center [659, 240] width 239 height 25
type input "Evaluation of Algebraic Limits"
type input "Calculus"
type input "Limits"
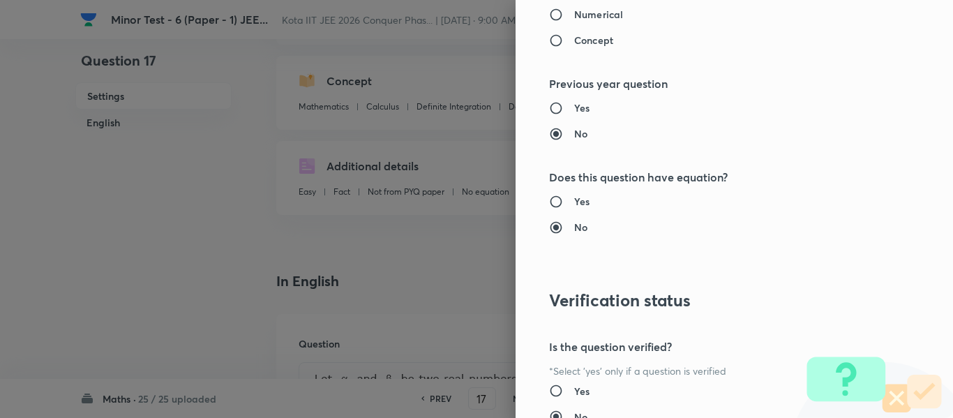
scroll to position [1578, 0]
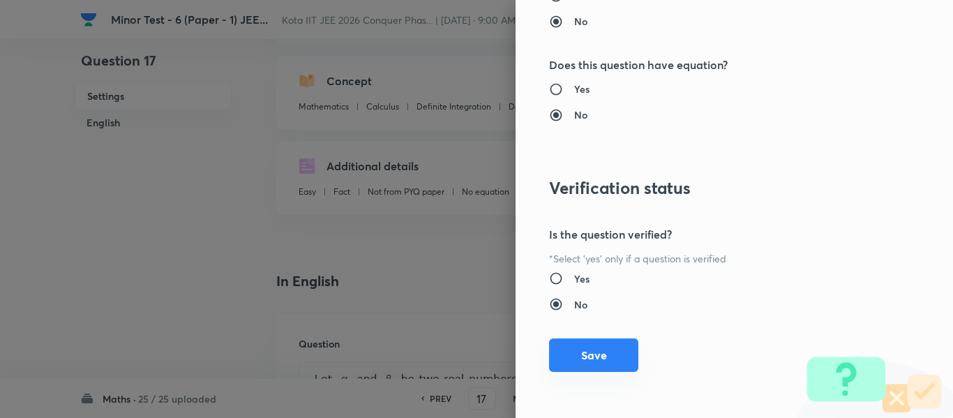
click at [597, 363] on button "Save" at bounding box center [593, 356] width 89 height 34
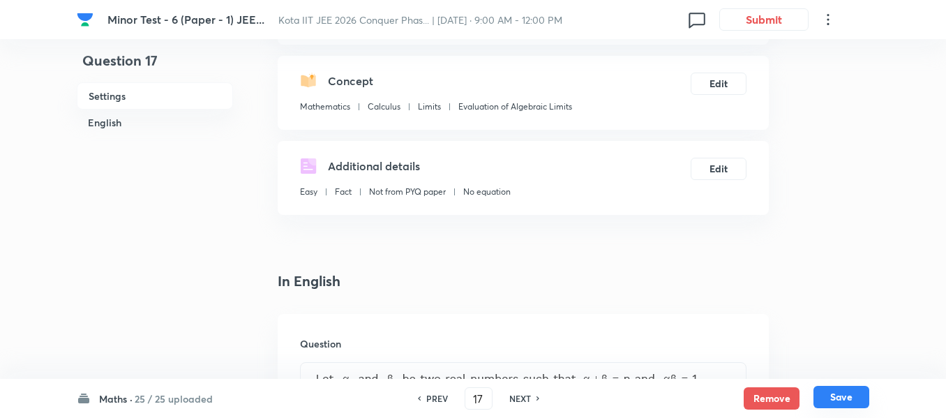
click at [854, 392] on button "Save" at bounding box center [842, 397] width 56 height 22
type input "18"
checkbox input "true"
click at [737, 167] on button "Edit" at bounding box center [719, 167] width 56 height 22
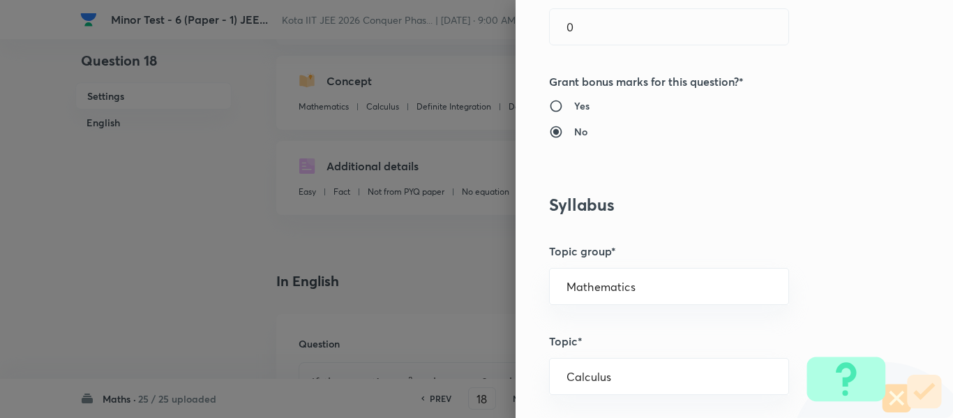
scroll to position [558, 0]
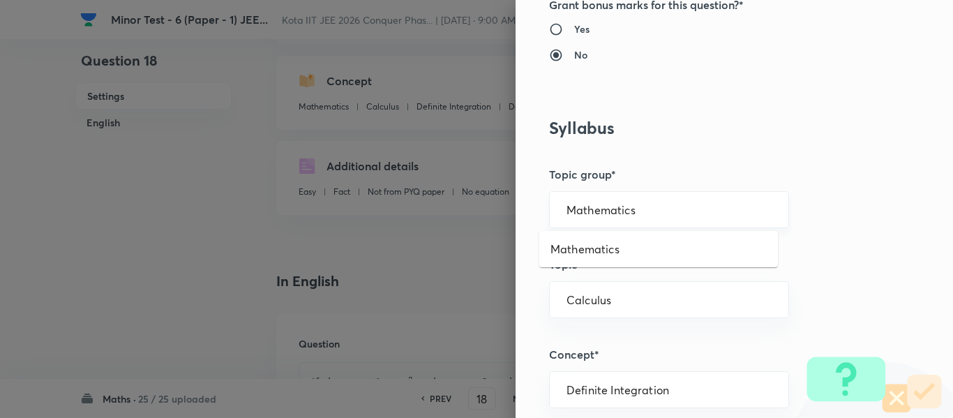
click at [608, 208] on input "Mathematics" at bounding box center [669, 209] width 205 height 13
click at [609, 249] on li "Mathematics" at bounding box center [659, 249] width 239 height 25
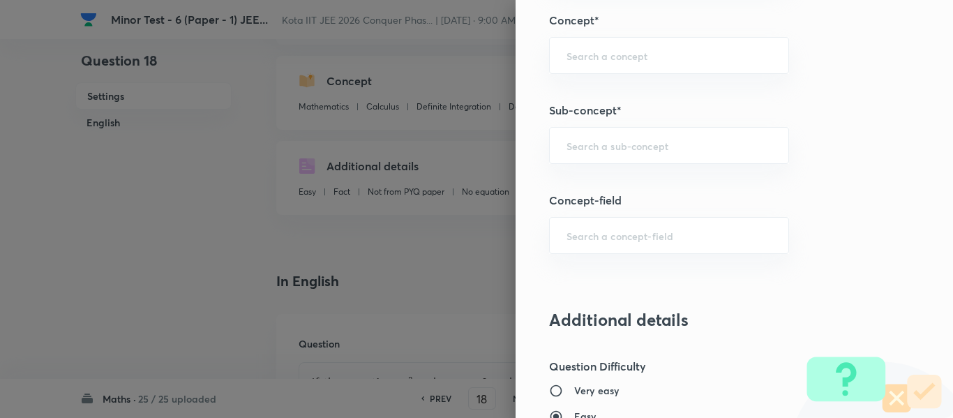
scroll to position [907, 0]
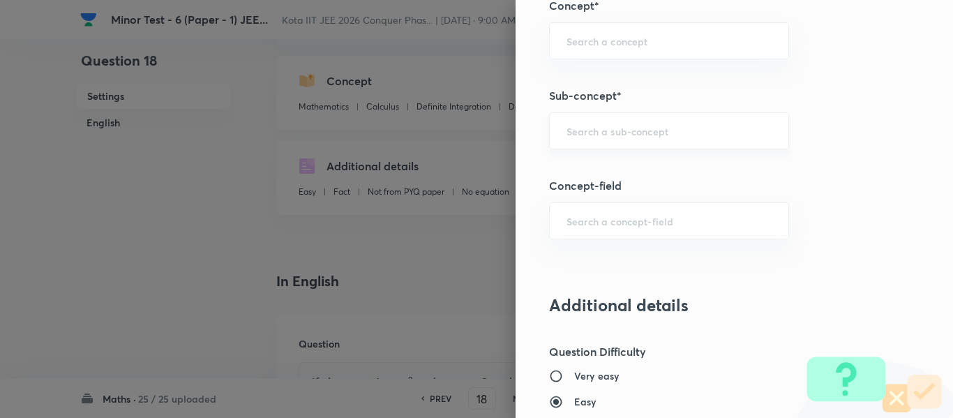
click at [601, 137] on input "text" at bounding box center [669, 130] width 205 height 13
paste input "Common Roots"
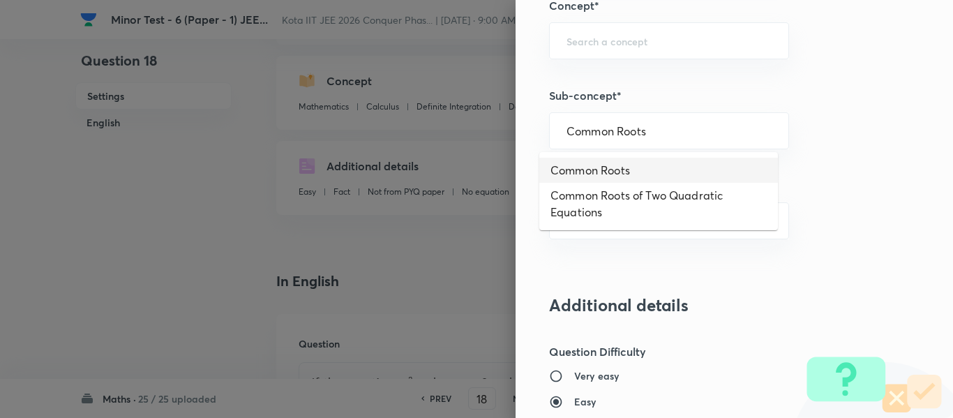
click at [608, 176] on li "Common Roots" at bounding box center [659, 170] width 239 height 25
type input "Common Roots"
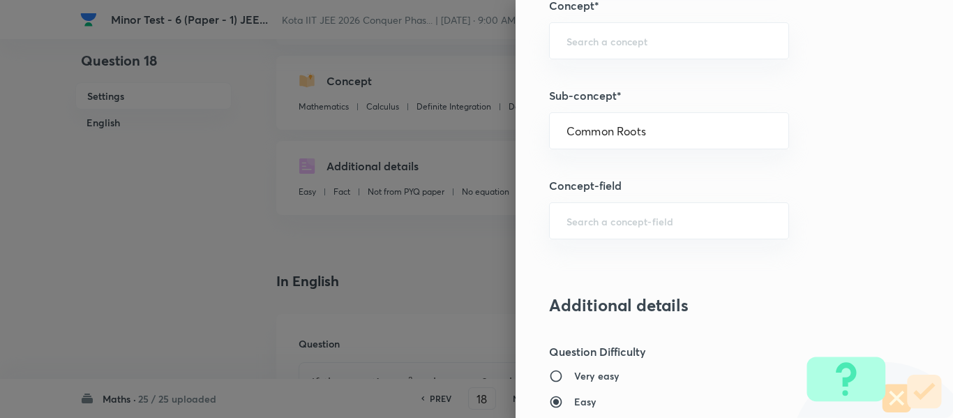
type input "Algebra"
type input "Theory of equations"
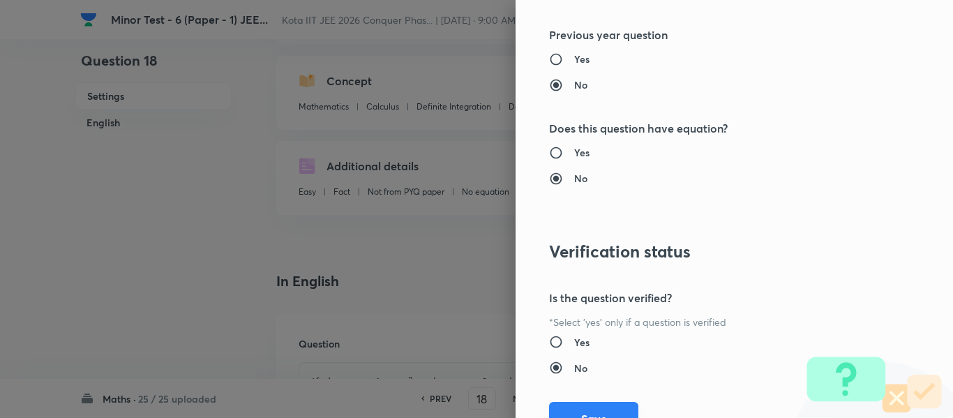
scroll to position [1578, 0]
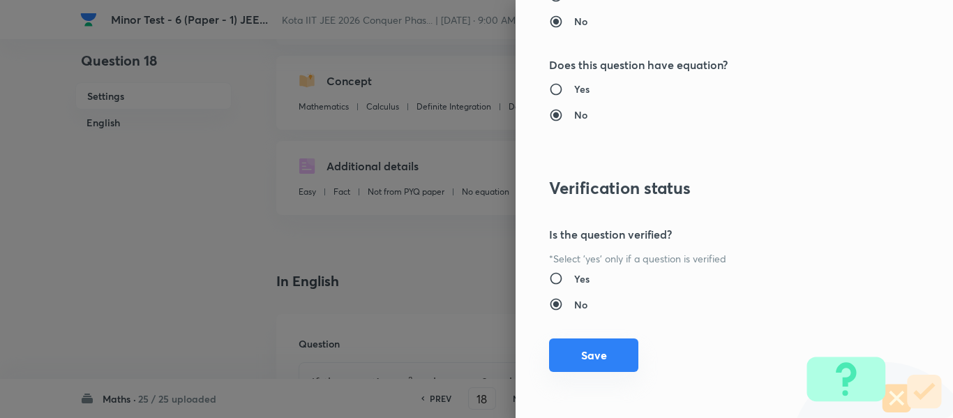
click at [609, 347] on button "Save" at bounding box center [593, 356] width 89 height 34
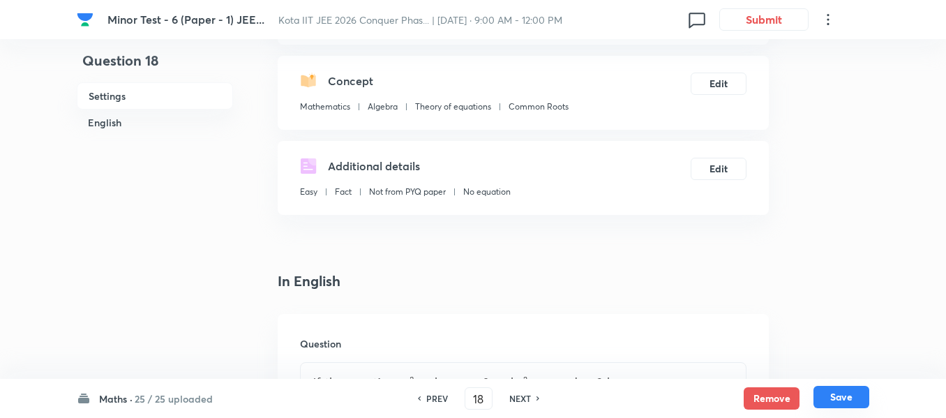
click at [856, 394] on button "Save" at bounding box center [842, 397] width 56 height 22
type input "19"
checkbox input "true"
checkbox input "false"
click at [728, 177] on button "Edit" at bounding box center [719, 167] width 56 height 22
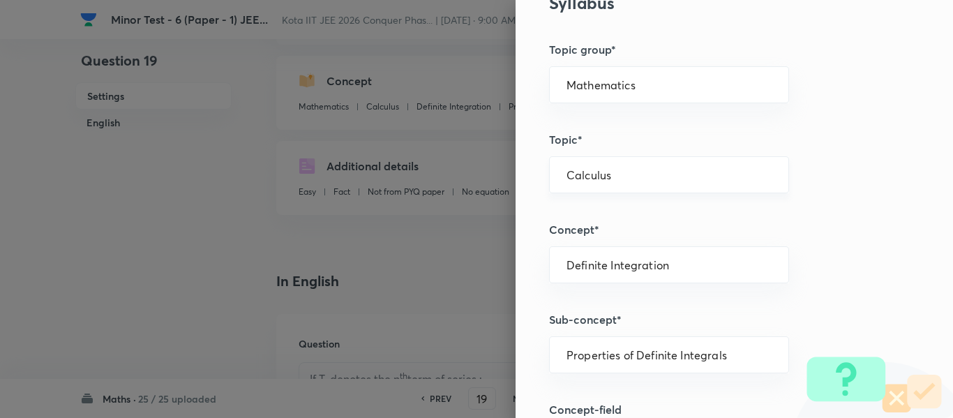
scroll to position [698, 0]
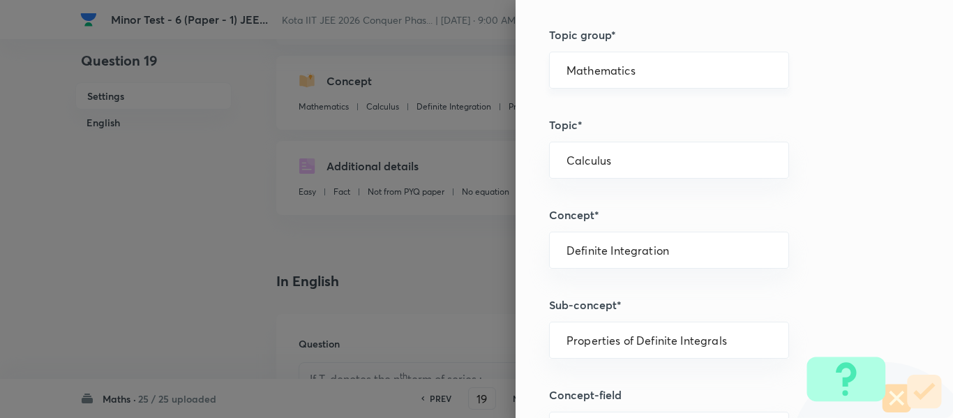
click at [581, 77] on input "Mathematics" at bounding box center [669, 70] width 205 height 13
click at [577, 100] on li "Mathematics" at bounding box center [659, 109] width 239 height 25
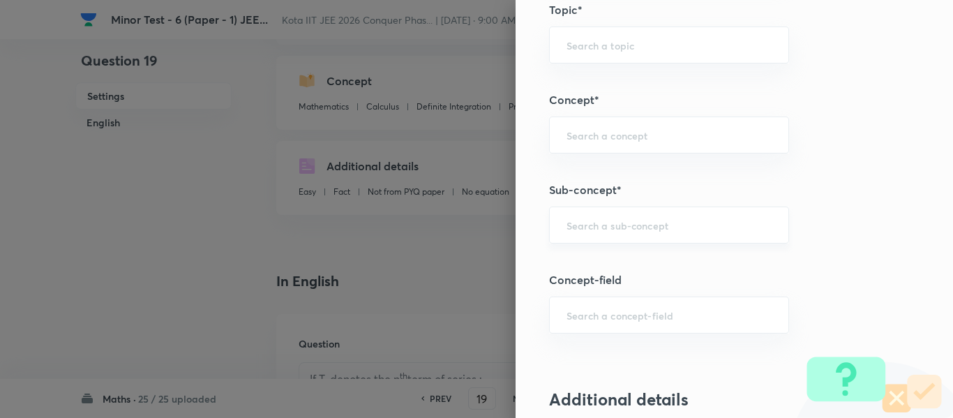
scroll to position [838, 0]
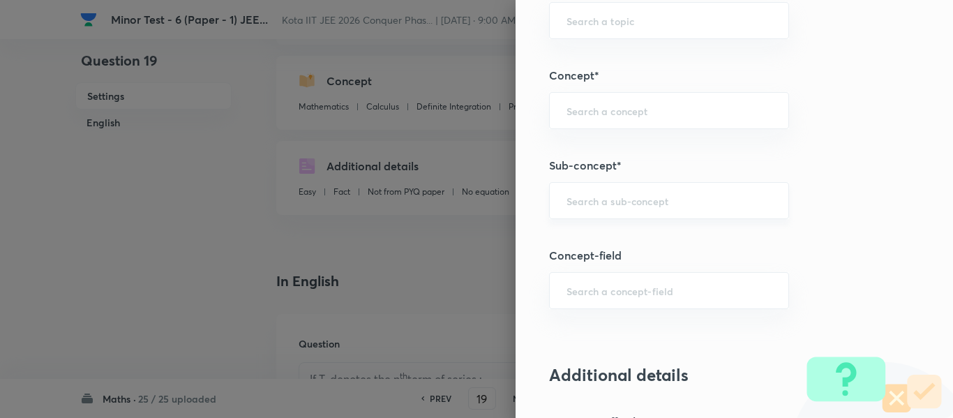
click at [601, 206] on input "text" at bounding box center [669, 200] width 205 height 13
paste input "Telescopic Sum & Product"
click at [623, 239] on li "Telescopic Sum & Product" at bounding box center [659, 240] width 239 height 25
type input "Telescopic Sum & Product"
type input "Algebra"
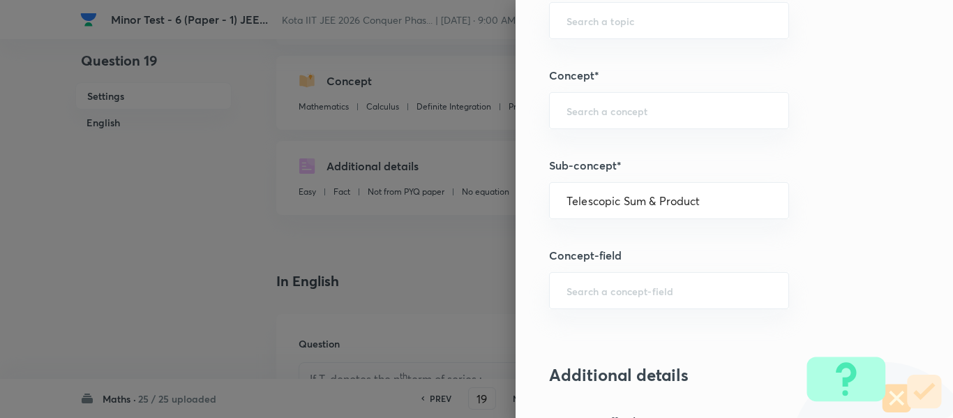
type input "Series & Progressions"
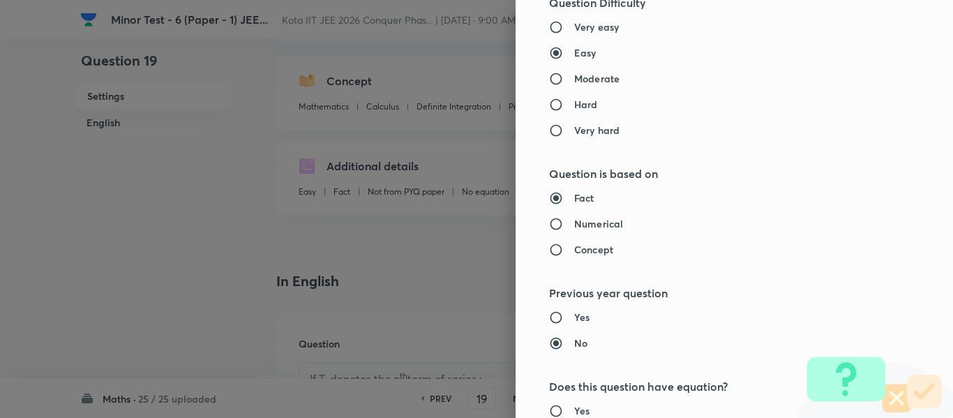
scroll to position [1578, 0]
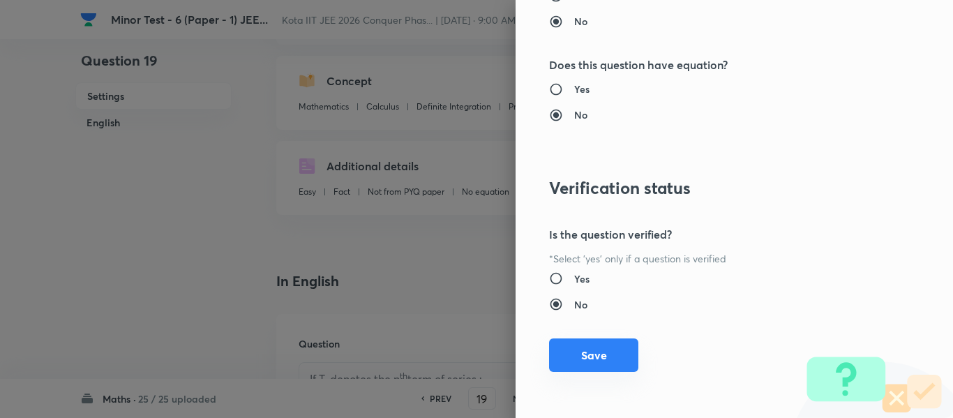
click at [613, 343] on button "Save" at bounding box center [593, 356] width 89 height 34
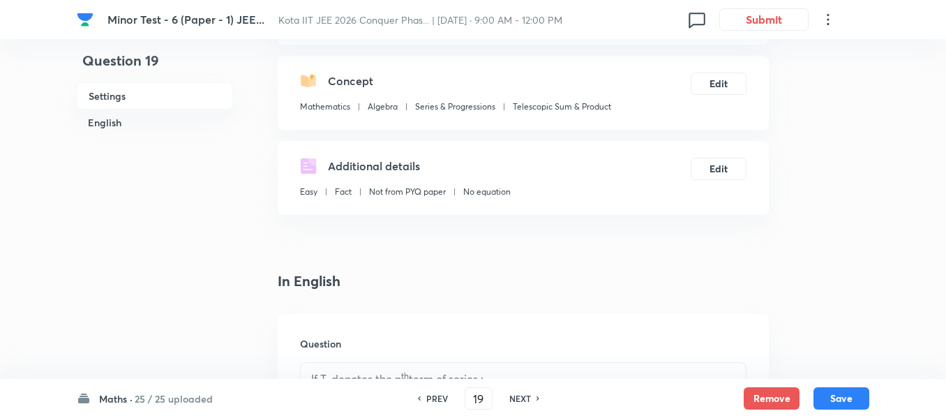
click at [858, 410] on div "Maths · 25 / 25 uploaded PREV 19 ​ NEXT Remove Save" at bounding box center [473, 398] width 793 height 39
click at [857, 403] on button "Save" at bounding box center [842, 397] width 56 height 22
type input "20"
checkbox input "false"
checkbox input "true"
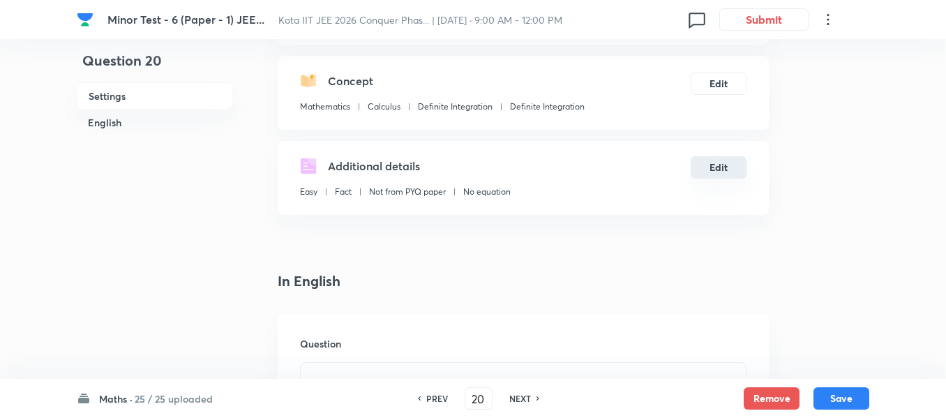
click at [705, 161] on button "Edit" at bounding box center [719, 167] width 56 height 22
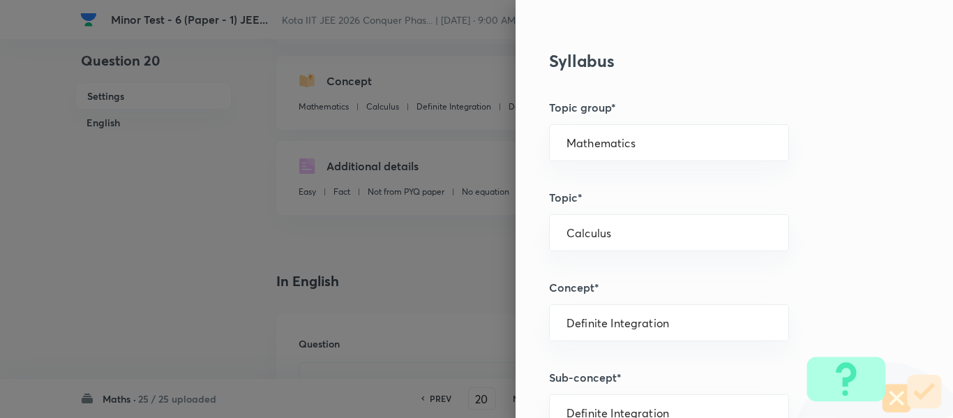
scroll to position [628, 0]
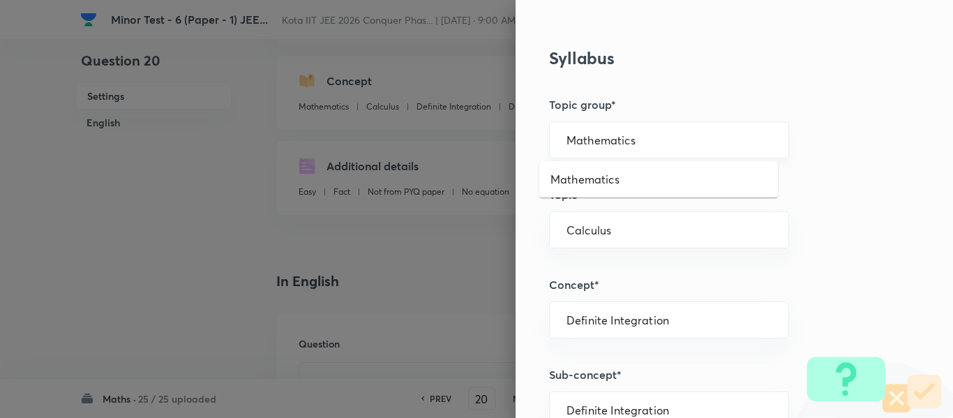
click at [583, 140] on input "Mathematics" at bounding box center [669, 139] width 205 height 13
click at [593, 192] on ul "Mathematics" at bounding box center [659, 179] width 239 height 36
click at [593, 175] on li "Mathematics" at bounding box center [659, 179] width 239 height 25
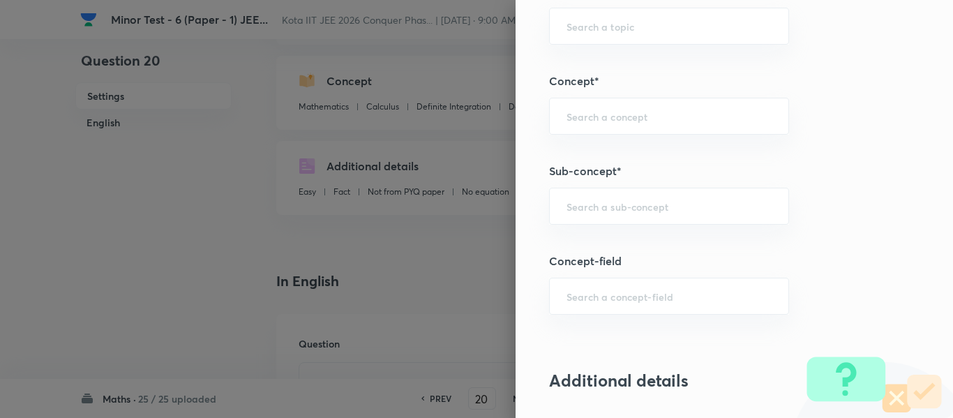
scroll to position [838, 0]
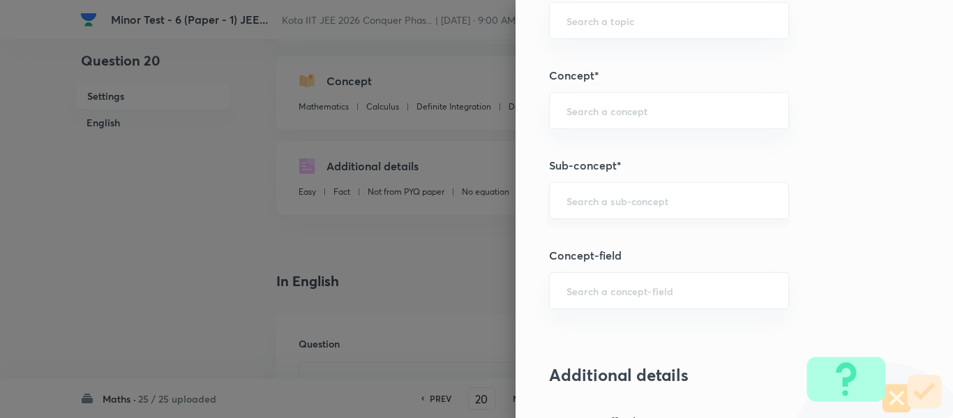
click at [597, 205] on input "text" at bounding box center [669, 200] width 205 height 13
paste input "Quadratic equations"
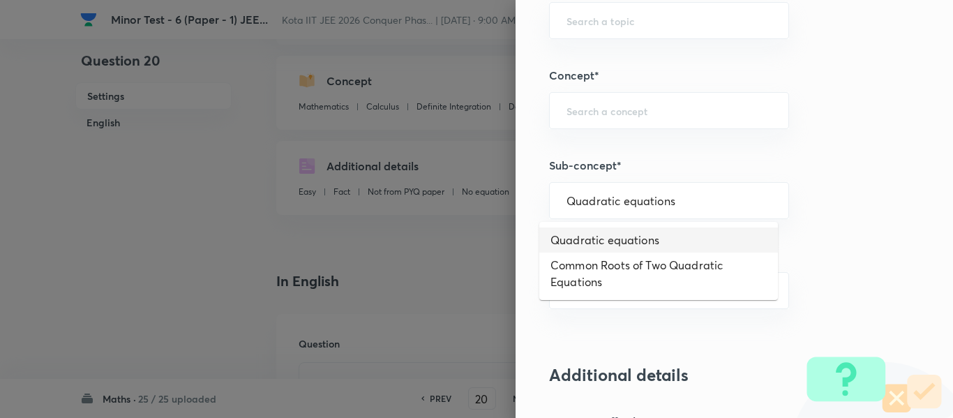
click at [618, 235] on li "Quadratic equations" at bounding box center [659, 240] width 239 height 25
type input "Quadratic equations"
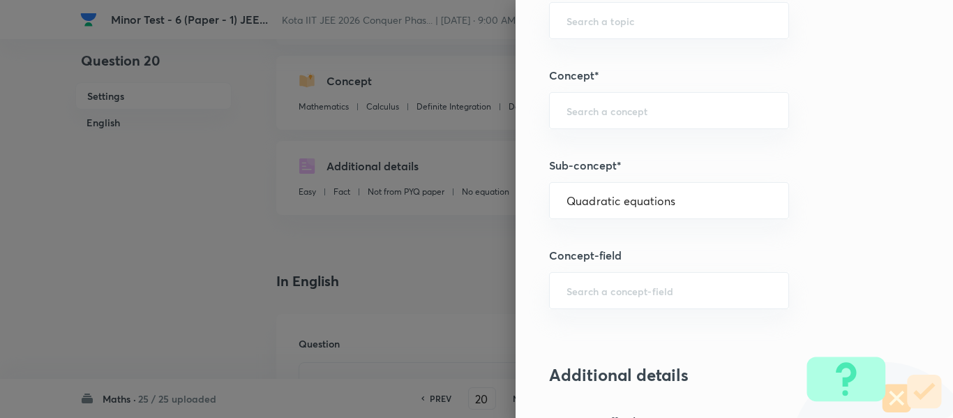
type input "Algebra"
type input "Theory of equations"
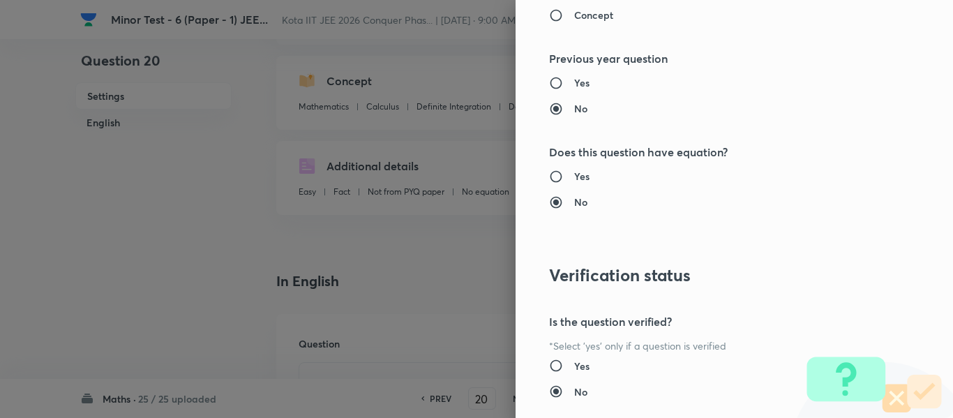
scroll to position [1578, 0]
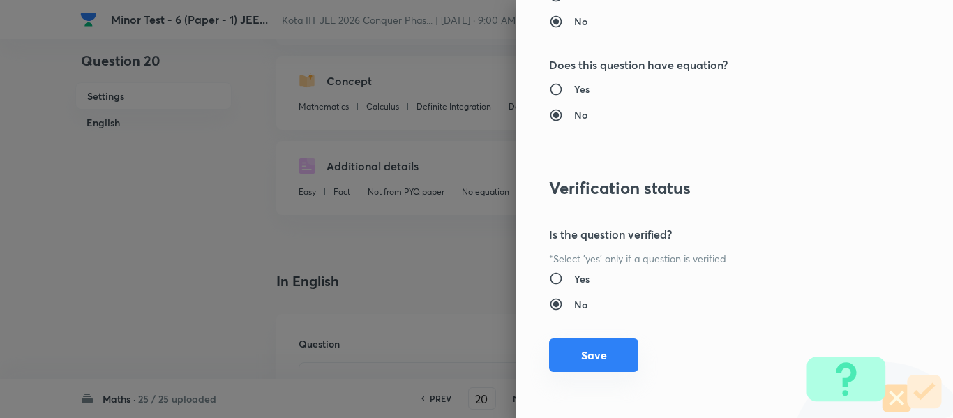
click at [609, 353] on button "Save" at bounding box center [593, 356] width 89 height 34
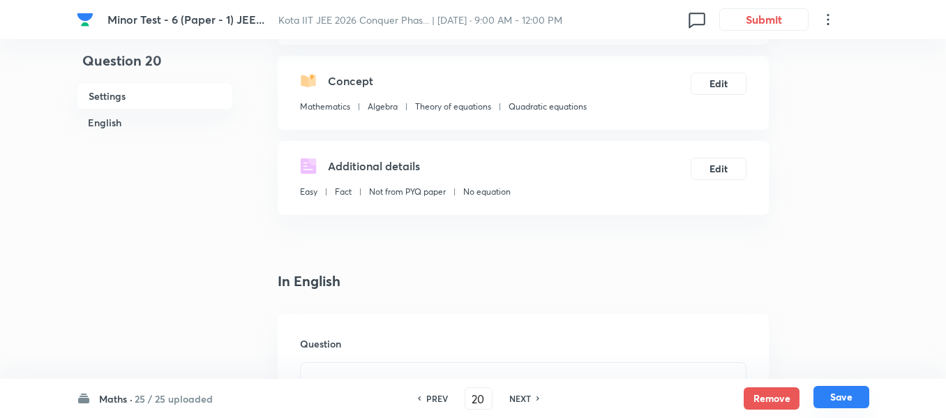
click at [839, 400] on button "Save" at bounding box center [842, 397] width 56 height 22
type input "21"
click at [728, 172] on button "Edit" at bounding box center [719, 167] width 56 height 22
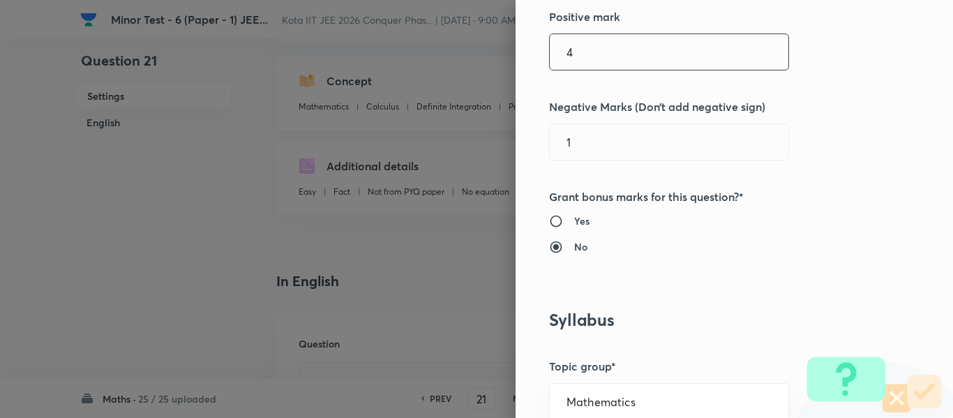
scroll to position [419, 0]
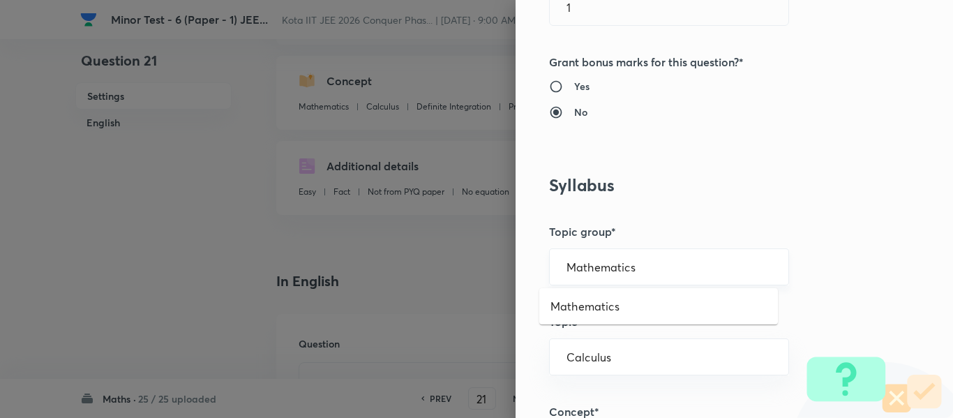
click at [595, 272] on input "Mathematics" at bounding box center [669, 266] width 205 height 13
click at [597, 311] on li "Mathematics" at bounding box center [659, 306] width 239 height 25
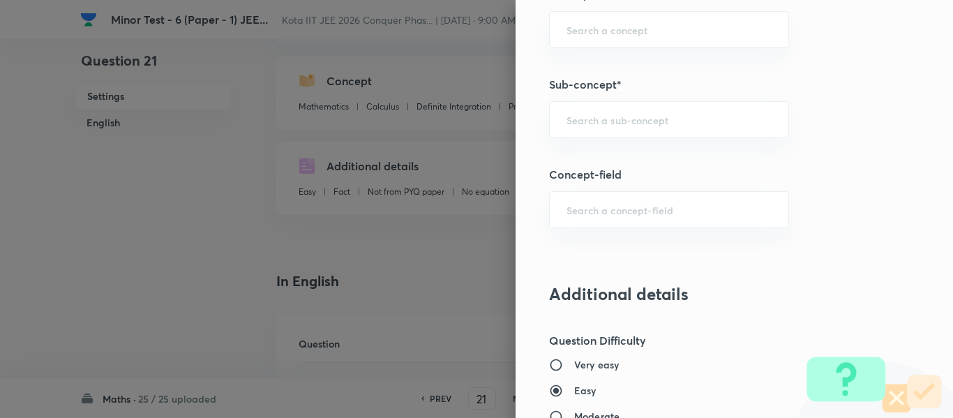
scroll to position [838, 0]
click at [597, 116] on input "text" at bounding box center [669, 118] width 205 height 13
paste input "Integration by Substitutions"
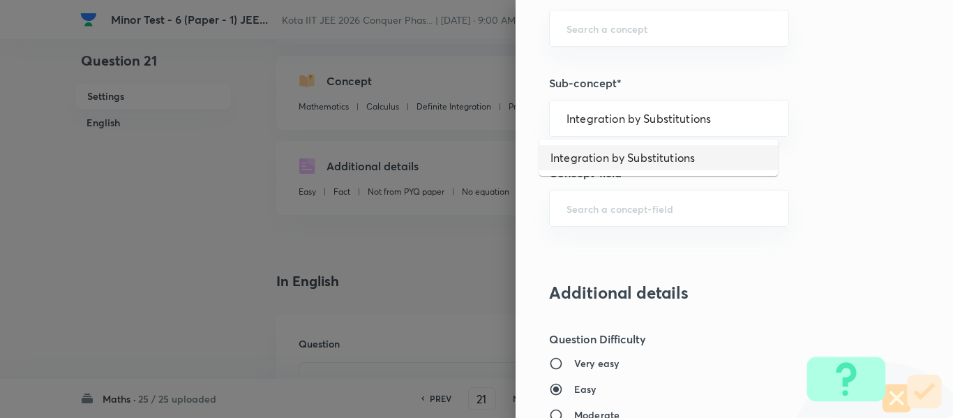
click at [609, 161] on li "Integration by Substitutions" at bounding box center [659, 157] width 239 height 25
type input "Integration by Substitutions"
type input "Calculus"
type input "Indefinite Integration"
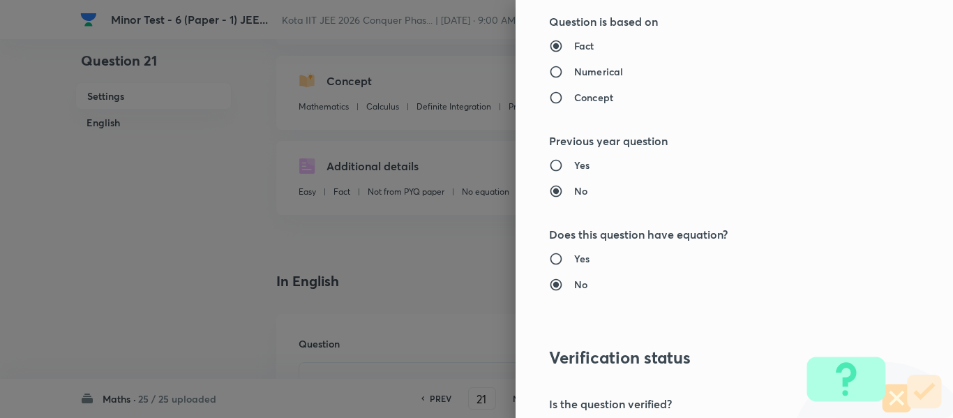
scroll to position [1496, 0]
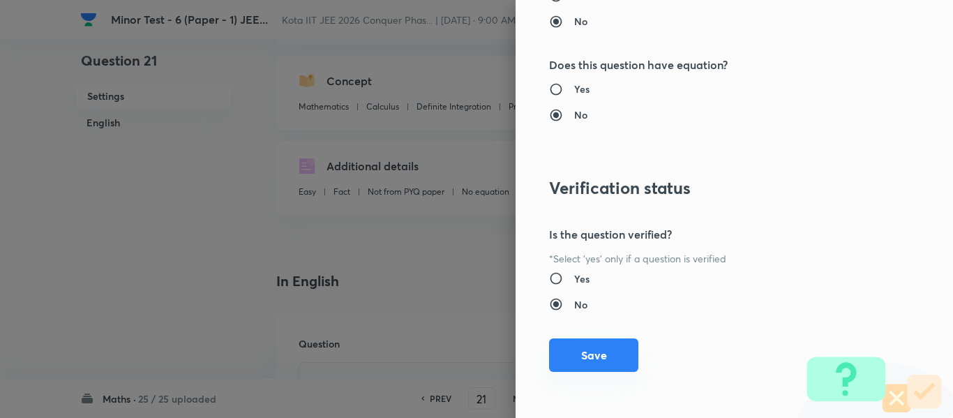
click at [607, 341] on button "Save" at bounding box center [593, 356] width 89 height 34
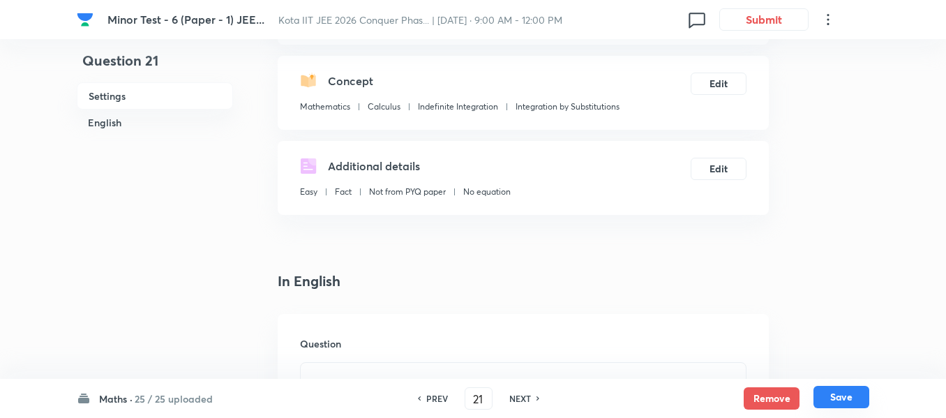
click at [856, 400] on button "Save" at bounding box center [842, 397] width 56 height 22
type input "22"
type input "16"
click at [691, 168] on button "Edit" at bounding box center [719, 167] width 56 height 22
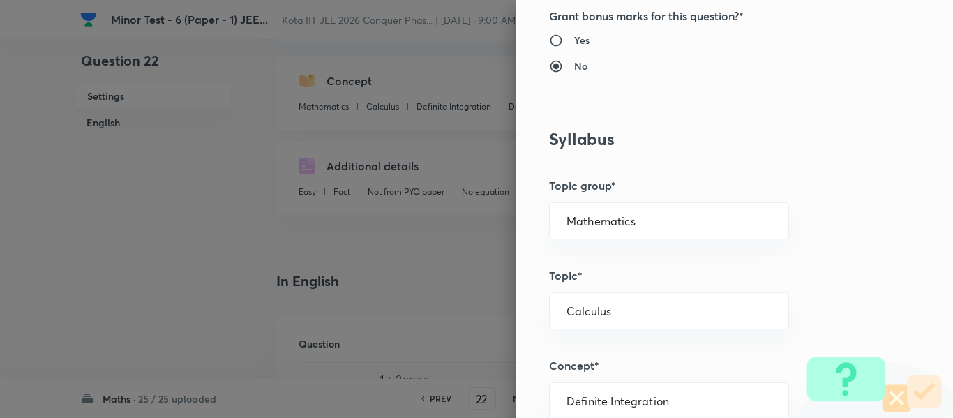
scroll to position [489, 0]
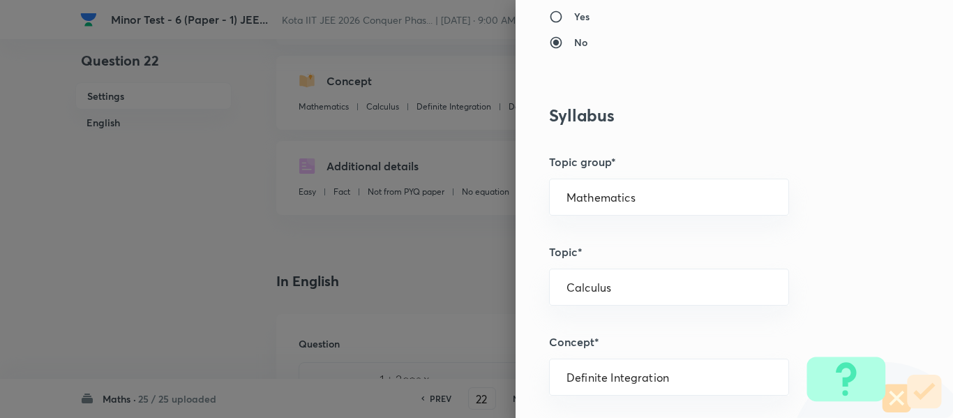
drag, startPoint x: 604, startPoint y: 190, endPoint x: 609, endPoint y: 218, distance: 28.2
click at [604, 191] on div "Mathematics ​" at bounding box center [669, 197] width 240 height 37
click at [608, 196] on input "Mathematics" at bounding box center [669, 197] width 205 height 13
click at [613, 233] on li "Mathematics" at bounding box center [659, 236] width 239 height 25
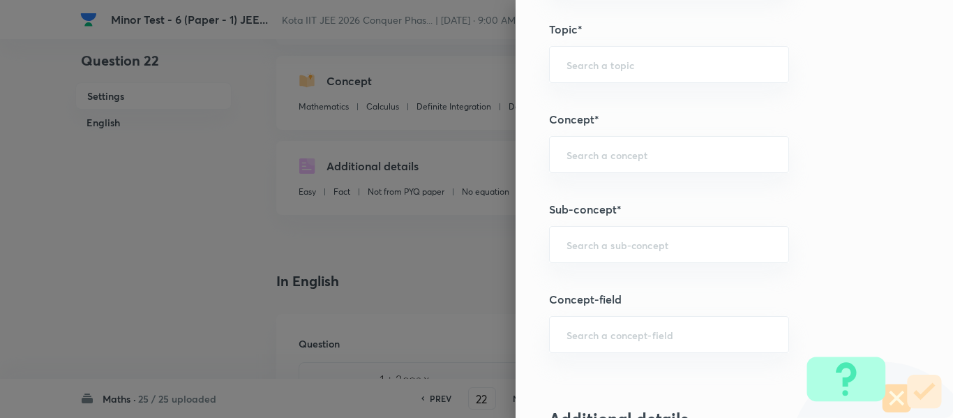
scroll to position [768, 0]
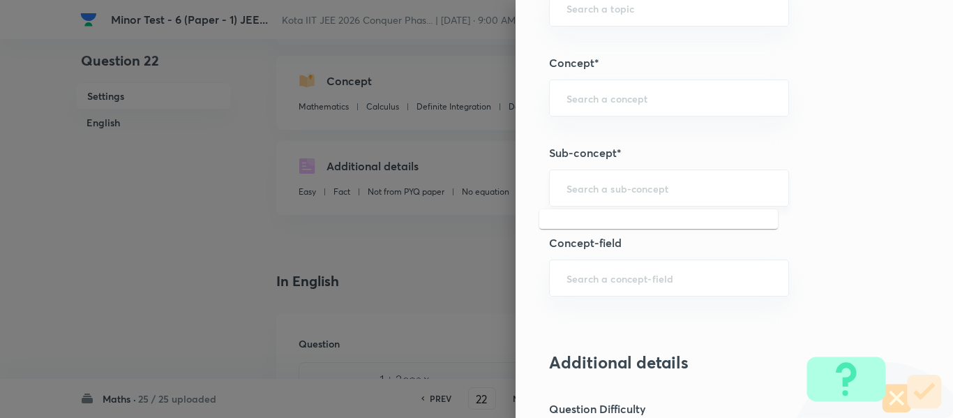
click at [634, 187] on input "text" at bounding box center [669, 187] width 205 height 13
paste input "Integrals of Trigonometric Function"
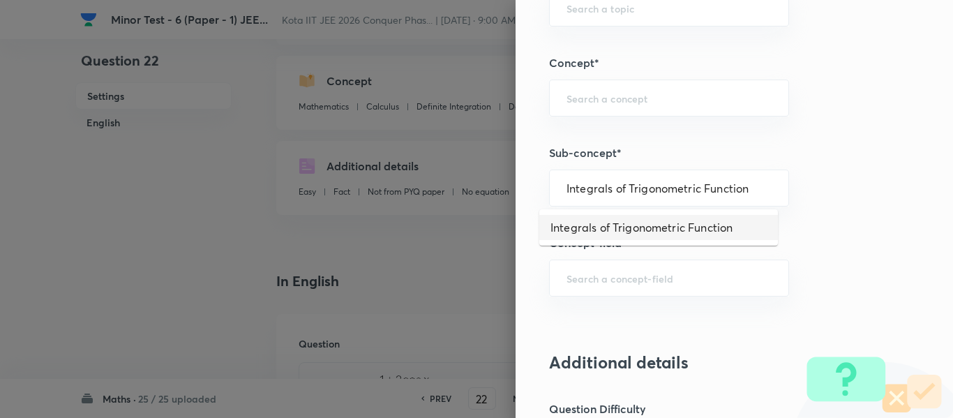
click at [690, 239] on li "Integrals of Trigonometric Function" at bounding box center [659, 227] width 239 height 25
type input "Integrals of Trigonometric Function"
type input "Calculus"
type input "Indefinite Integration"
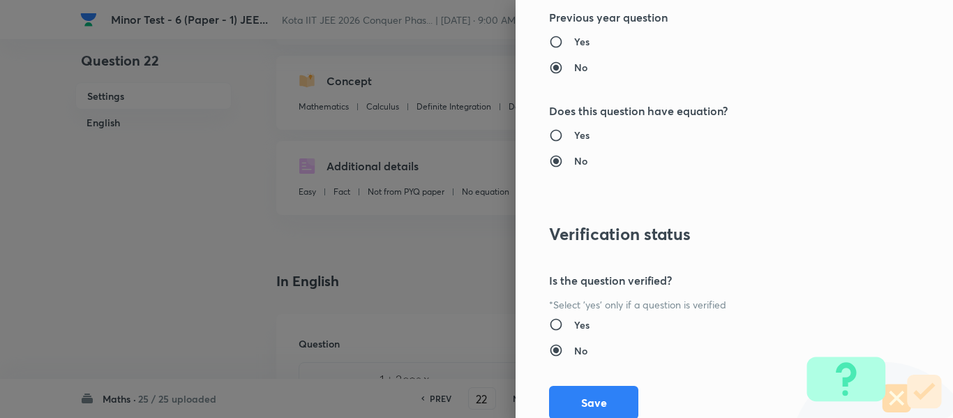
scroll to position [1496, 0]
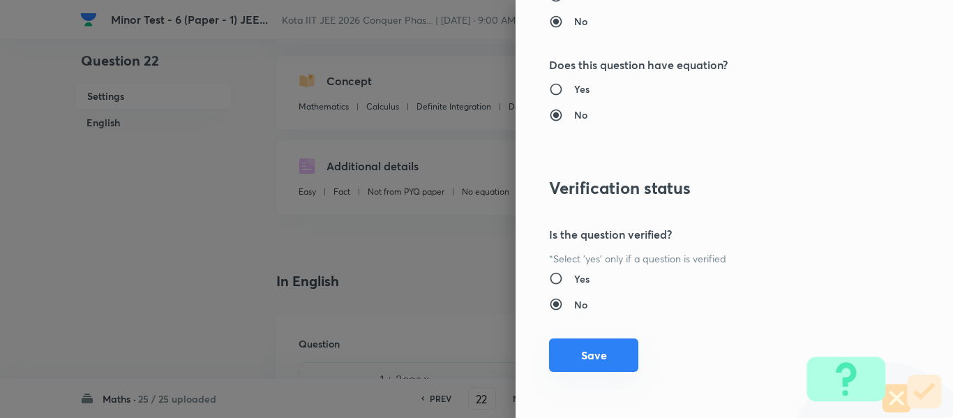
click at [609, 357] on button "Save" at bounding box center [593, 356] width 89 height 34
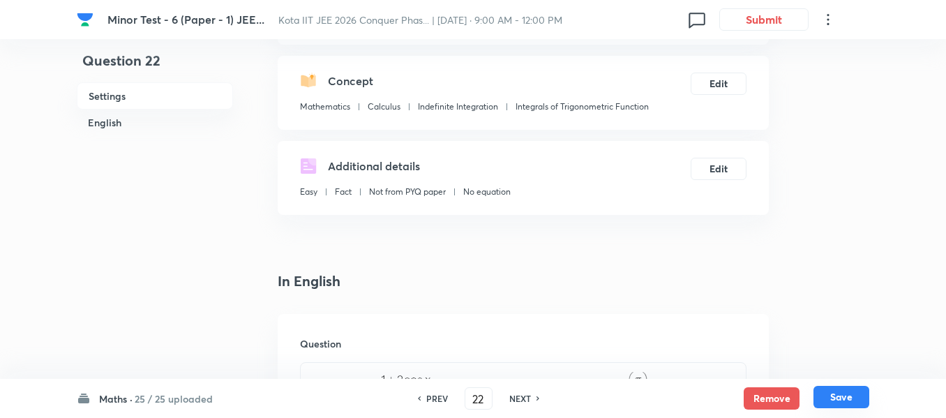
click at [847, 387] on button "Save" at bounding box center [842, 397] width 56 height 22
type input "23"
type input "34"
click at [728, 166] on button "Edit" at bounding box center [719, 167] width 56 height 22
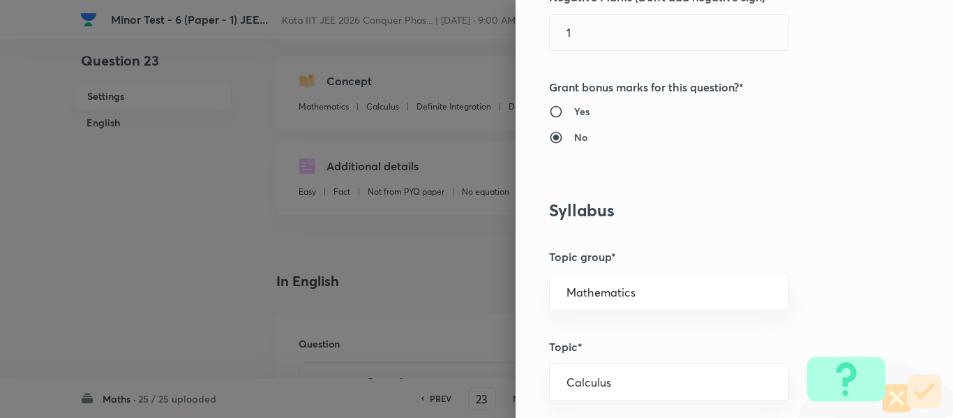
scroll to position [489, 0]
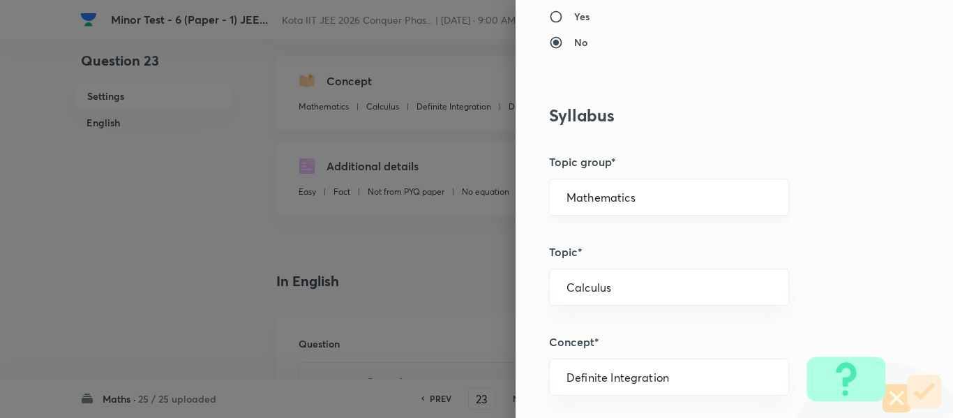
click at [611, 188] on div "Mathematics ​" at bounding box center [669, 197] width 240 height 37
click at [610, 205] on div "Mathematics ​" at bounding box center [669, 197] width 240 height 37
click at [610, 193] on input "Mathematics" at bounding box center [669, 197] width 205 height 13
click at [613, 238] on li "Mathematics" at bounding box center [659, 236] width 239 height 25
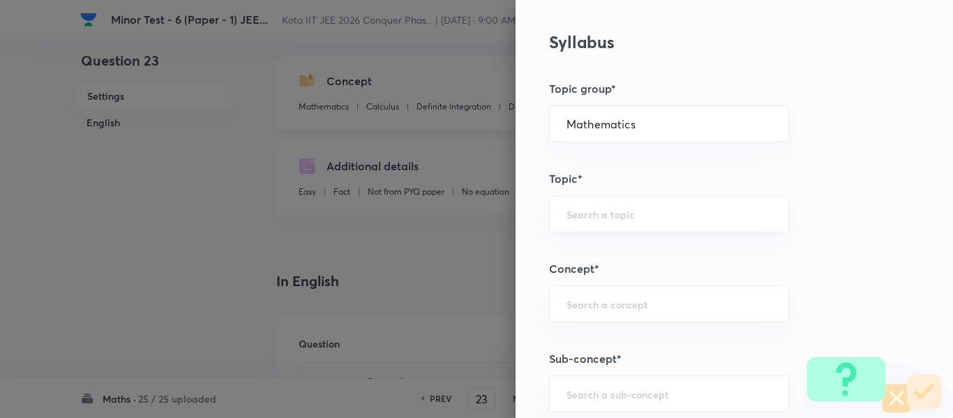
scroll to position [838, 0]
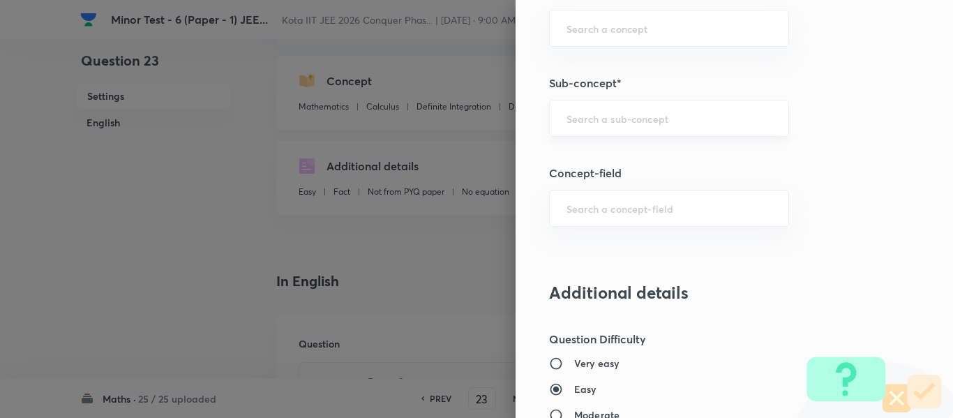
click at [627, 126] on div "​" at bounding box center [669, 118] width 240 height 37
paste input "Even and Odd Functions"
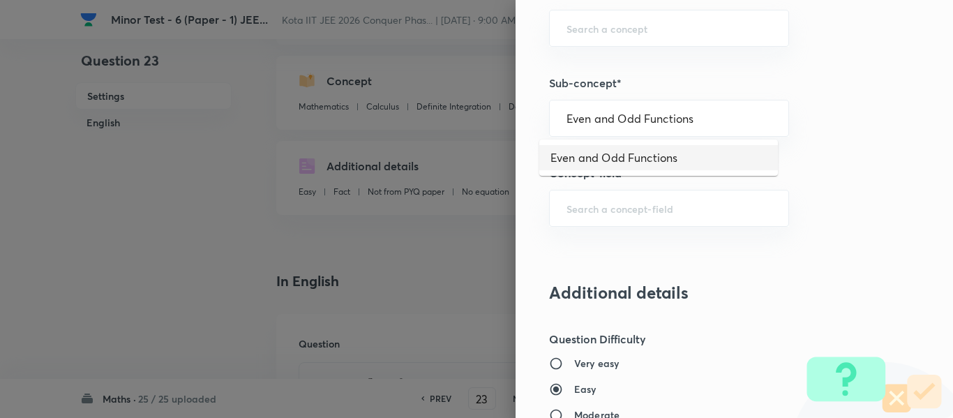
click at [619, 151] on li "Even and Odd Functions" at bounding box center [659, 157] width 239 height 25
type input "Even and Odd Functions"
type input "Functions and Their Graphs"
type input "Functions & Graphs"
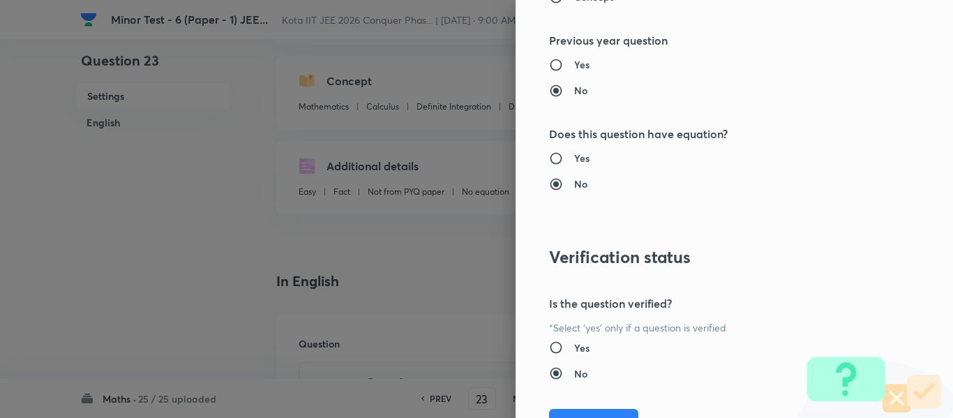
scroll to position [1496, 0]
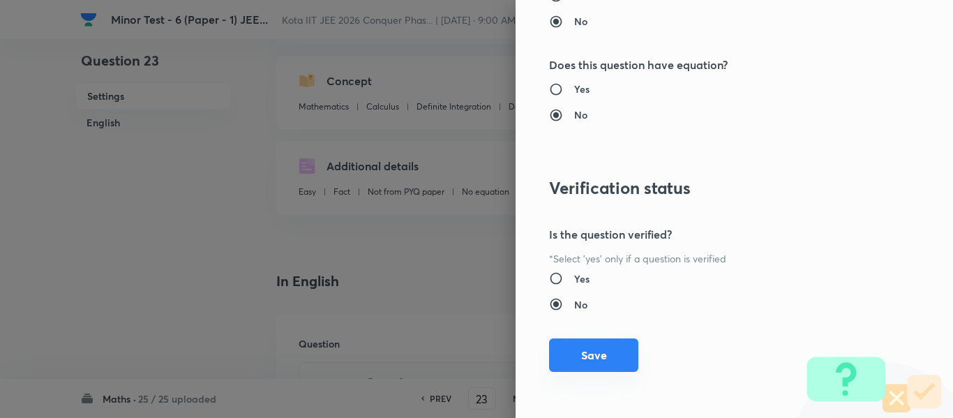
click at [609, 354] on button "Save" at bounding box center [593, 356] width 89 height 34
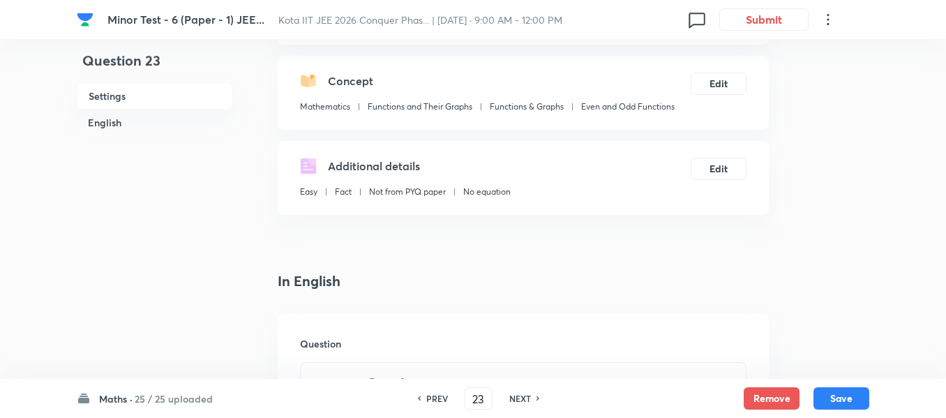
click at [852, 382] on div "Maths · 25 / 25 uploaded PREV 23 ​ NEXT Remove Save" at bounding box center [473, 398] width 793 height 39
click at [854, 399] on button "Save" at bounding box center [842, 397] width 56 height 22
type input "24"
type input "25"
click at [745, 176] on button "Edit" at bounding box center [719, 167] width 56 height 22
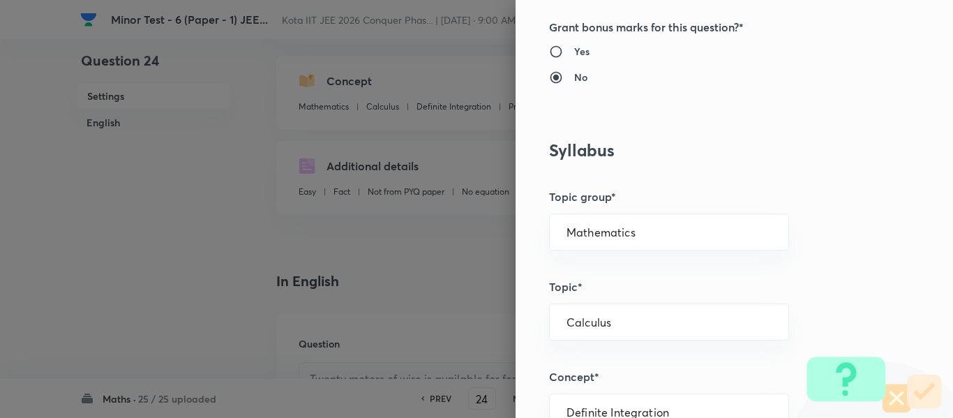
scroll to position [628, 0]
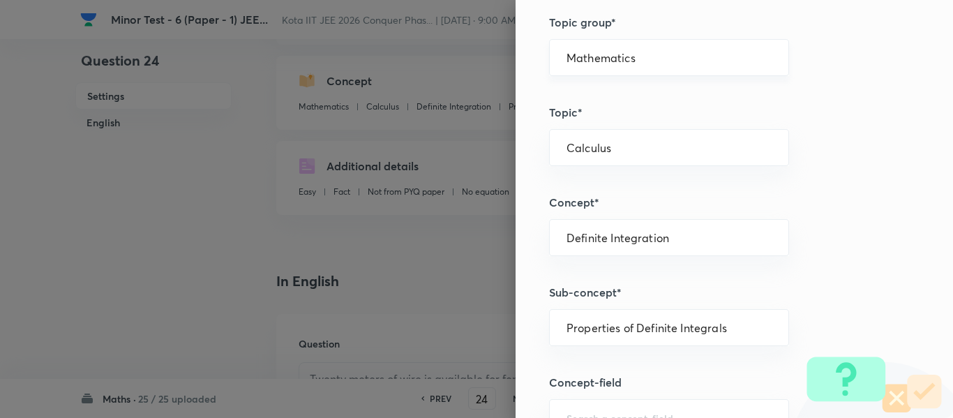
click at [600, 68] on div "Mathematics ​" at bounding box center [669, 57] width 240 height 37
click at [593, 61] on input "Mathematics" at bounding box center [669, 57] width 205 height 13
click at [583, 83] on ul "Mathematics" at bounding box center [659, 97] width 239 height 36
click at [584, 98] on li "Mathematics" at bounding box center [659, 96] width 239 height 25
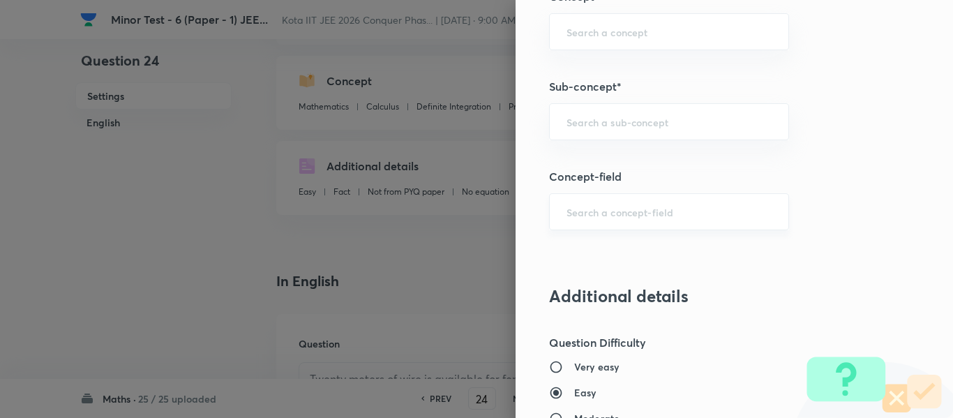
scroll to position [907, 0]
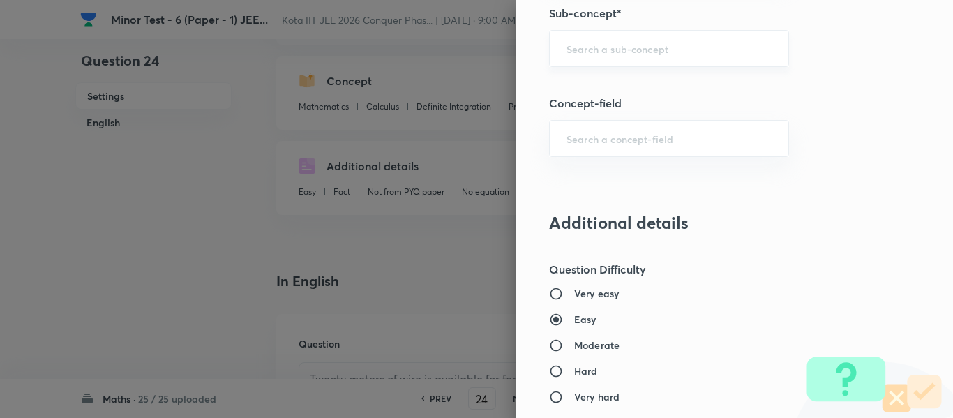
click at [618, 63] on div "​" at bounding box center [669, 48] width 240 height 37
paste input "Application of Maxima/Minima"
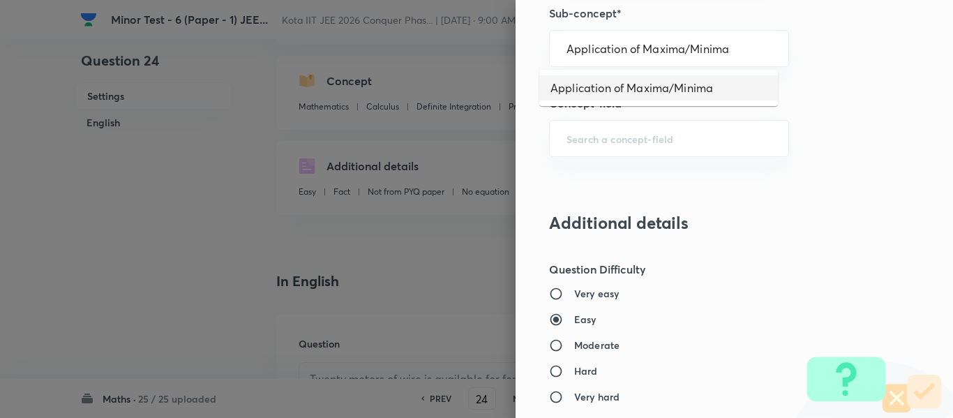
click at [616, 89] on li "Application of Maxima/Minima" at bounding box center [659, 87] width 239 height 25
type input "Application of Maxima/Minima"
type input "Calculus"
type input "Maxima - Minima"
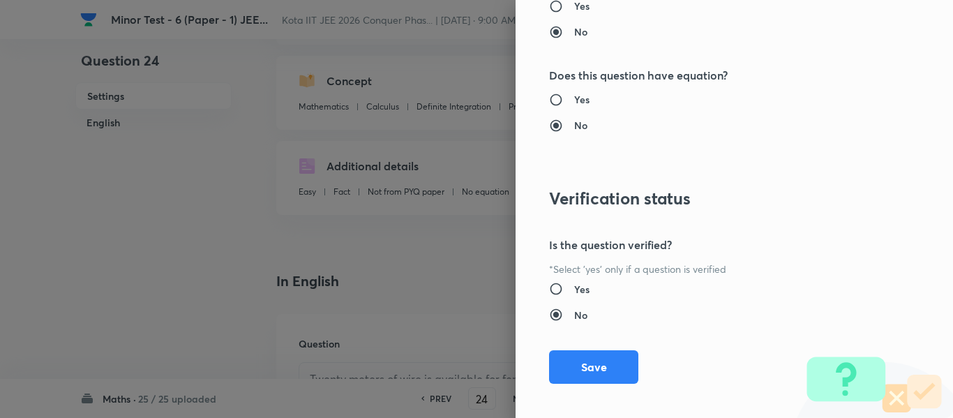
scroll to position [1496, 0]
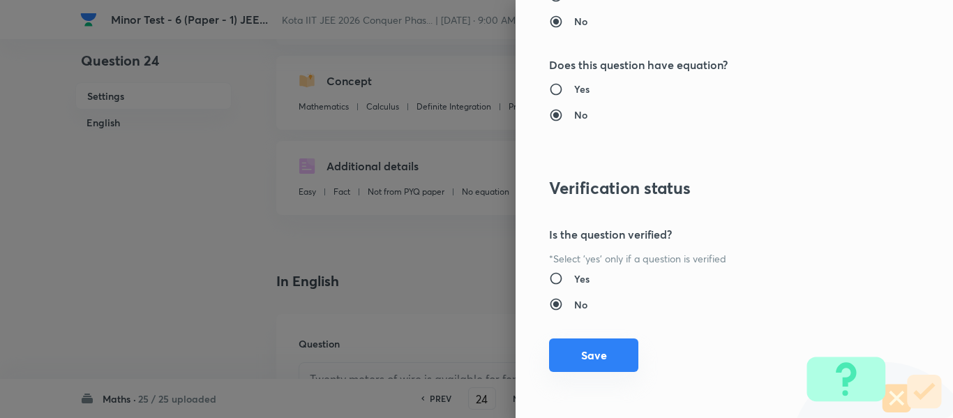
click at [590, 350] on button "Save" at bounding box center [593, 356] width 89 height 34
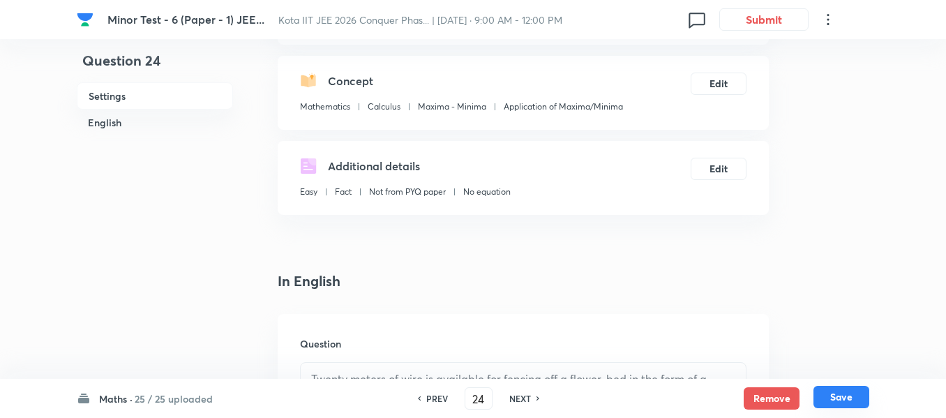
click at [850, 393] on button "Save" at bounding box center [842, 397] width 56 height 22
type input "25"
type input "1"
click at [725, 175] on button "Edit" at bounding box center [719, 167] width 56 height 22
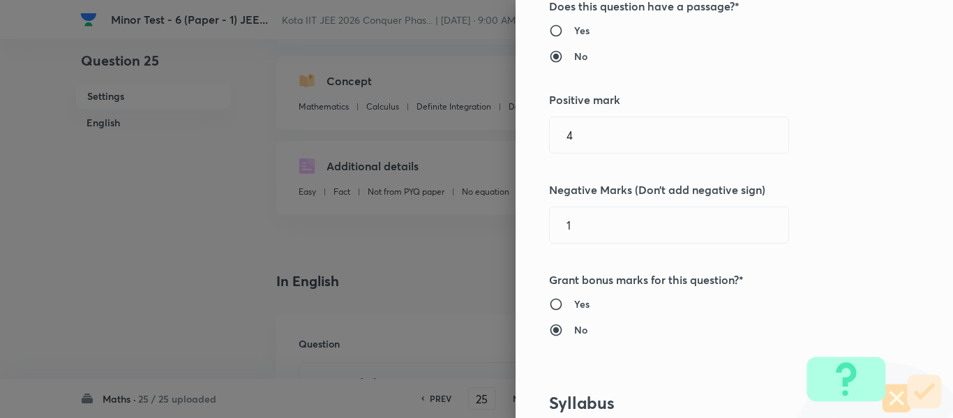
scroll to position [558, 0]
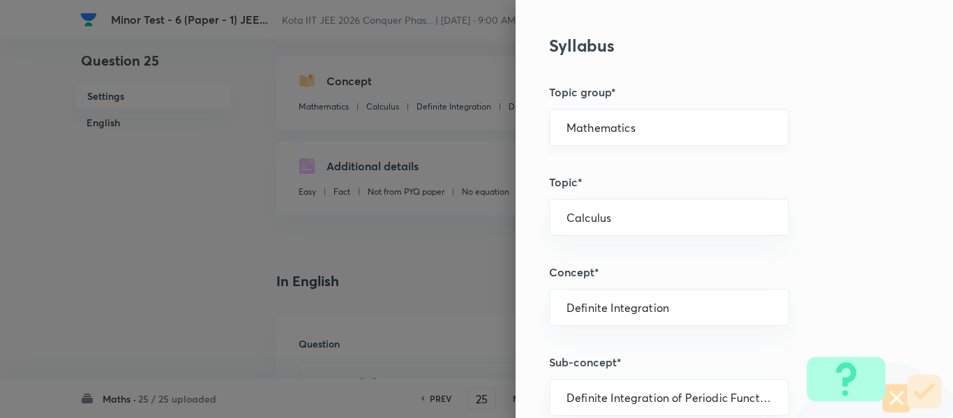
click at [563, 136] on div "Mathematics ​" at bounding box center [669, 127] width 240 height 37
click at [575, 131] on input "Mathematics" at bounding box center [669, 127] width 205 height 13
click at [580, 163] on li "Mathematics" at bounding box center [659, 166] width 239 height 25
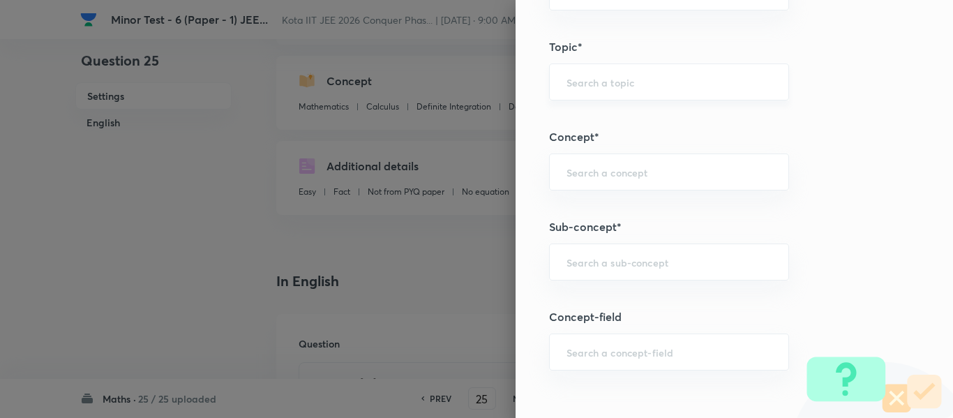
scroll to position [698, 0]
click at [646, 263] on input "text" at bounding box center [669, 257] width 205 height 13
paste input "Methods of Differentiation"
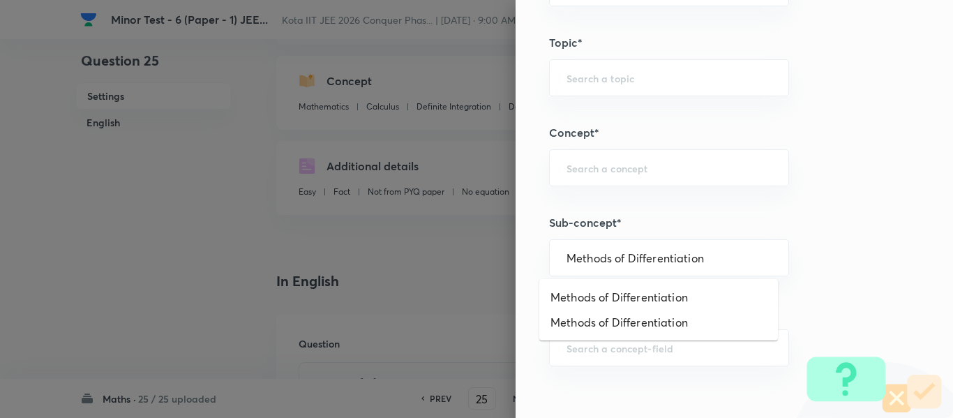
click at [642, 280] on ul "Methods of Differentiation Methods of Differentiation" at bounding box center [659, 309] width 239 height 61
click at [642, 291] on li "Methods of Differentiation" at bounding box center [659, 297] width 239 height 25
type input "Methods of Differentiation"
type input "Calculus"
type input "Differentiations"
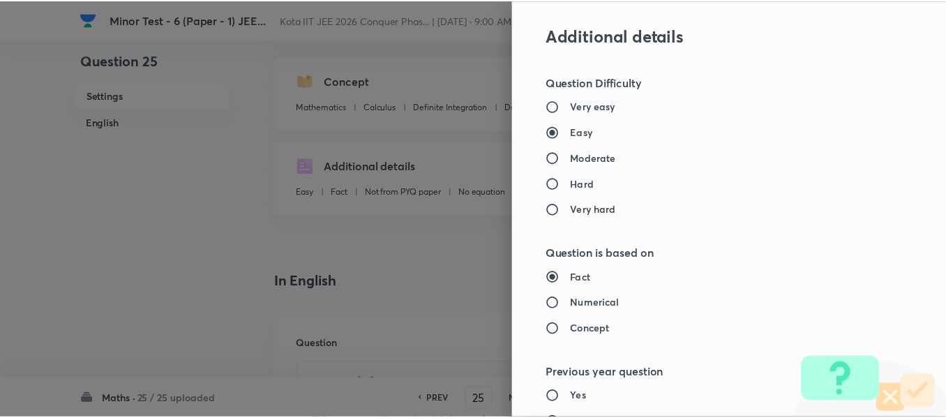
scroll to position [1496, 0]
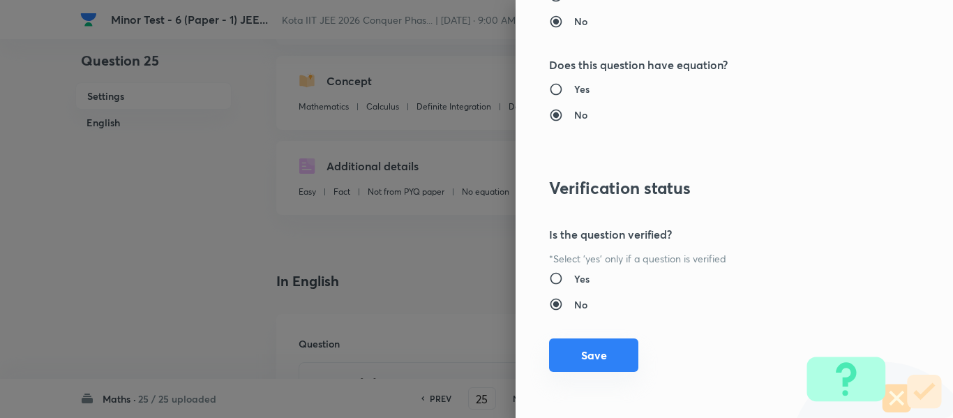
click at [620, 351] on button "Save" at bounding box center [593, 356] width 89 height 34
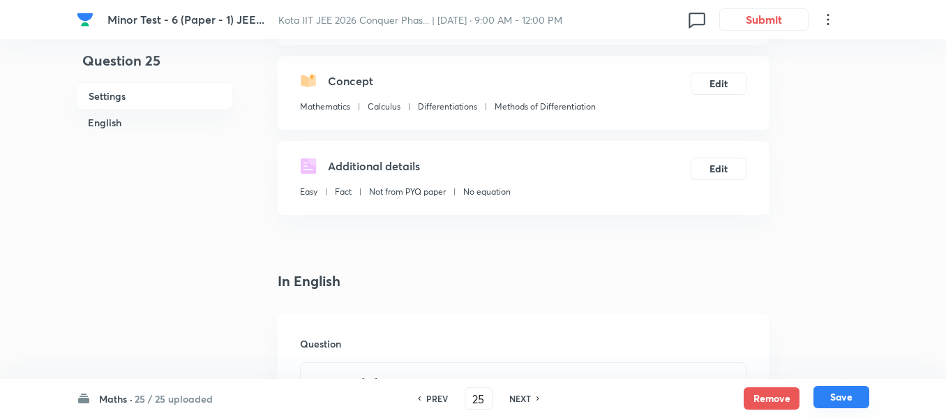
click at [839, 394] on button "Save" at bounding box center [842, 397] width 56 height 22
type input "26"
